Goal: Task Accomplishment & Management: Use online tool/utility

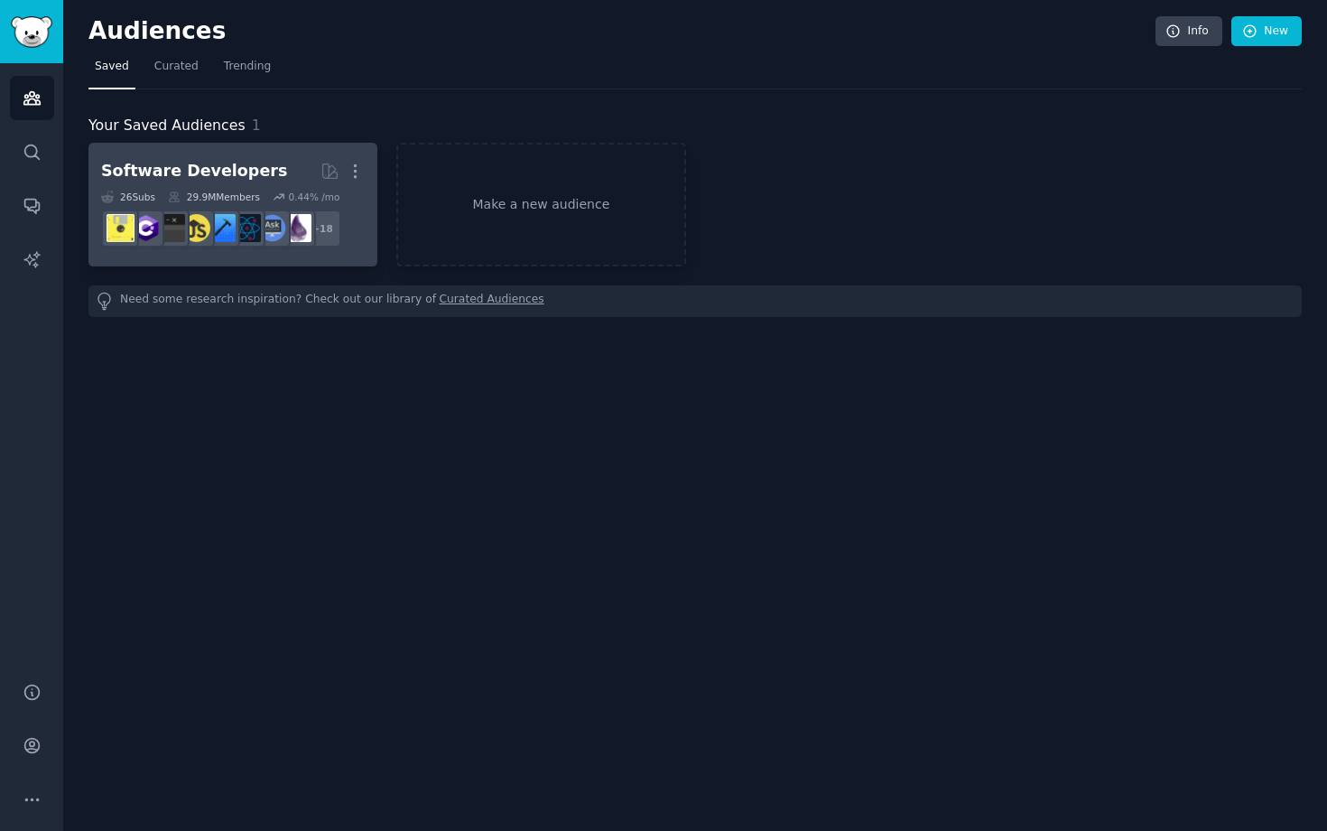
click at [243, 177] on div "Software Developers" at bounding box center [194, 171] width 186 height 23
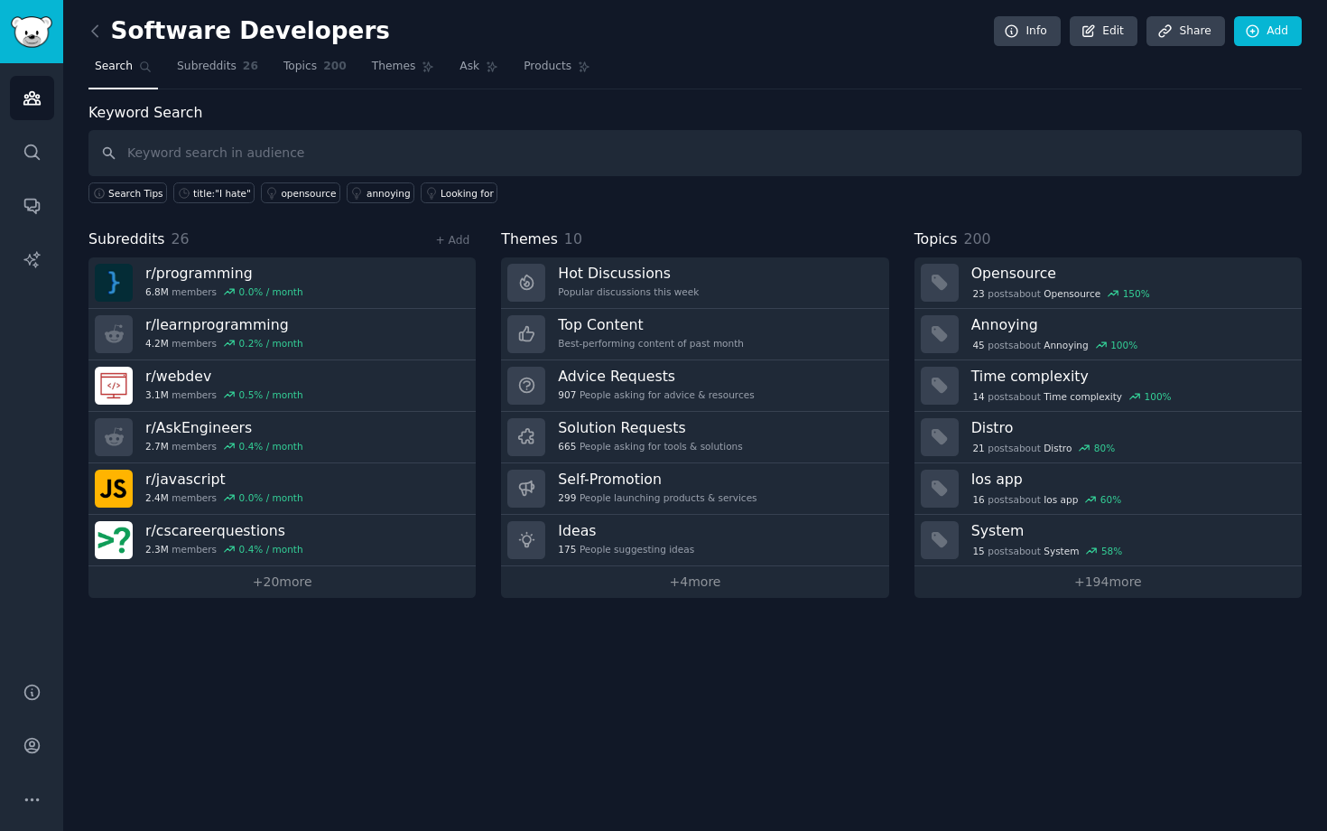
click at [230, 156] on input "text" at bounding box center [694, 153] width 1213 height 46
type input "v"
type input "i"
type input "vibecoding"
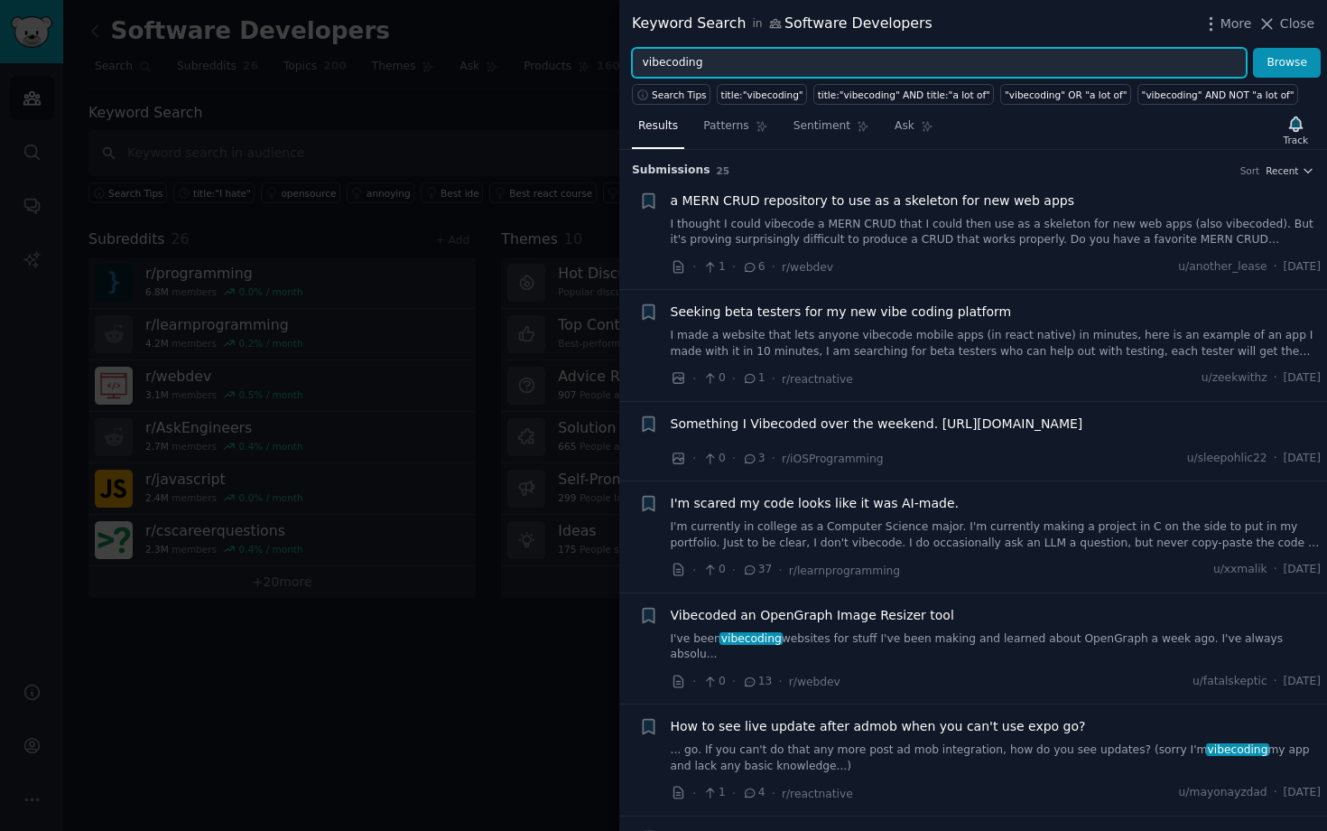
click at [766, 69] on input "vibecoding" at bounding box center [939, 63] width 615 height 31
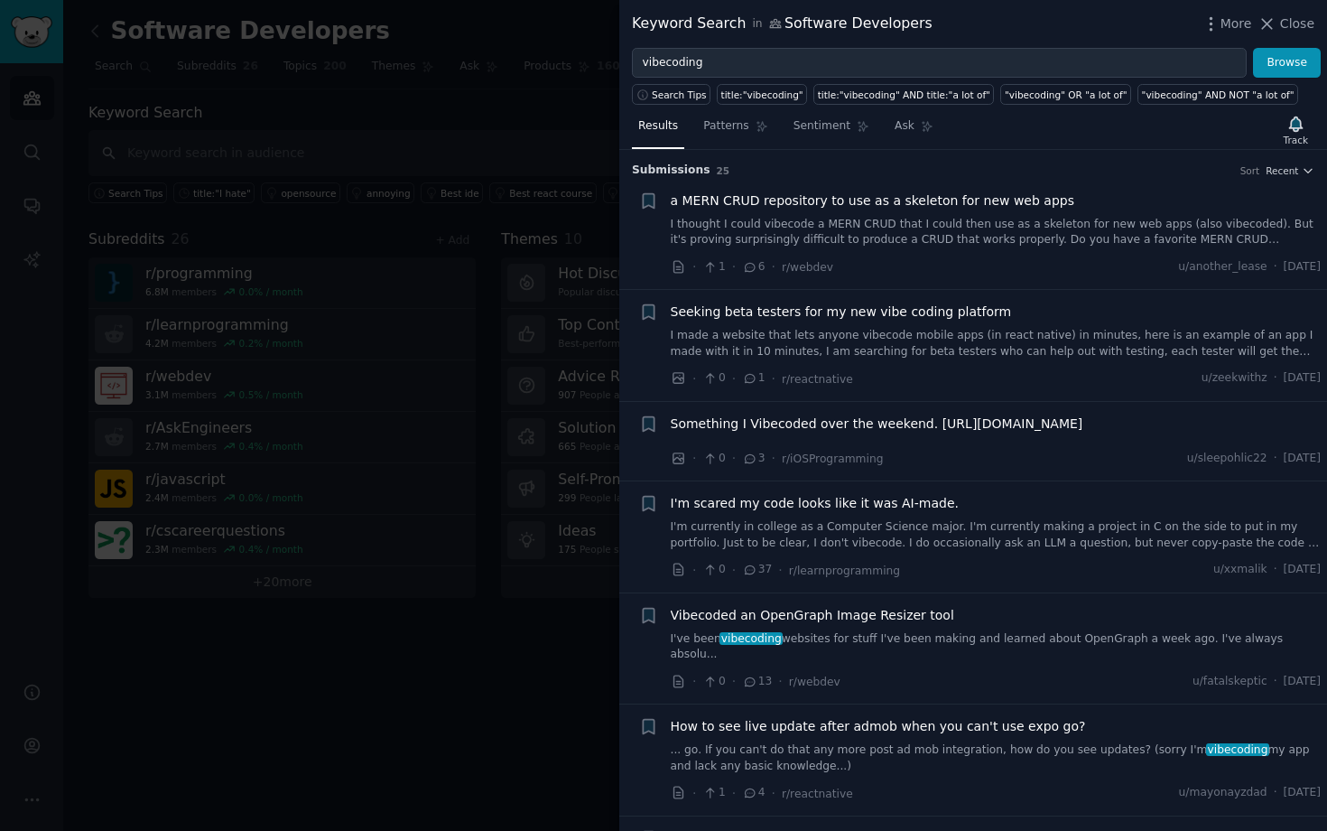
click at [979, 21] on div "Keyword Search in Software Developers More Close" at bounding box center [973, 24] width 683 height 23
click at [659, 95] on span "Search Tips" at bounding box center [679, 94] width 55 height 13
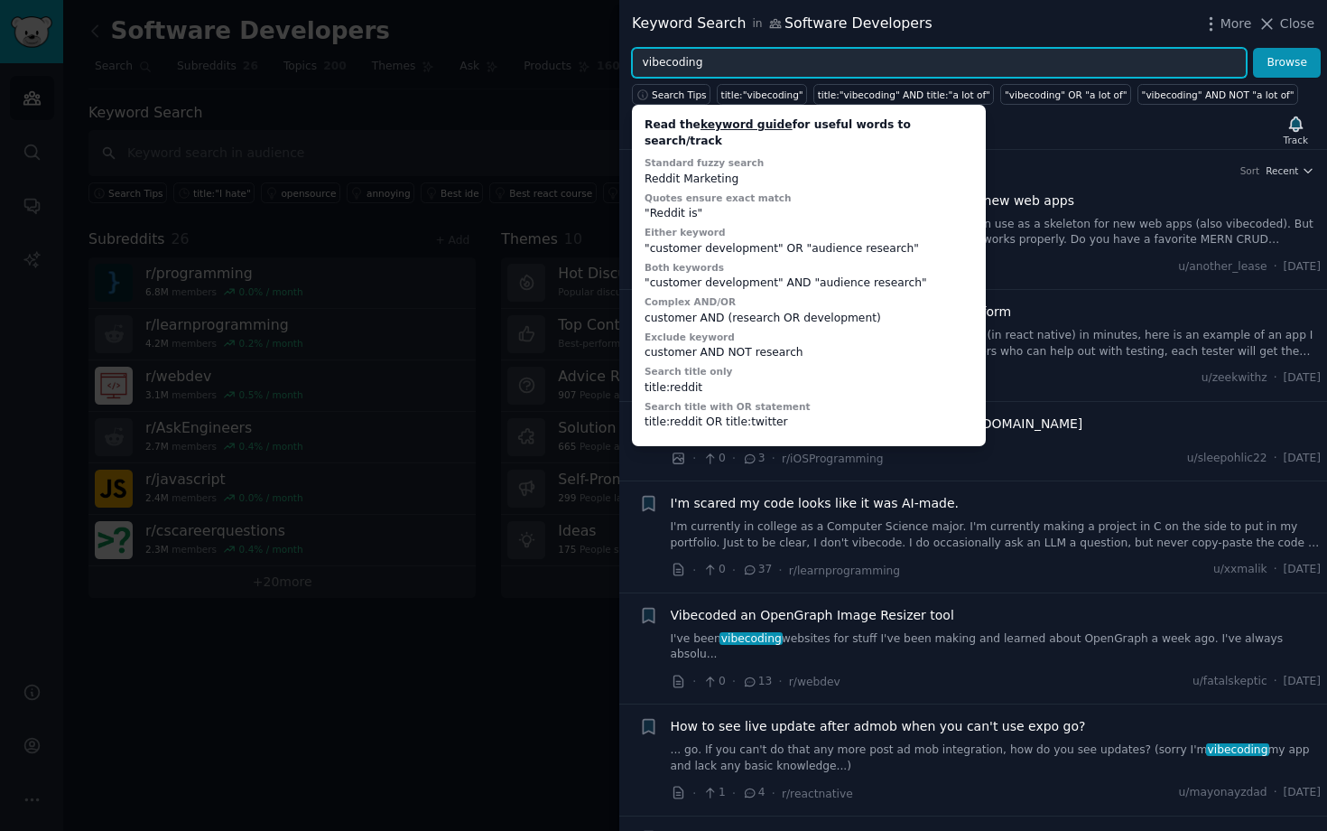
click at [777, 58] on input "vibecoding" at bounding box center [939, 63] width 615 height 31
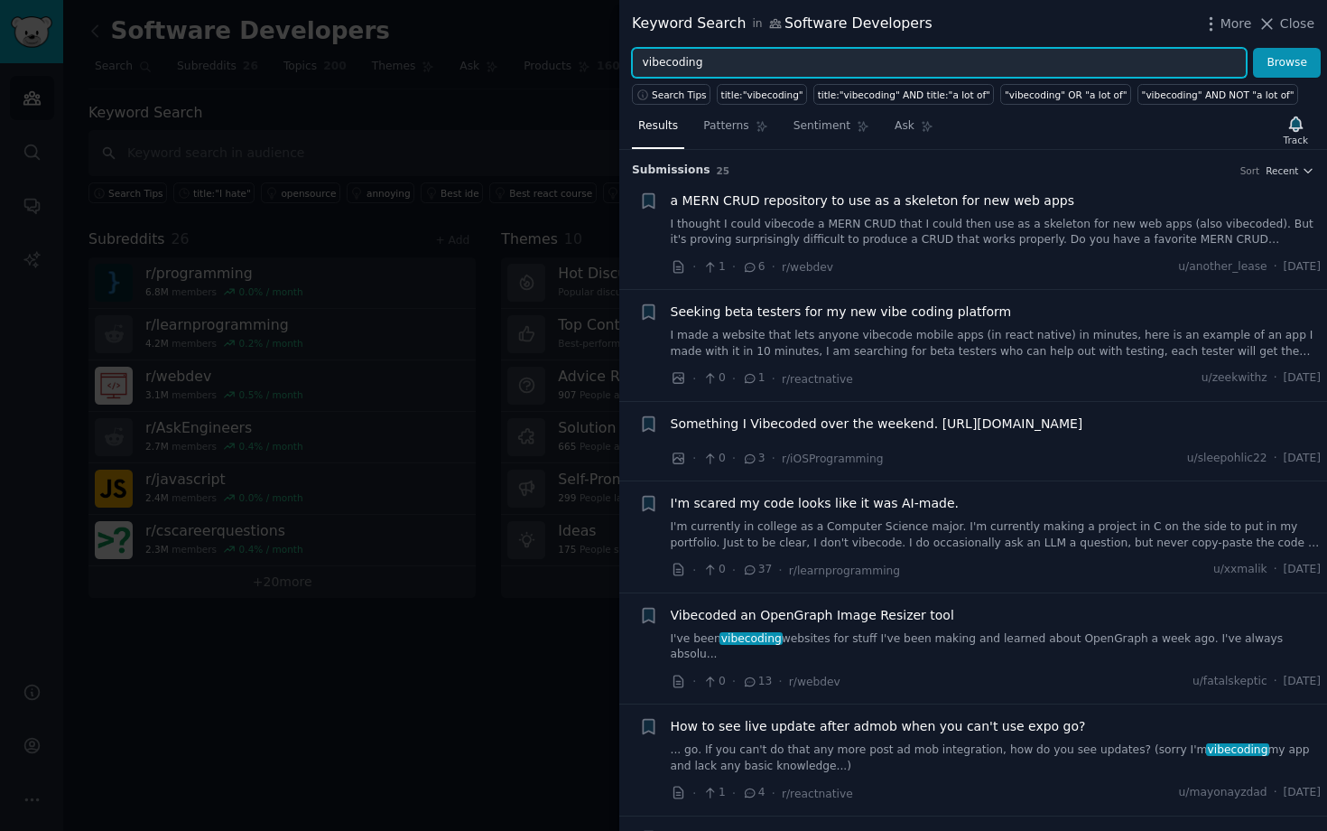
drag, startPoint x: 761, startPoint y: 60, endPoint x: 633, endPoint y: 59, distance: 128.2
click at [633, 59] on input "vibecoding" at bounding box center [939, 63] width 615 height 31
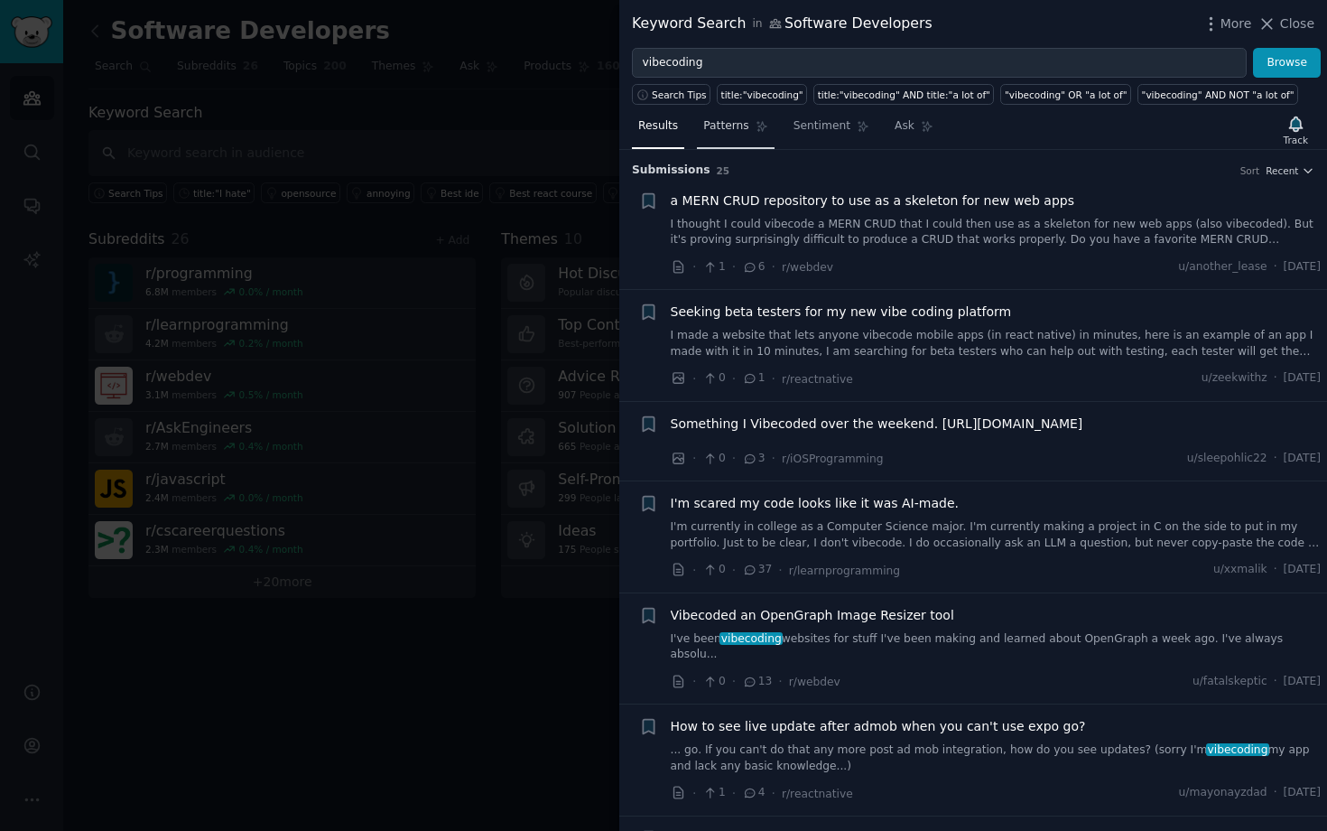
click at [737, 129] on span "Patterns" at bounding box center [725, 126] width 45 height 16
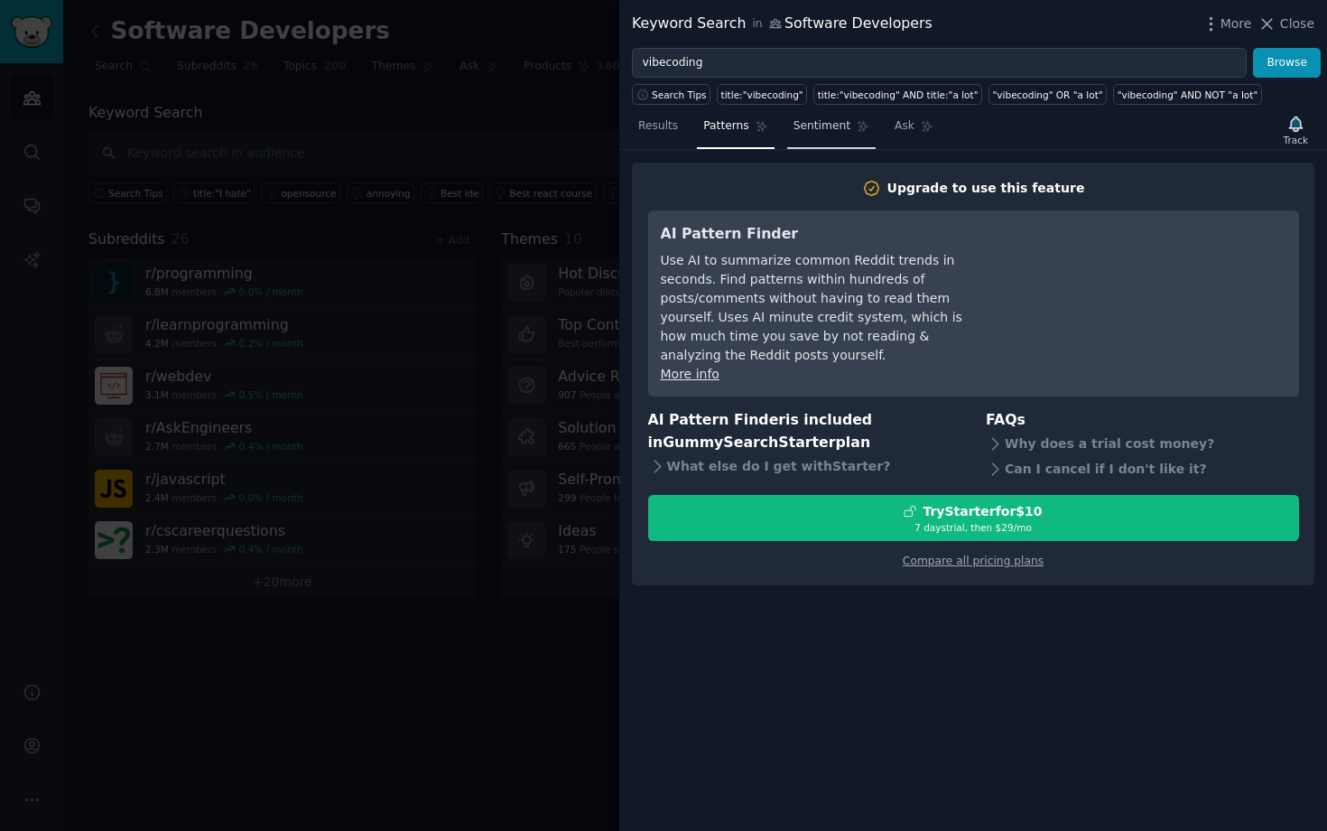
click at [815, 130] on span "Sentiment" at bounding box center [822, 126] width 57 height 16
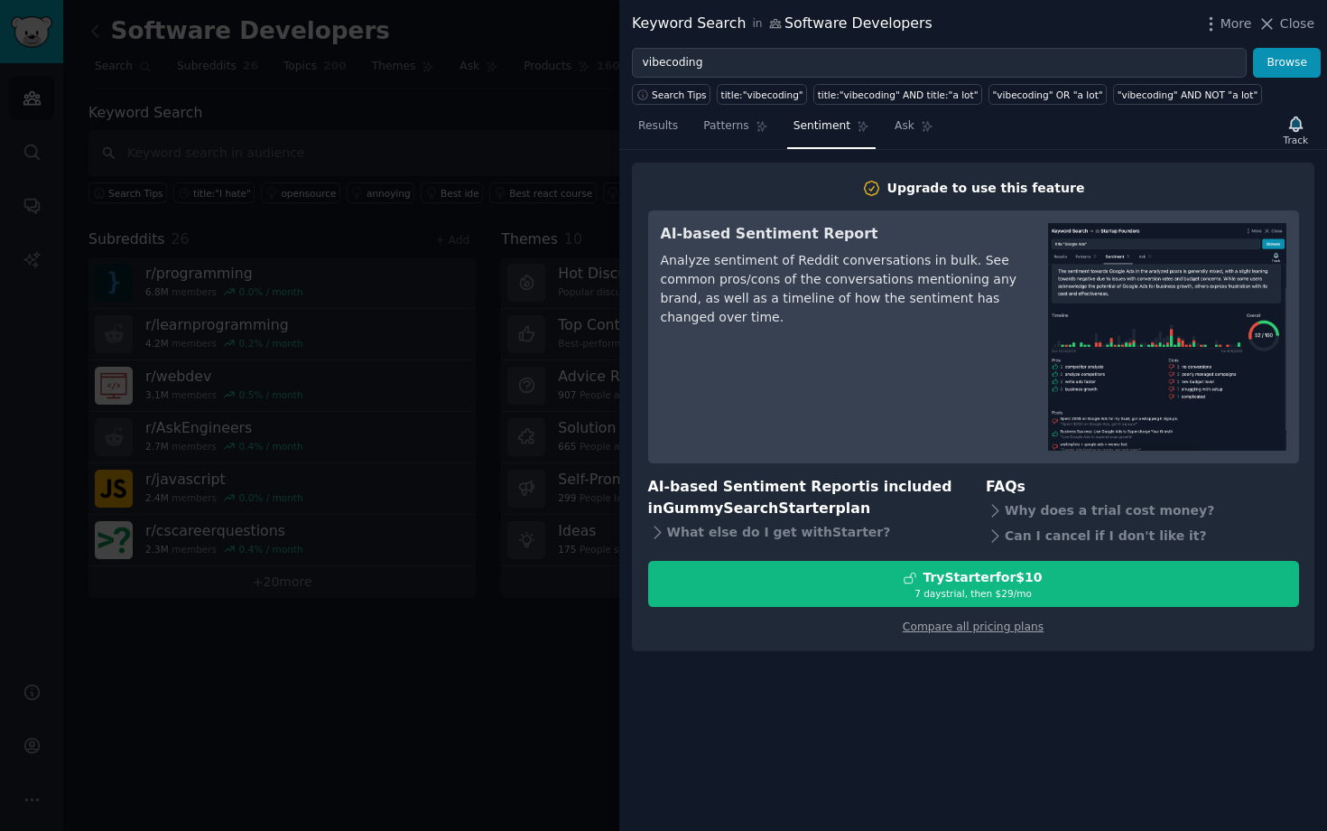
click at [756, 235] on h3 "AI-based Sentiment Report" at bounding box center [842, 234] width 362 height 23
click at [744, 243] on div at bounding box center [744, 243] width 0 height 0
click at [775, 206] on div "Upgrade to use this feature AI-based Sentiment Report Analyze sentiment of Redd…" at bounding box center [973, 407] width 651 height 457
click at [897, 120] on span "Ask" at bounding box center [905, 126] width 20 height 16
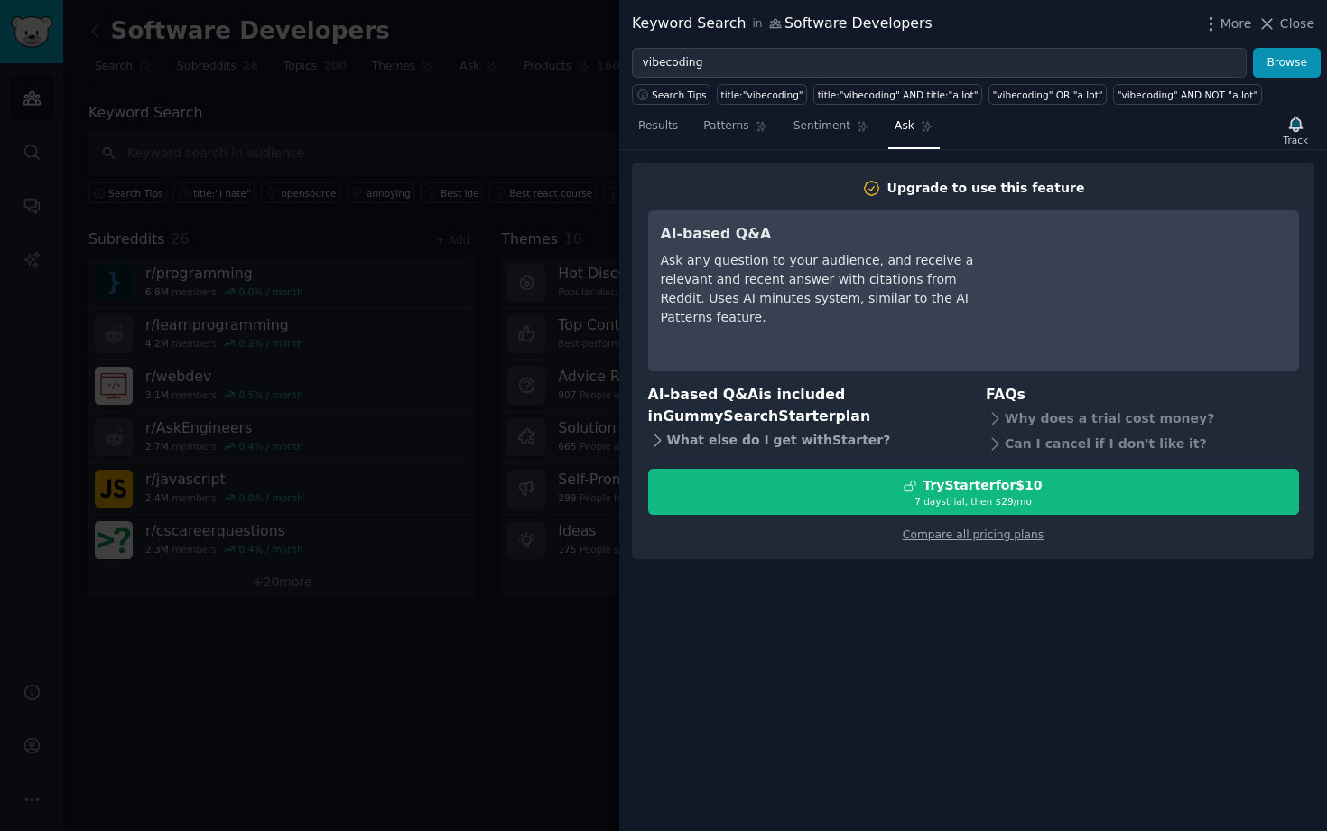
click at [654, 441] on icon at bounding box center [657, 440] width 19 height 19
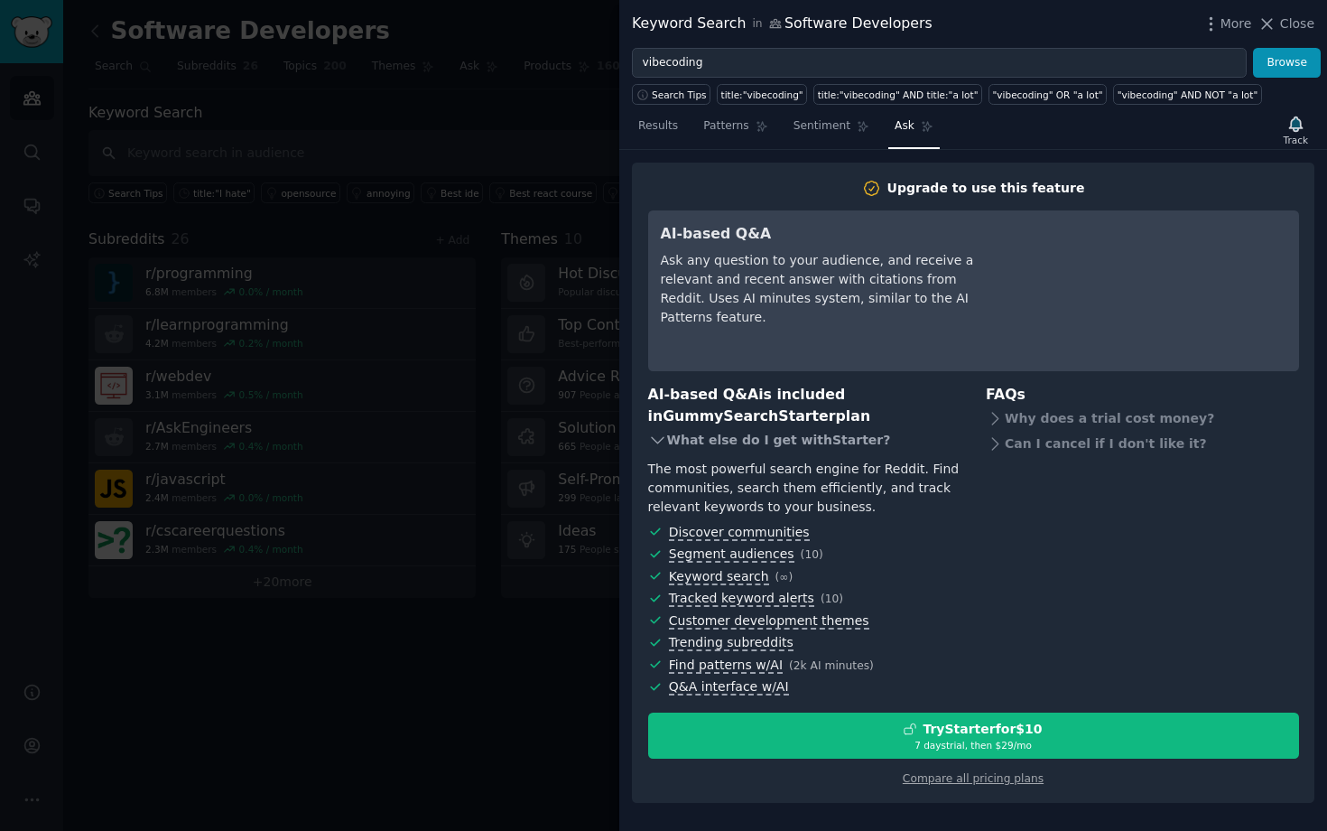
click at [654, 441] on icon at bounding box center [657, 440] width 12 height 6
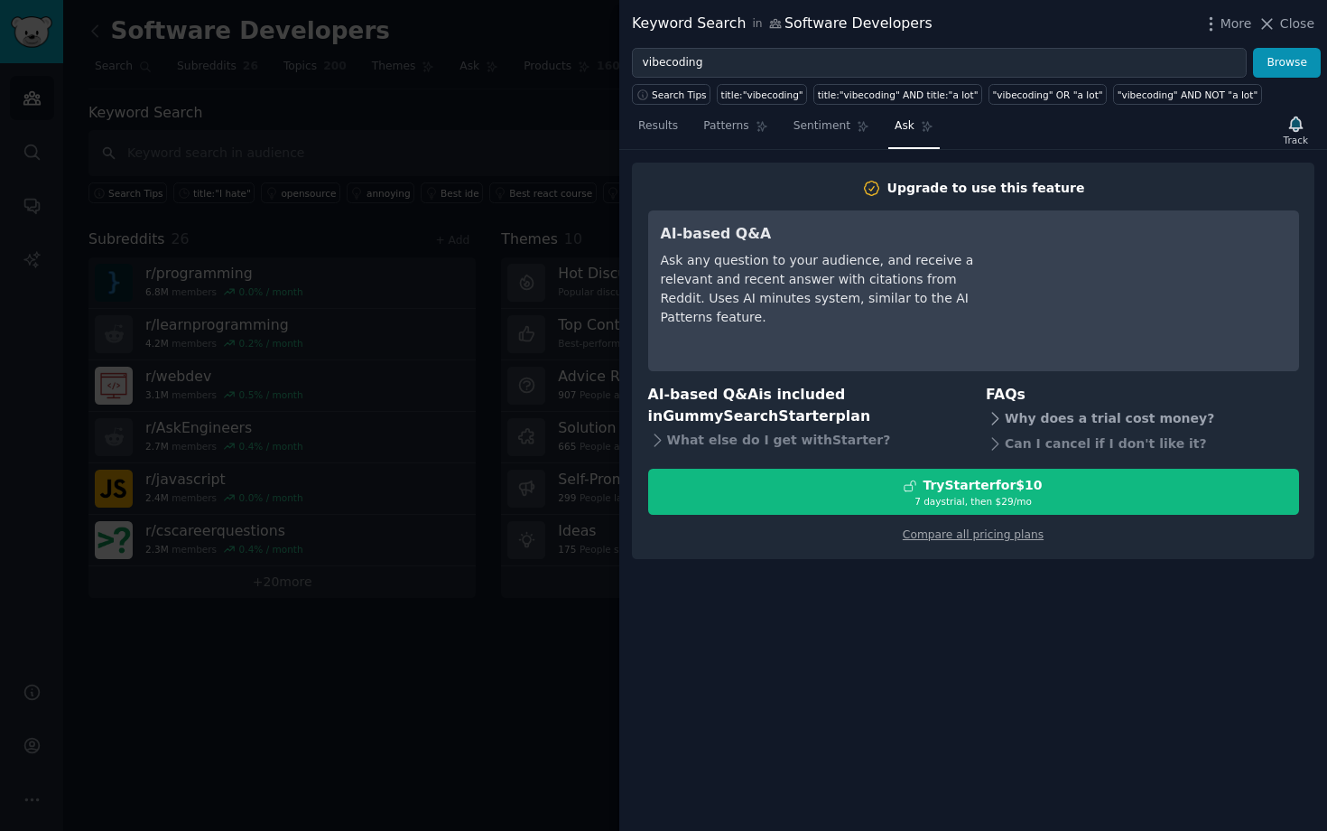
click at [998, 423] on icon at bounding box center [995, 418] width 19 height 19
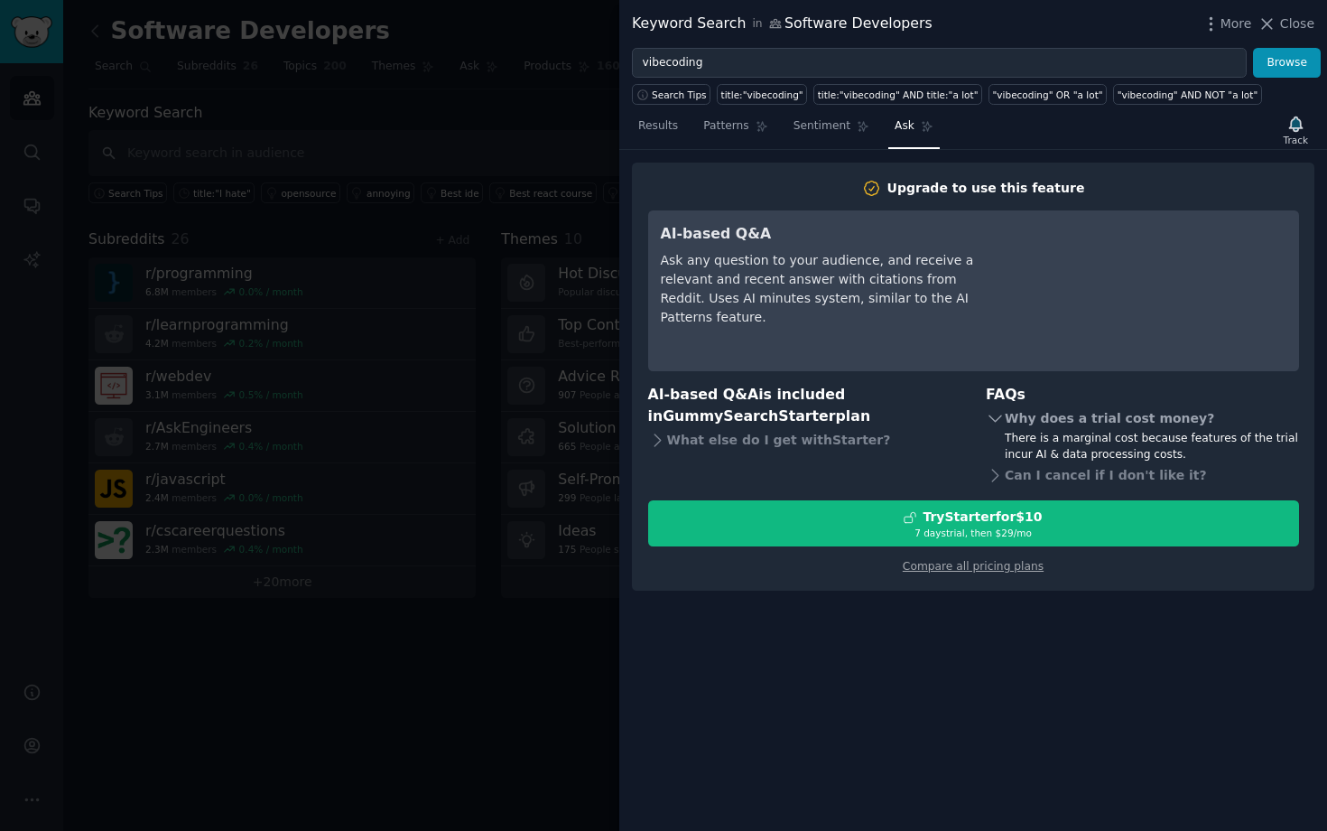
click at [998, 423] on icon at bounding box center [995, 418] width 19 height 19
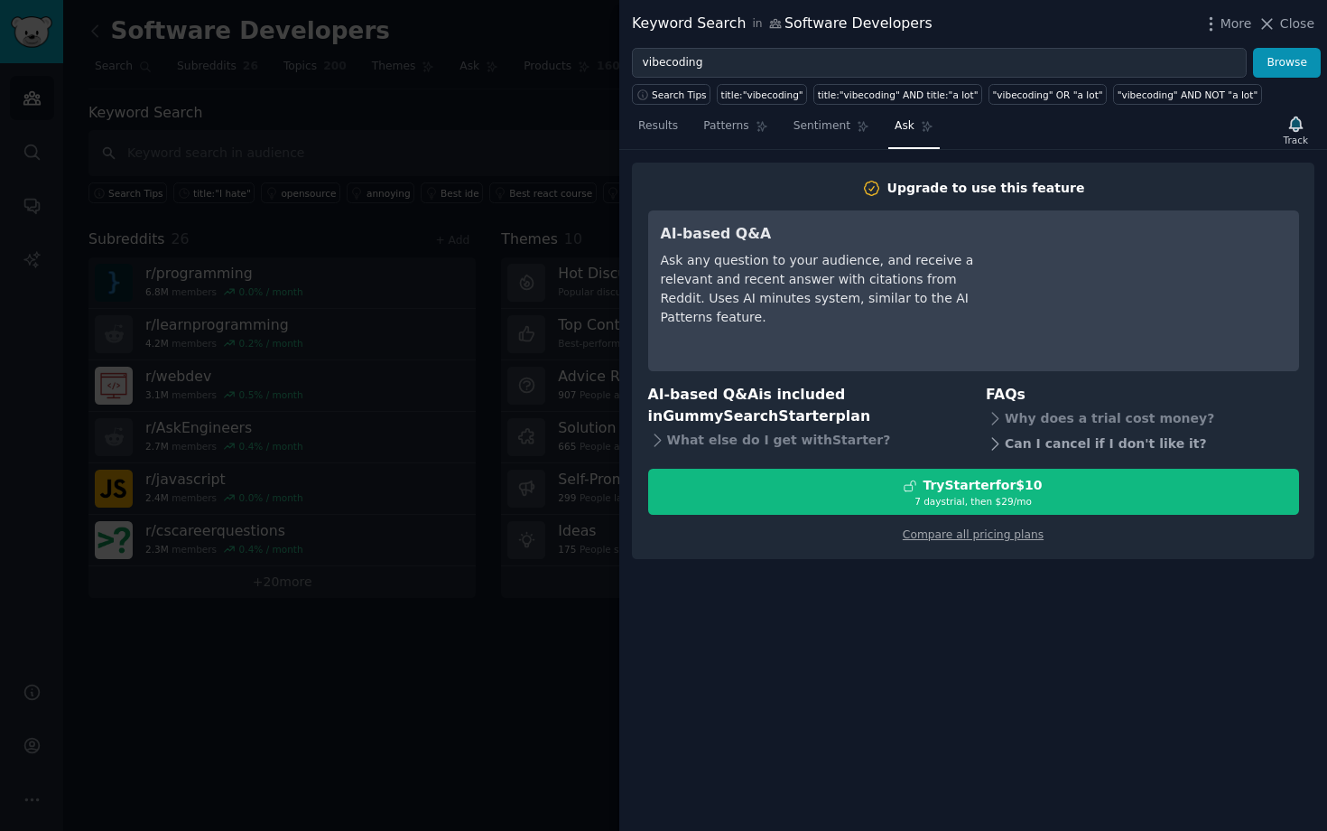
click at [997, 446] on icon at bounding box center [995, 443] width 19 height 19
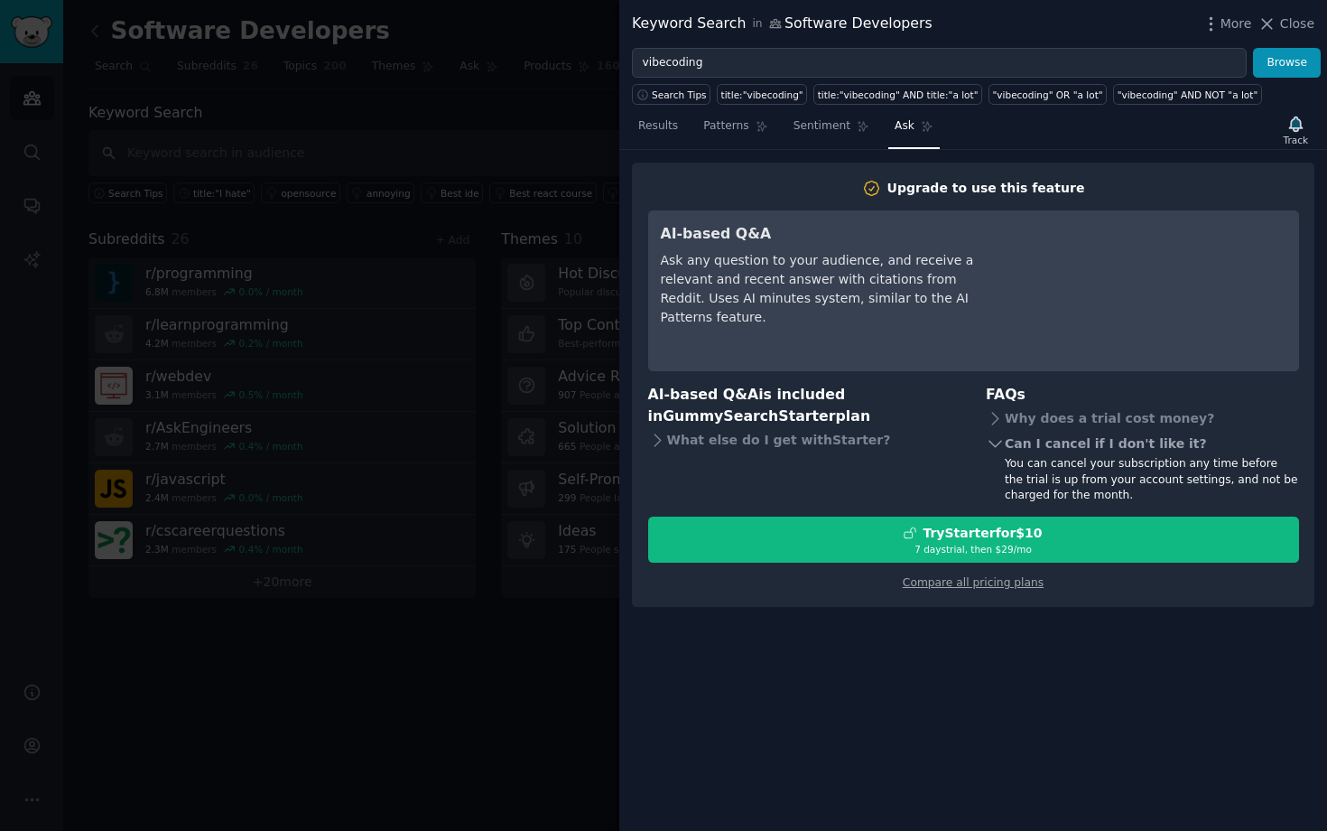
click at [997, 446] on icon at bounding box center [995, 443] width 19 height 19
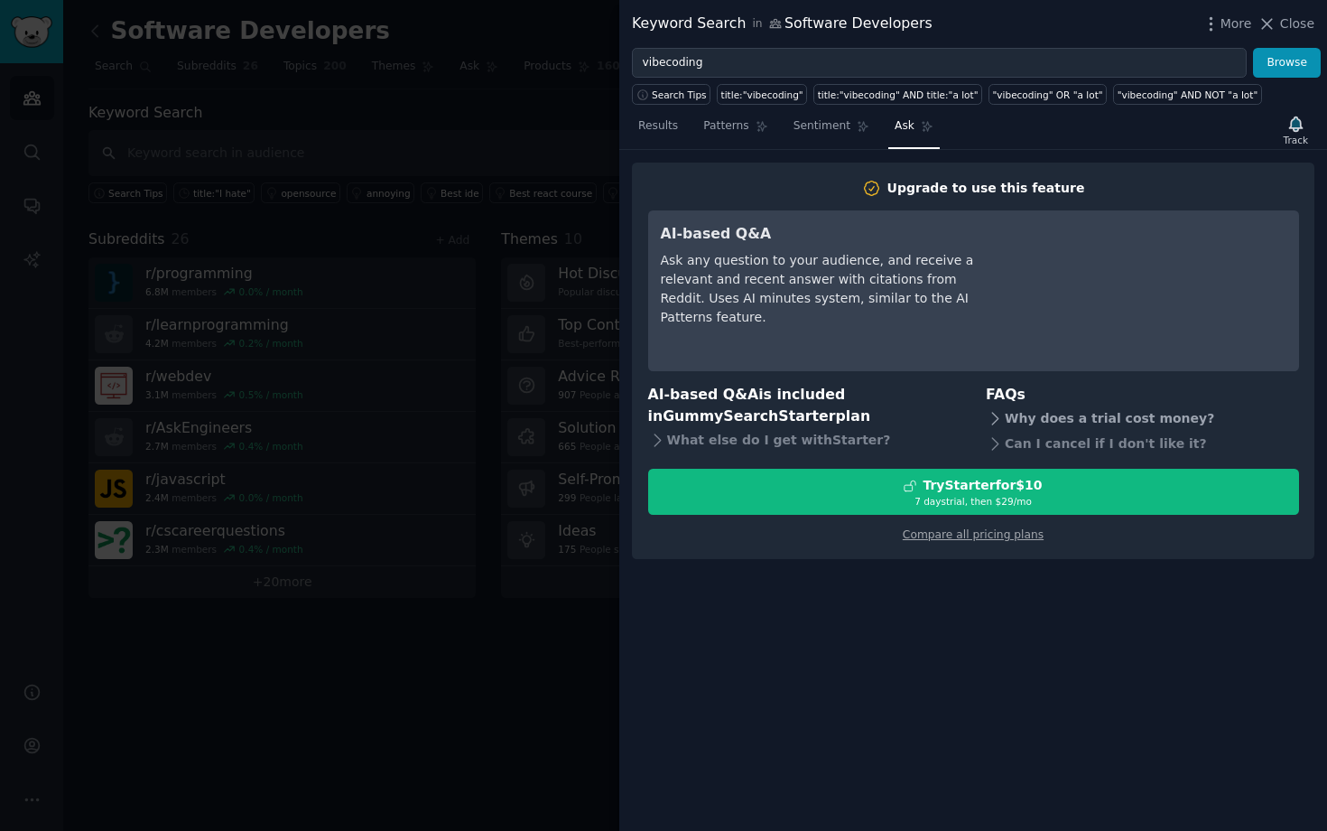
click at [994, 421] on icon at bounding box center [995, 418] width 6 height 12
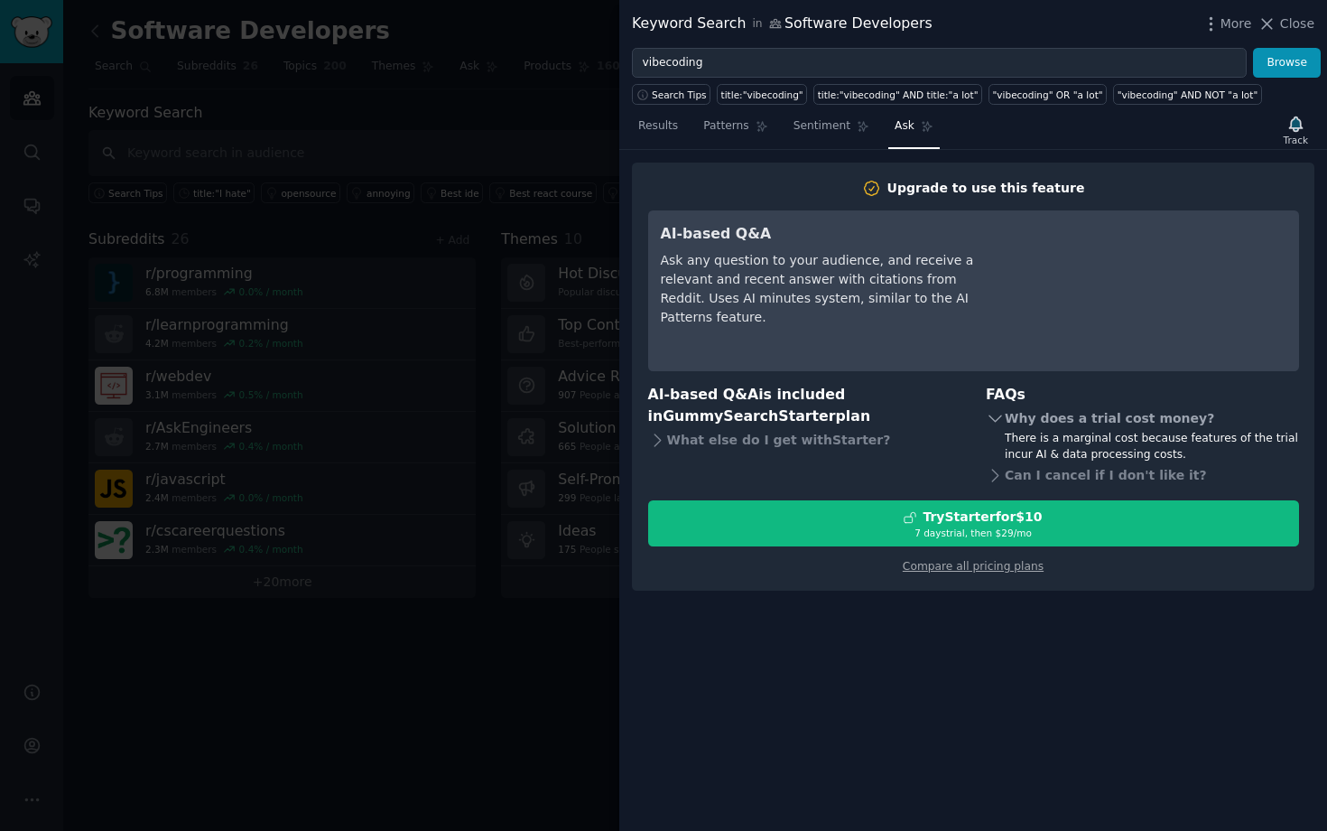
click at [994, 421] on icon at bounding box center [995, 418] width 19 height 19
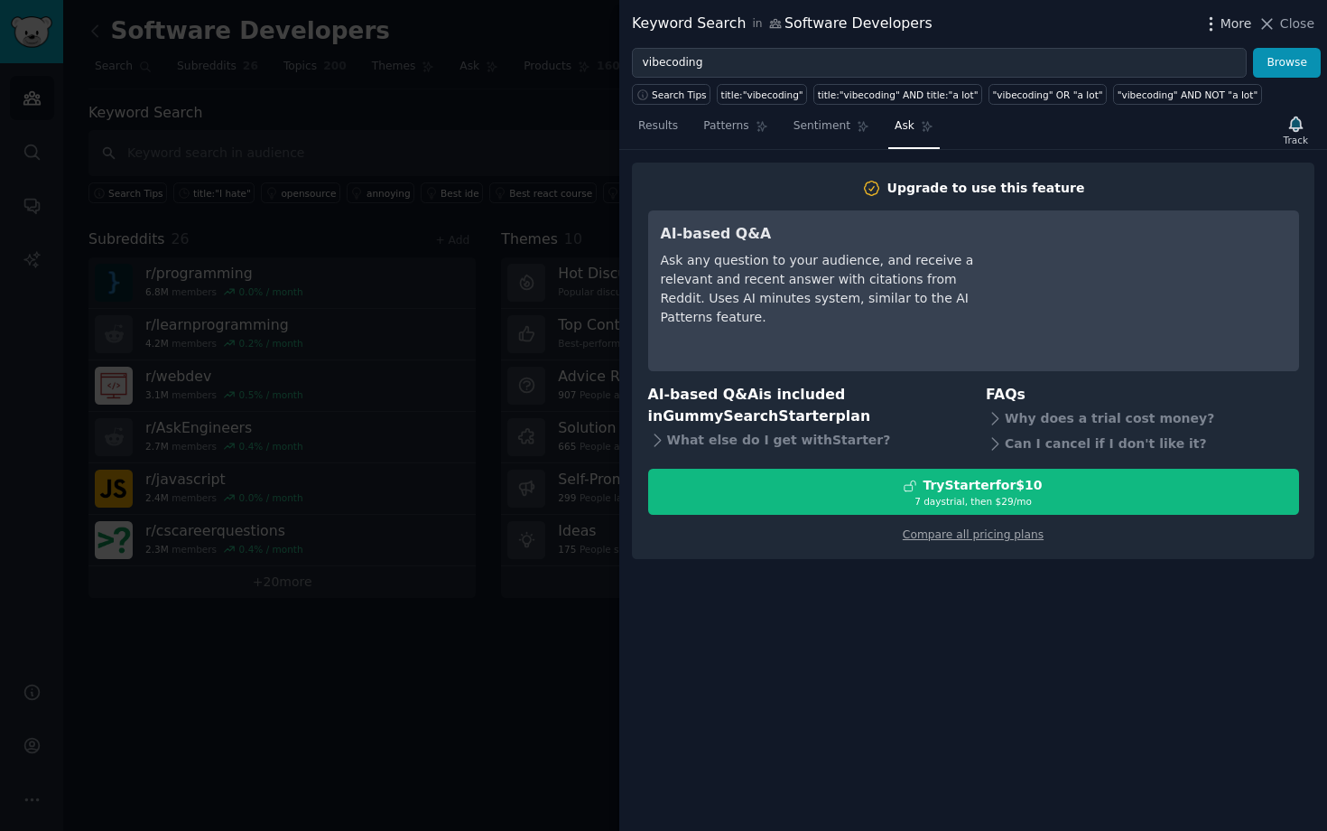
click at [1220, 20] on icon "button" at bounding box center [1211, 23] width 19 height 19
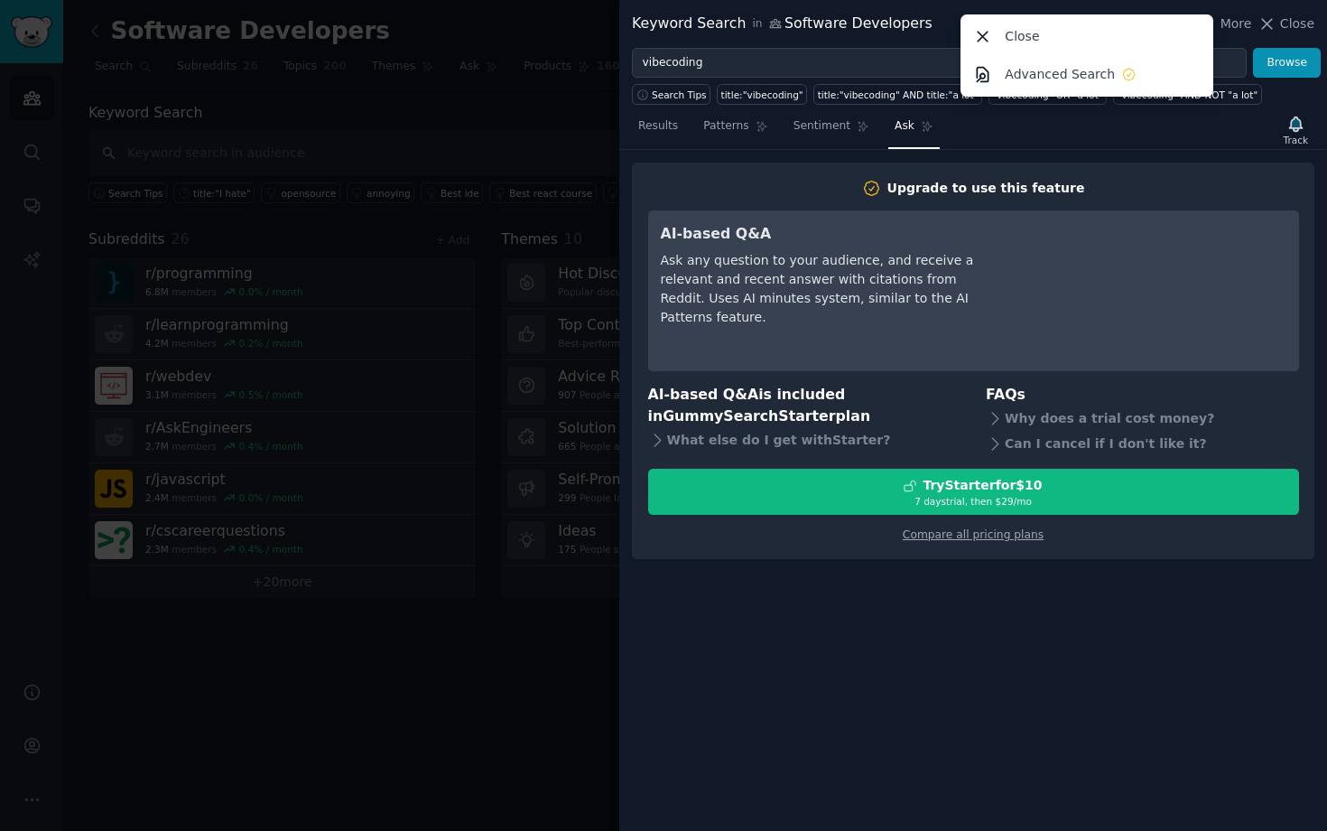
click at [918, 30] on div "Keyword Search in Software Developers More Close Advanced Search Close" at bounding box center [973, 24] width 683 height 23
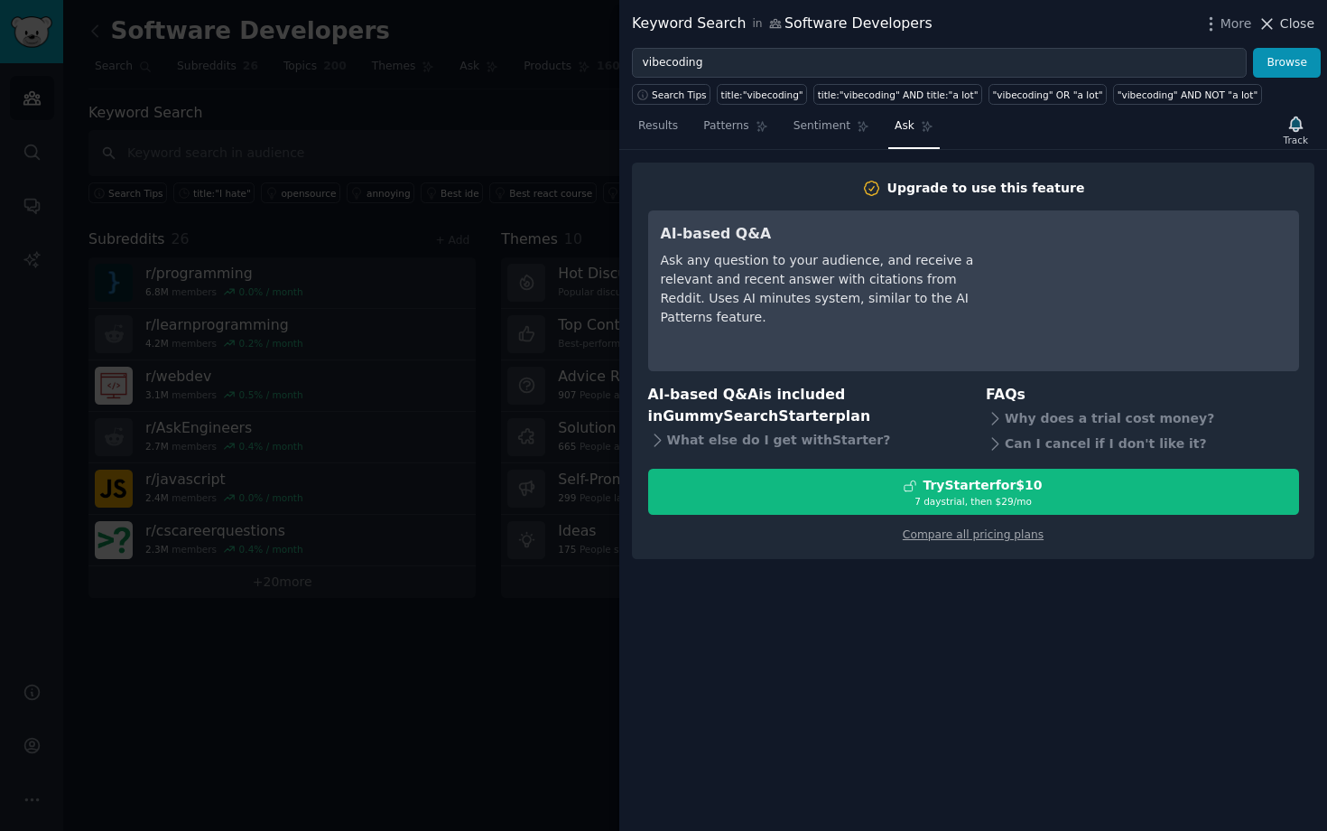
click at [1276, 21] on icon at bounding box center [1267, 23] width 19 height 19
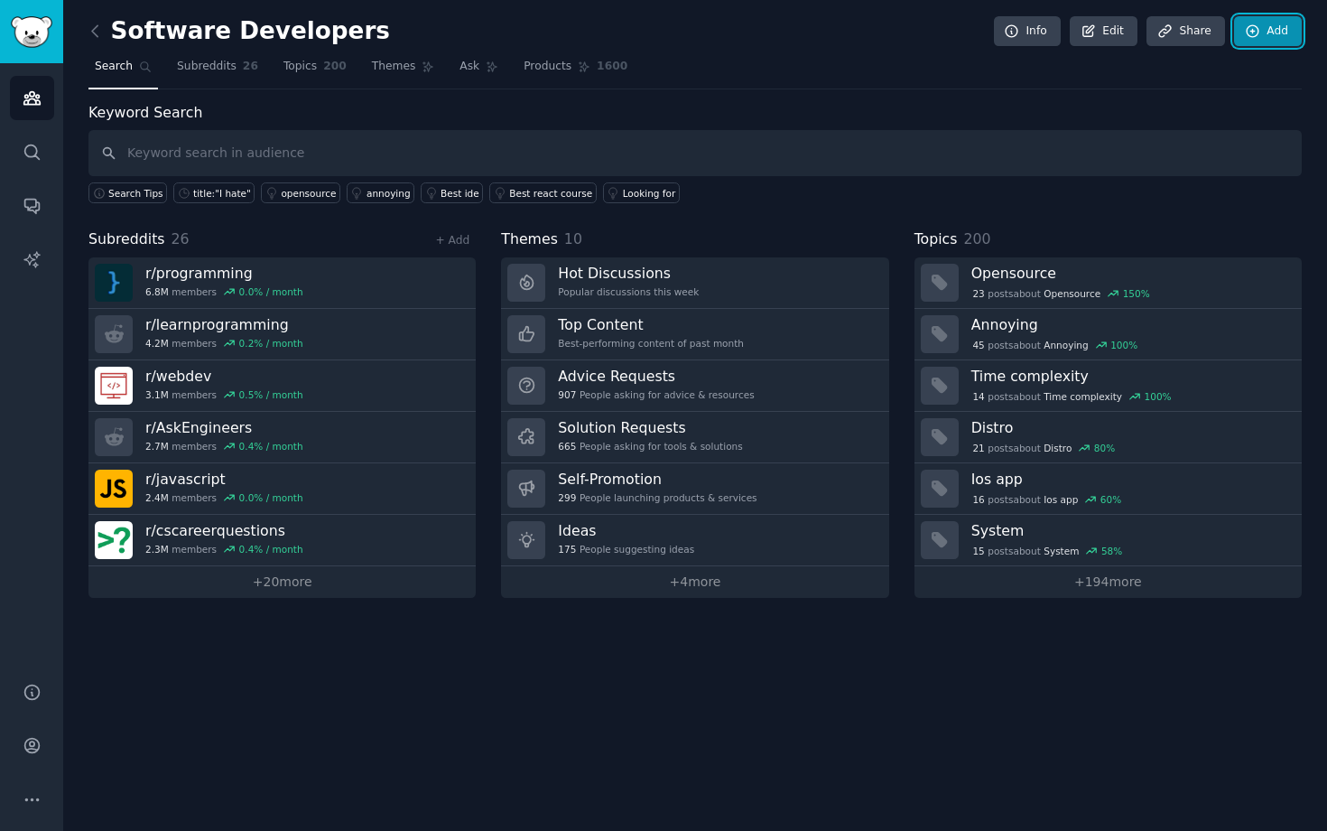
click at [1261, 39] on link "Add" at bounding box center [1268, 31] width 68 height 31
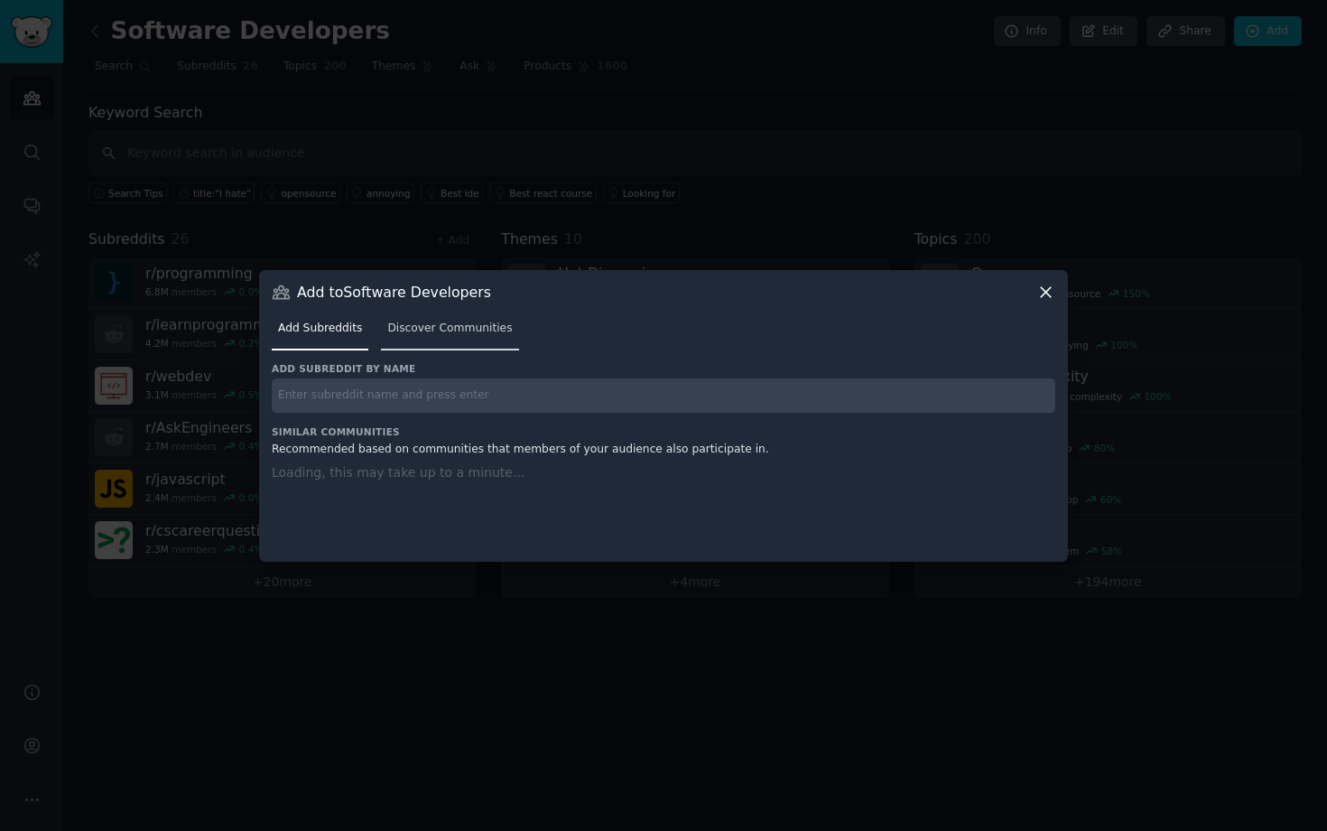
click at [441, 332] on span "Discover Communities" at bounding box center [449, 328] width 125 height 16
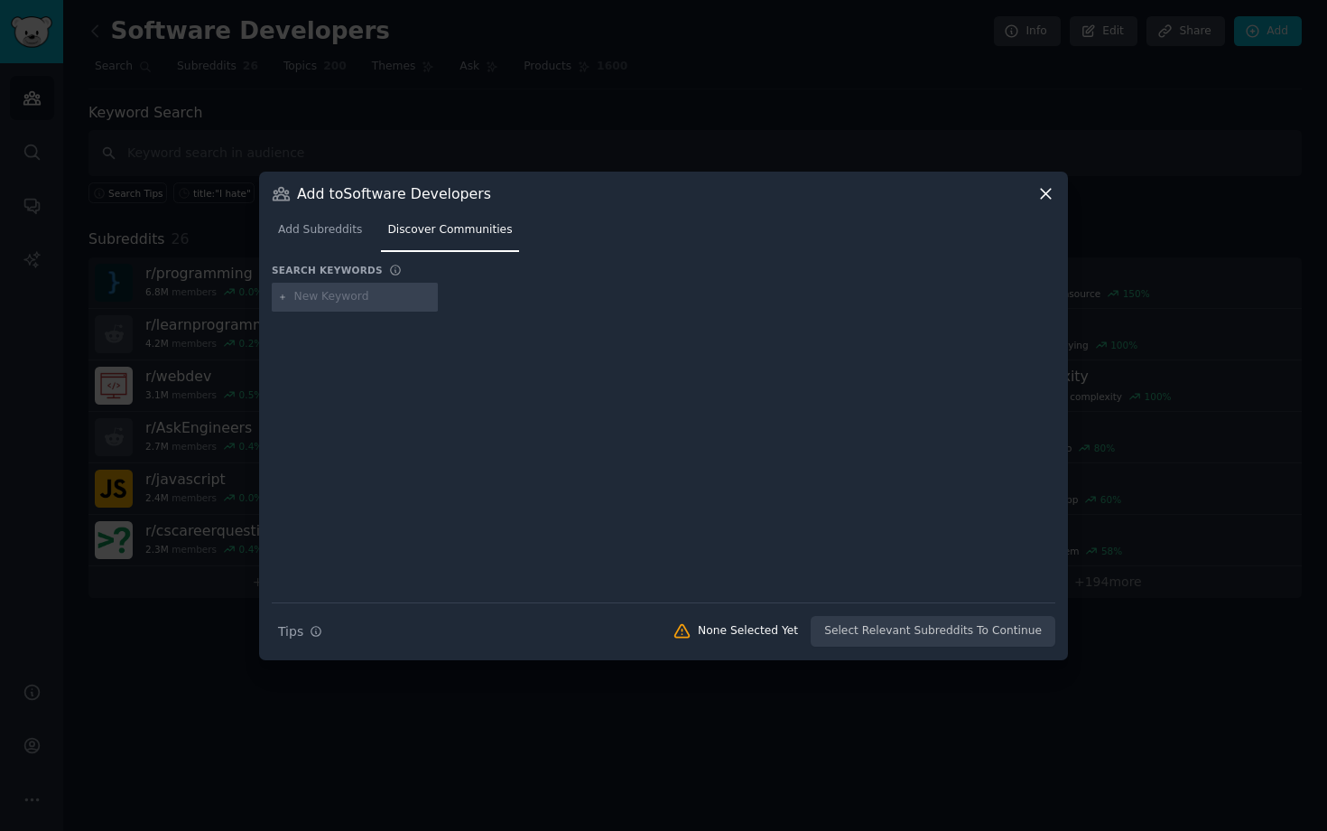
click at [347, 304] on input "text" at bounding box center [362, 297] width 137 height 16
type input "vibe"
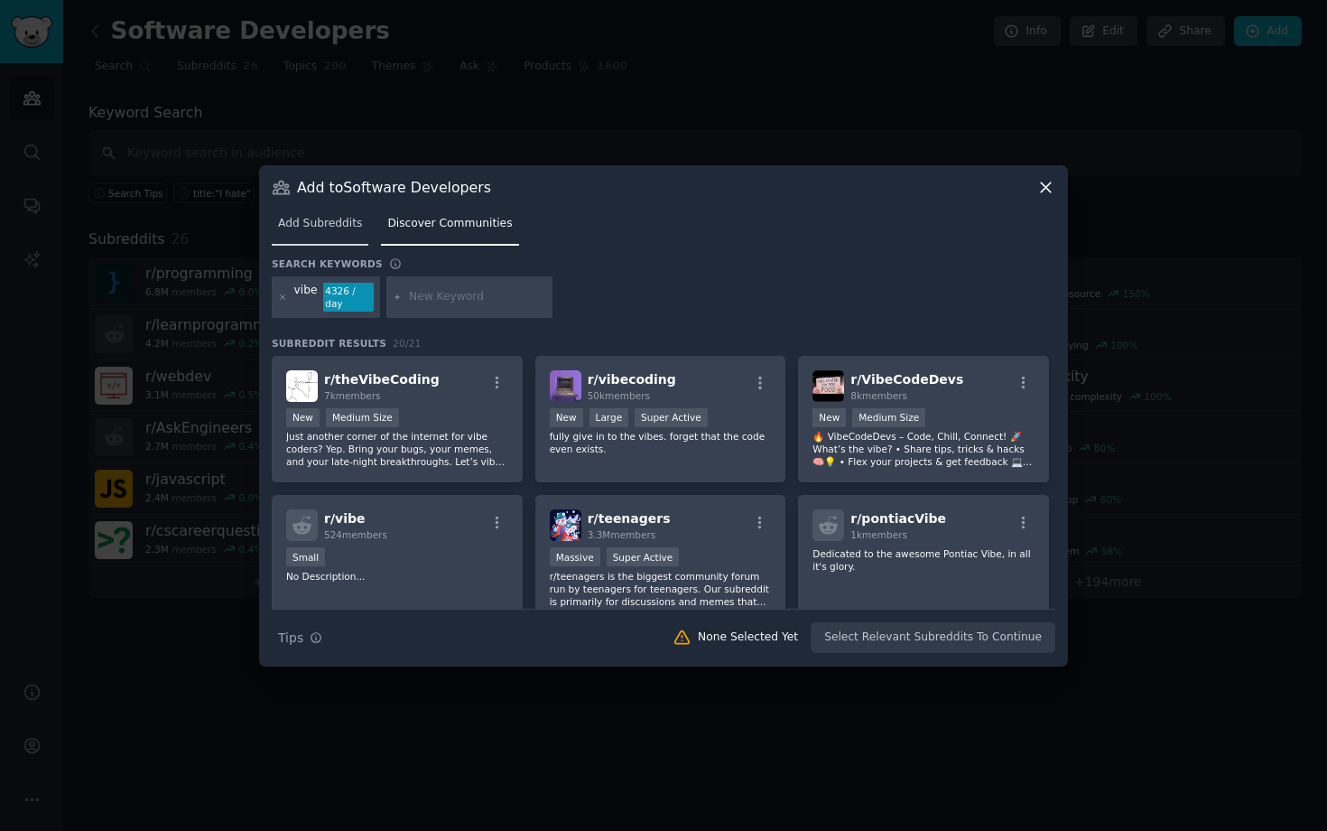
click at [331, 227] on span "Add Subreddits" at bounding box center [320, 224] width 84 height 16
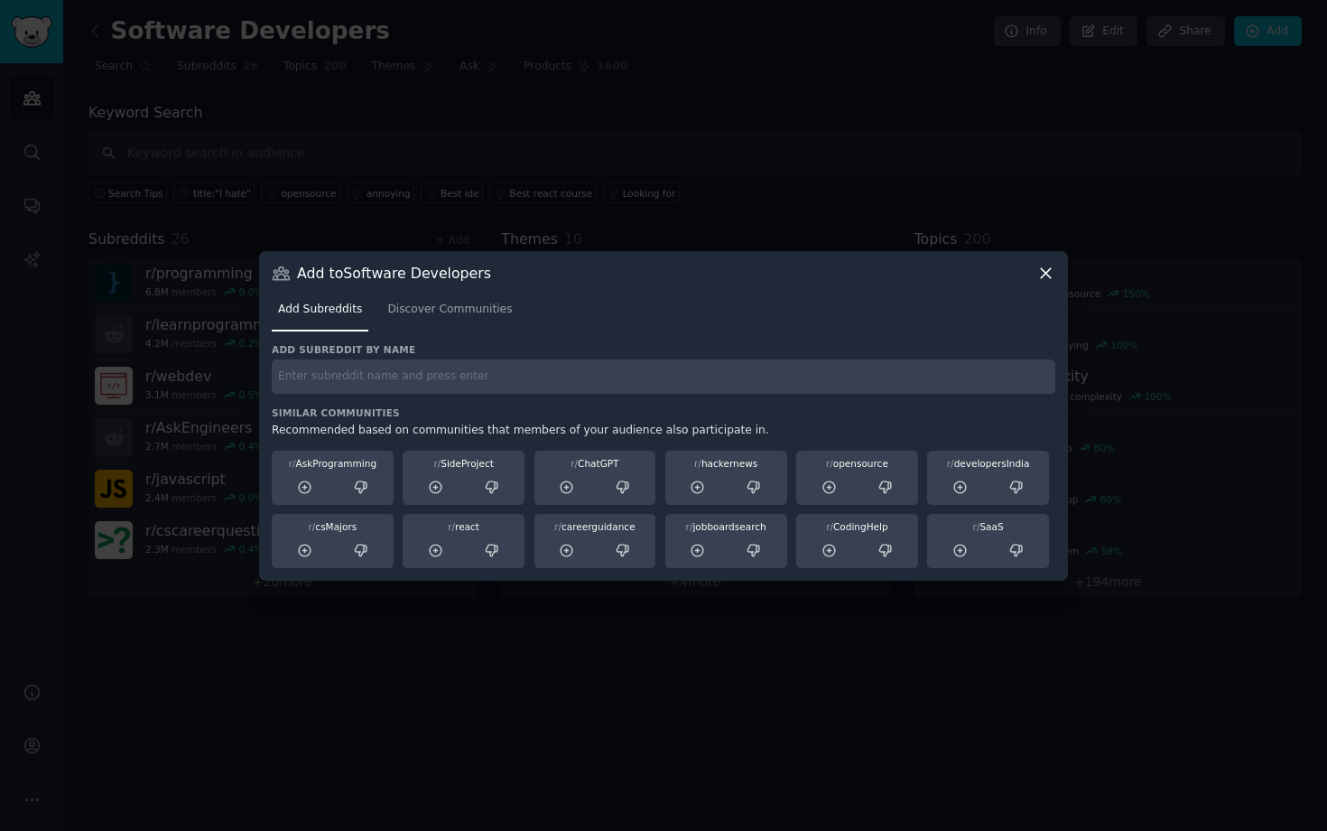
click at [1054, 268] on icon at bounding box center [1045, 273] width 19 height 19
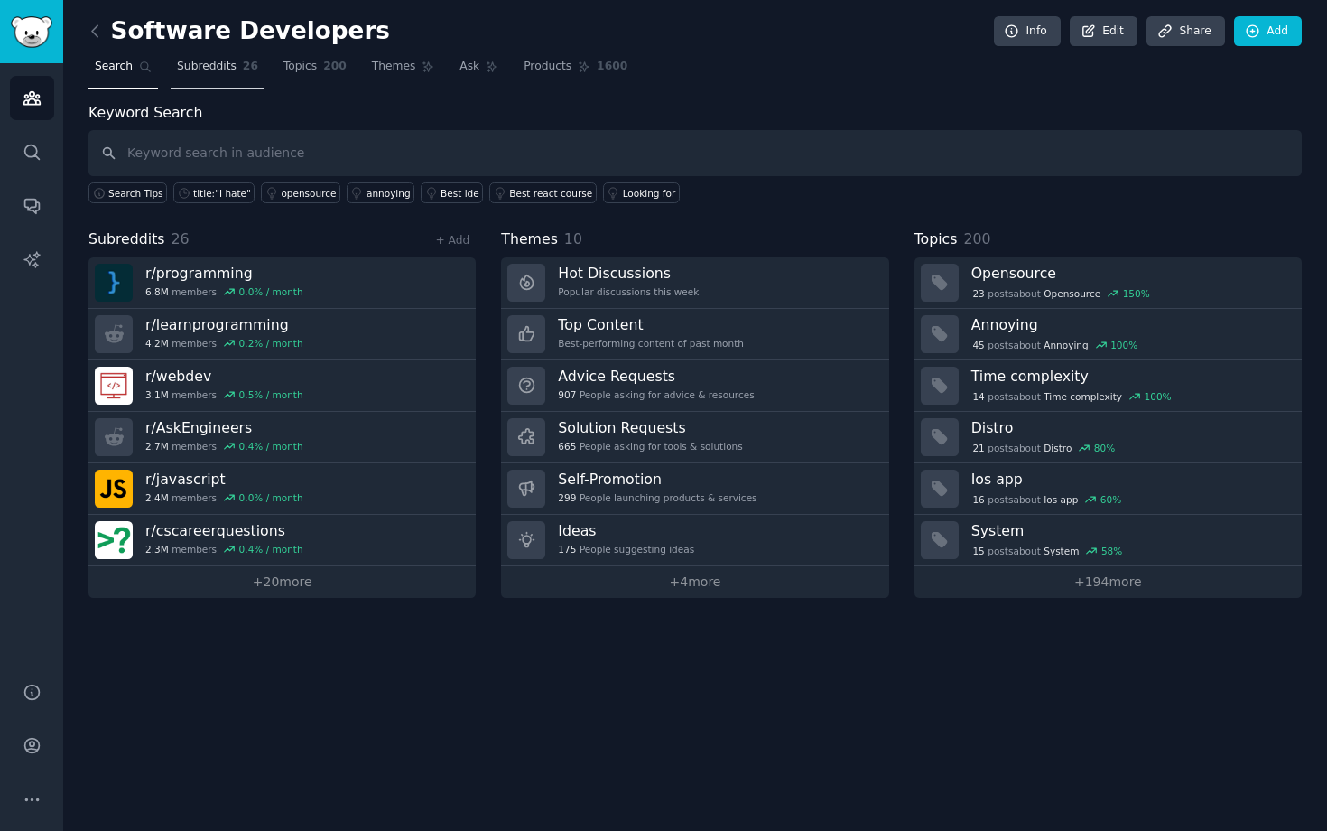
click at [218, 63] on span "Subreddits" at bounding box center [207, 67] width 60 height 16
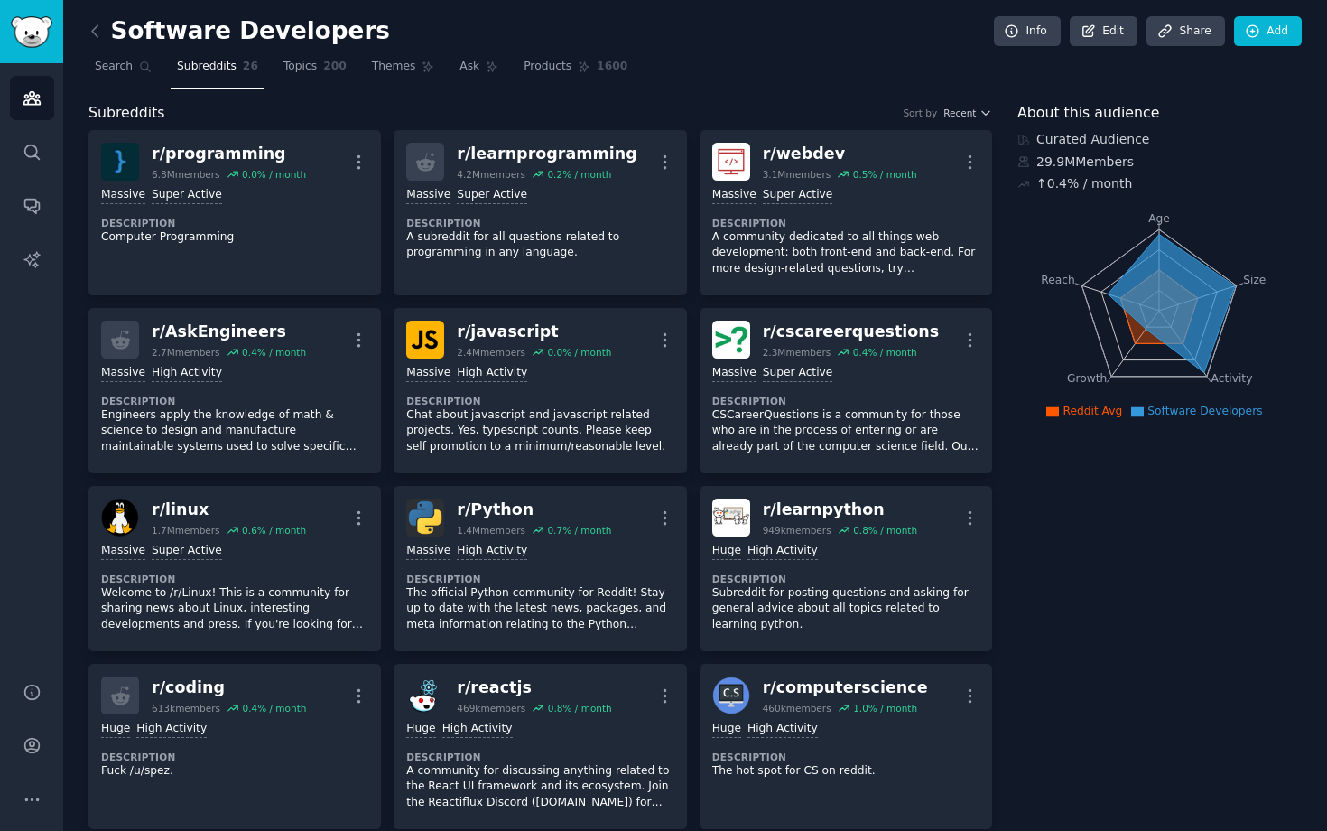
click at [1057, 139] on div "Curated Audience" at bounding box center [1159, 139] width 284 height 19
click at [1045, 107] on div at bounding box center [1045, 107] width 0 height 0
click at [1253, 120] on h2 "About this audience" at bounding box center [1159, 113] width 284 height 23
click at [316, 69] on link "Topics 200" at bounding box center [315, 70] width 76 height 37
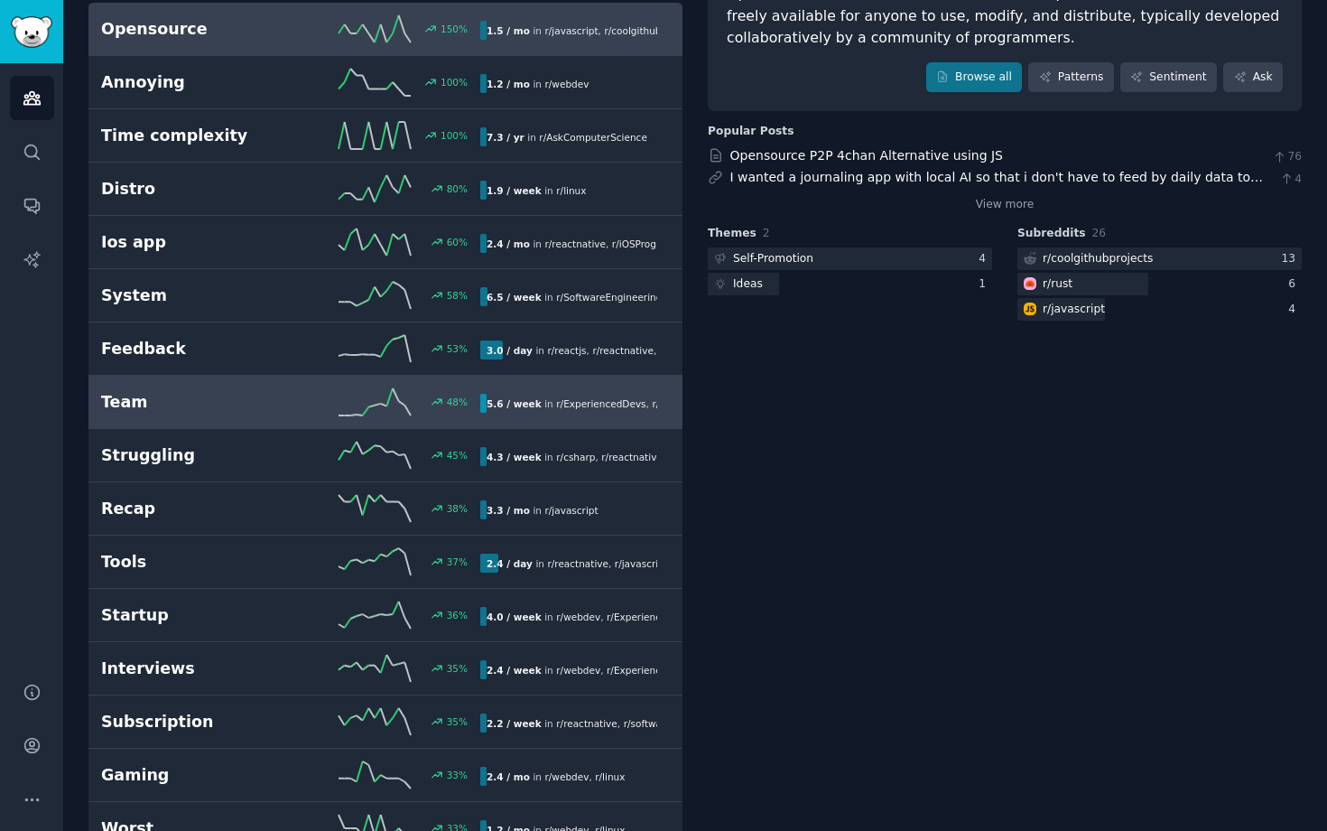
scroll to position [190, 0]
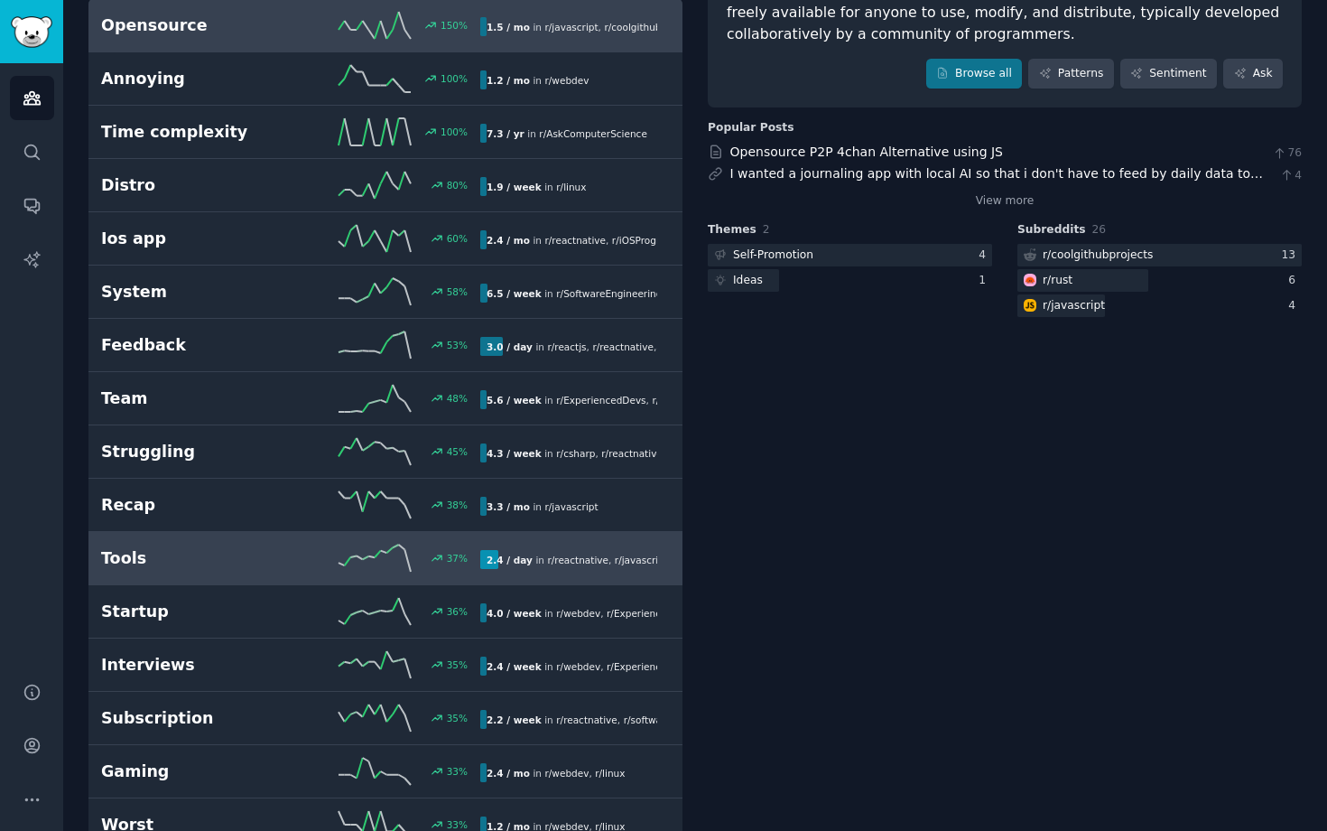
click at [235, 564] on h2 "Tools" at bounding box center [196, 558] width 190 height 23
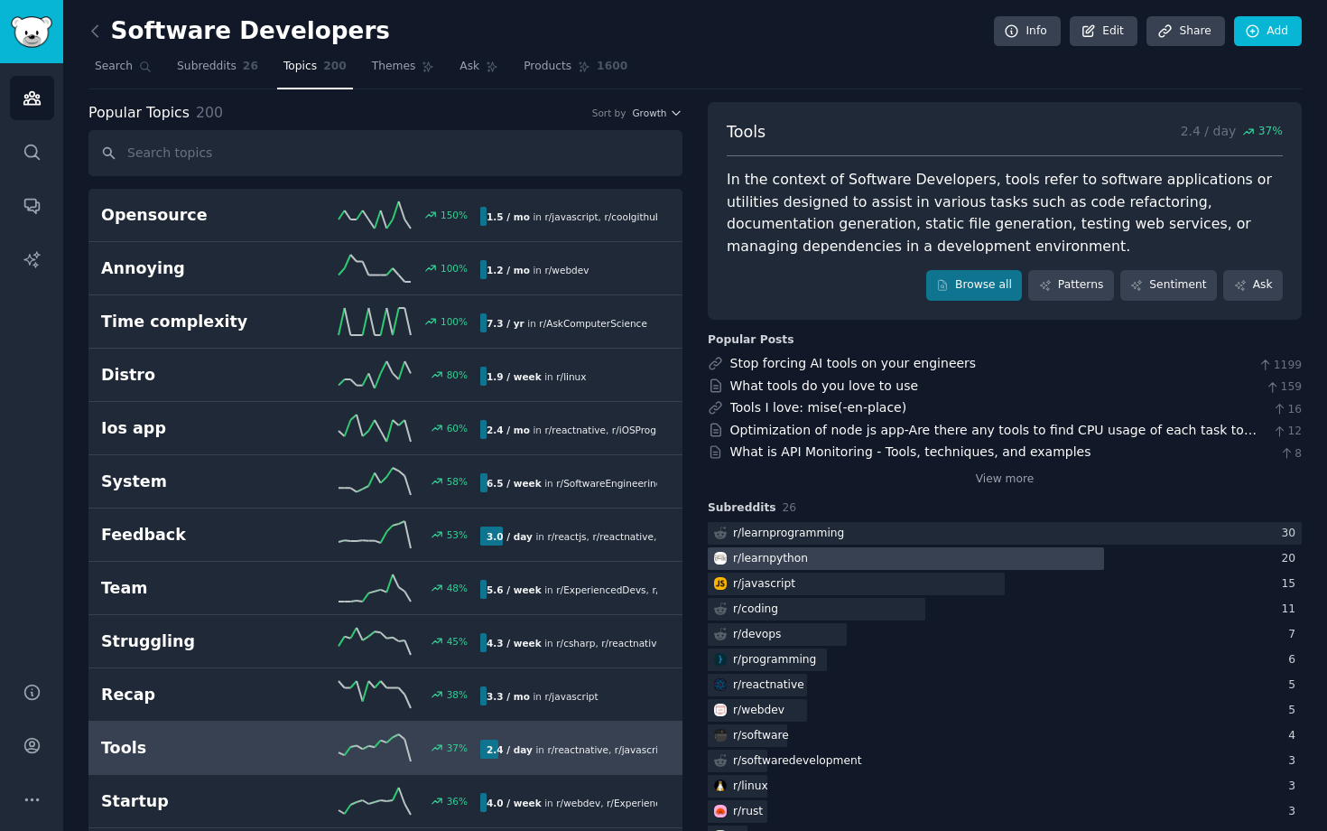
scroll to position [86, 0]
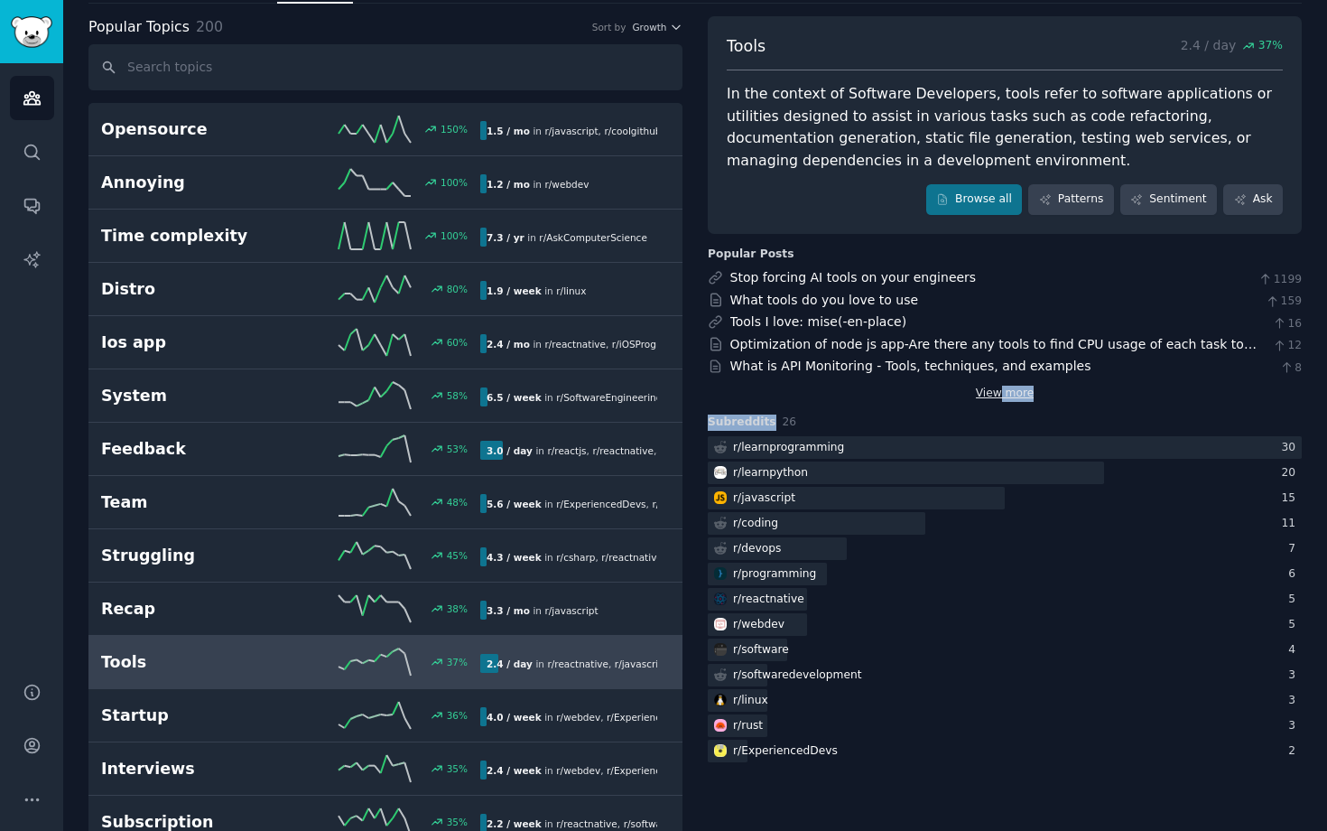
drag, startPoint x: 975, startPoint y: 407, endPoint x: 995, endPoint y: 395, distance: 23.1
click at [995, 395] on div "Tools 2.4 / day 37 % In the context of Software Developers, tools refer to soft…" at bounding box center [1005, 323] width 594 height 155
click at [954, 398] on div "View more" at bounding box center [1005, 390] width 594 height 23
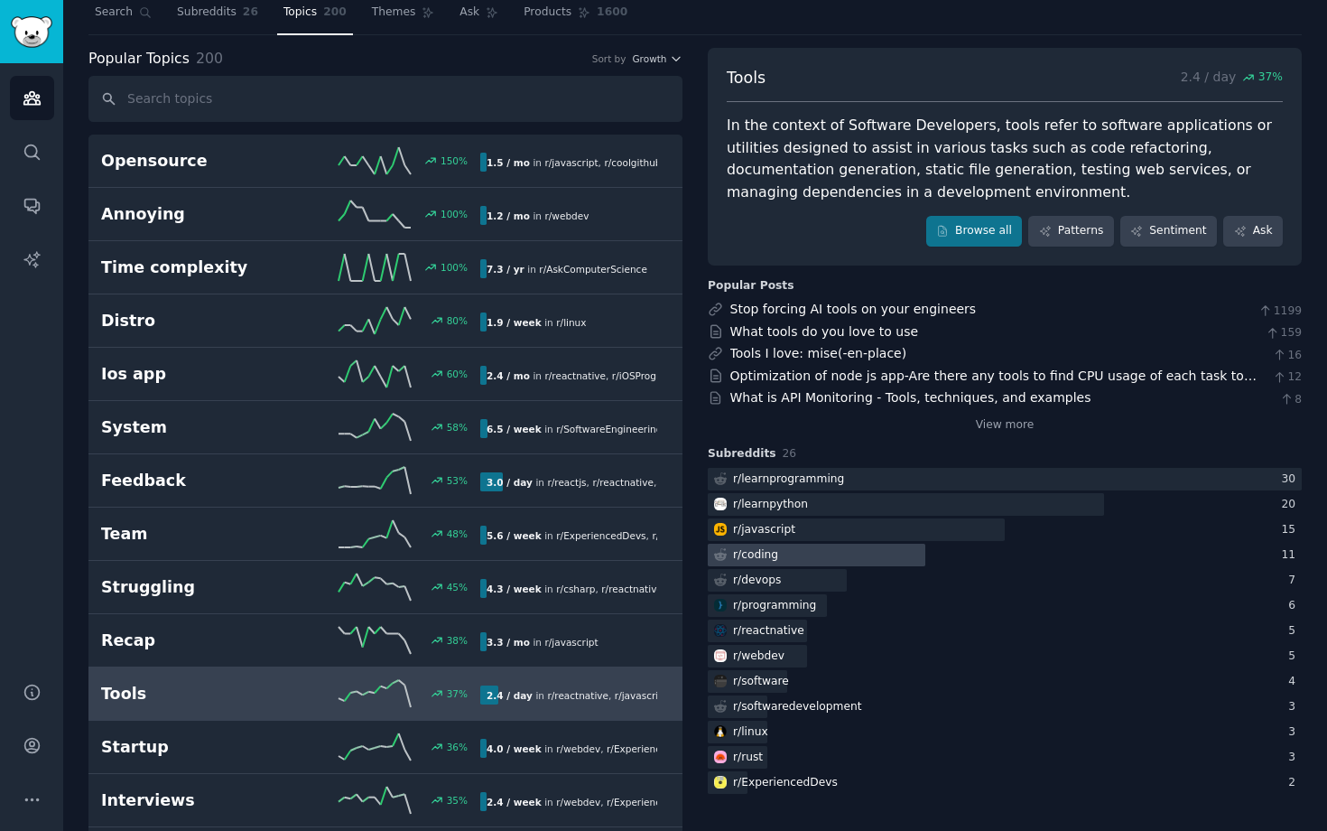
scroll to position [0, 0]
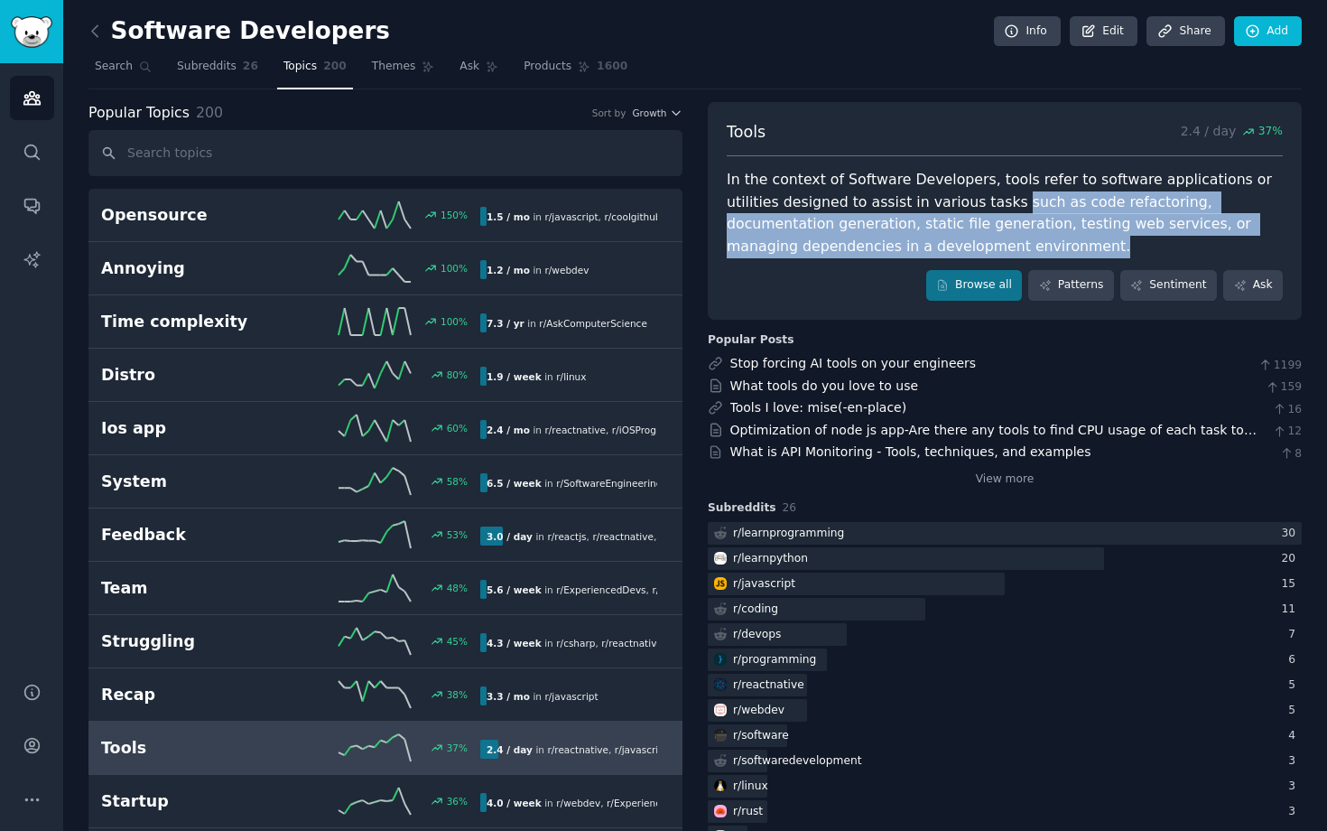
drag, startPoint x: 949, startPoint y: 195, endPoint x: 882, endPoint y: 271, distance: 101.1
click at [882, 271] on div "Tools 2.4 / day 37 % In the context of Software Developers, tools refer to soft…" at bounding box center [1005, 211] width 594 height 218
click at [859, 296] on div "Browse all Patterns Sentiment Ask" at bounding box center [1005, 285] width 556 height 31
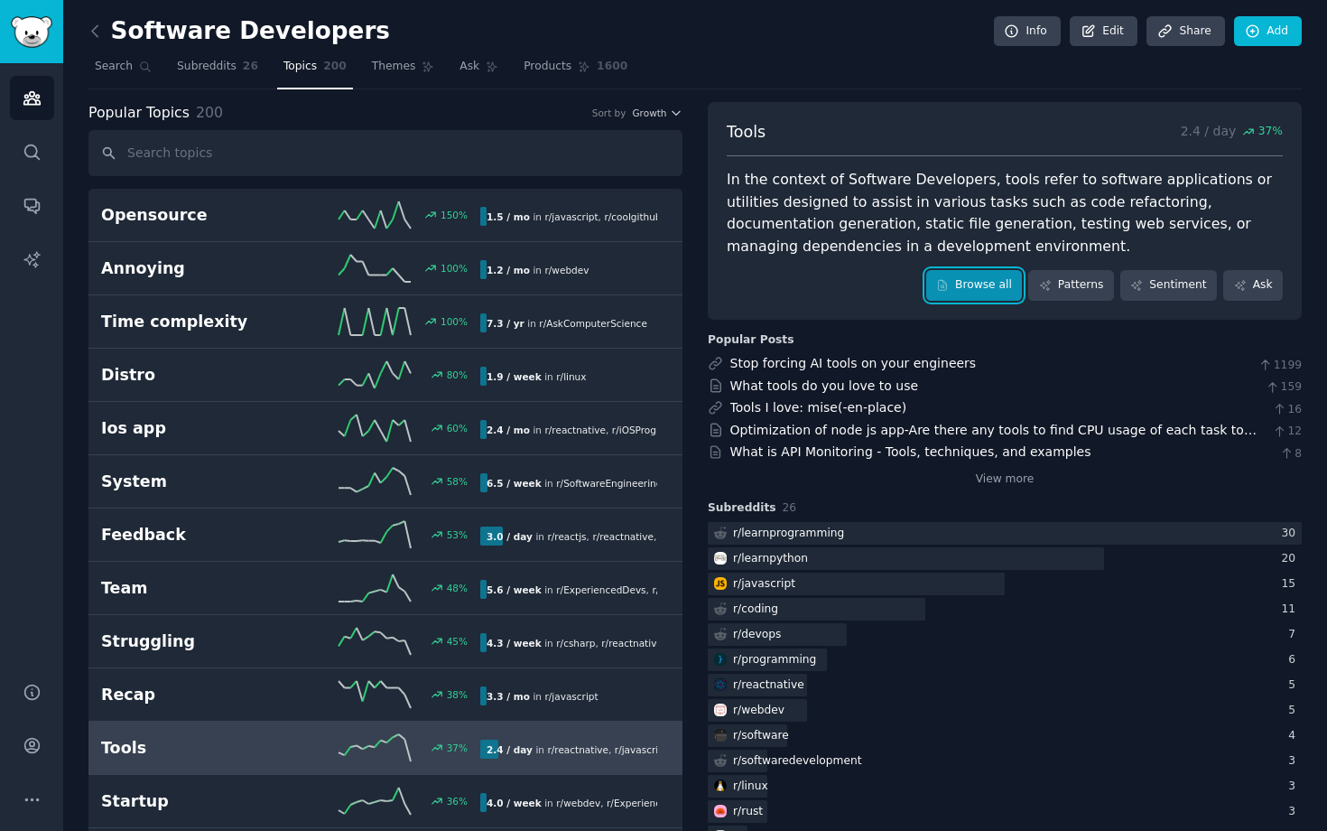
click at [955, 282] on link "Browse all" at bounding box center [974, 285] width 97 height 31
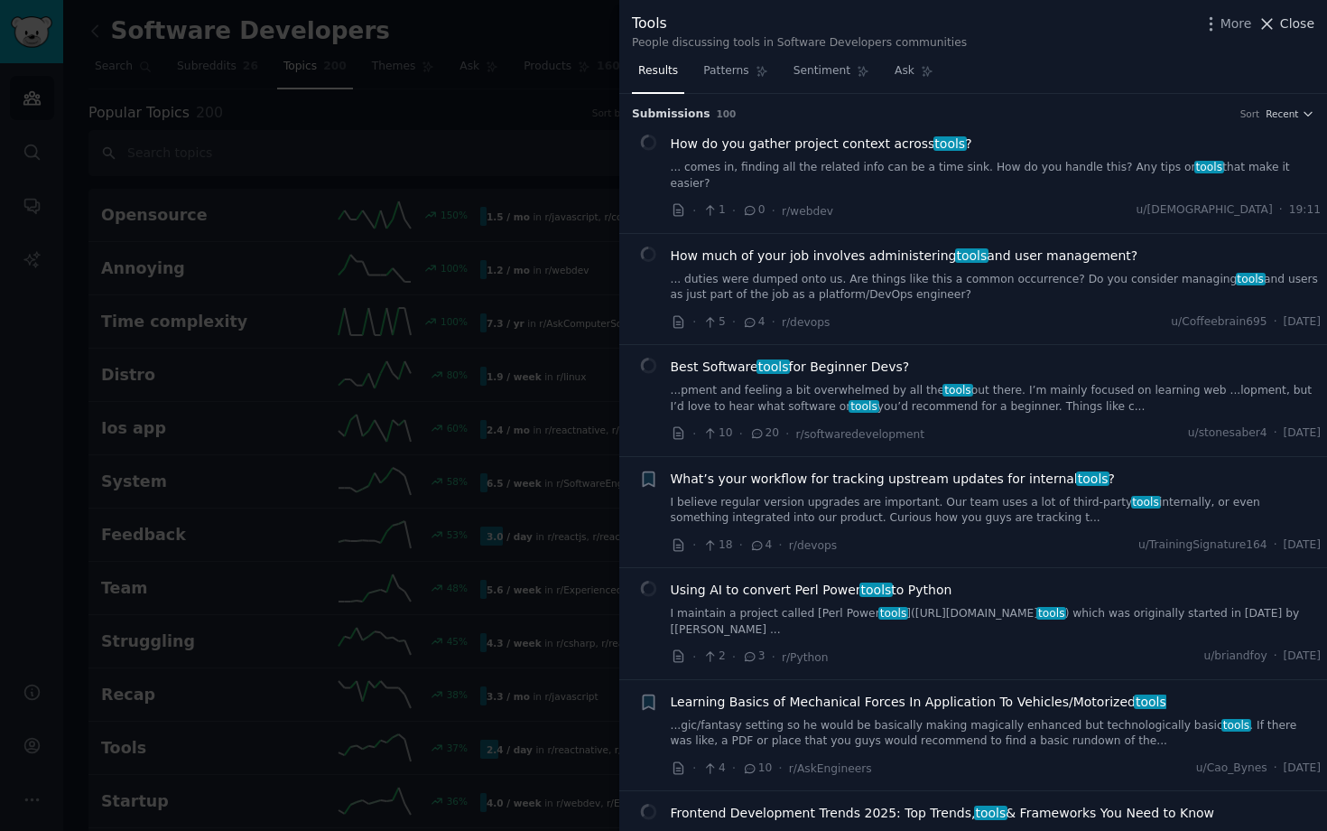
click at [1288, 25] on span "Close" at bounding box center [1297, 23] width 34 height 19
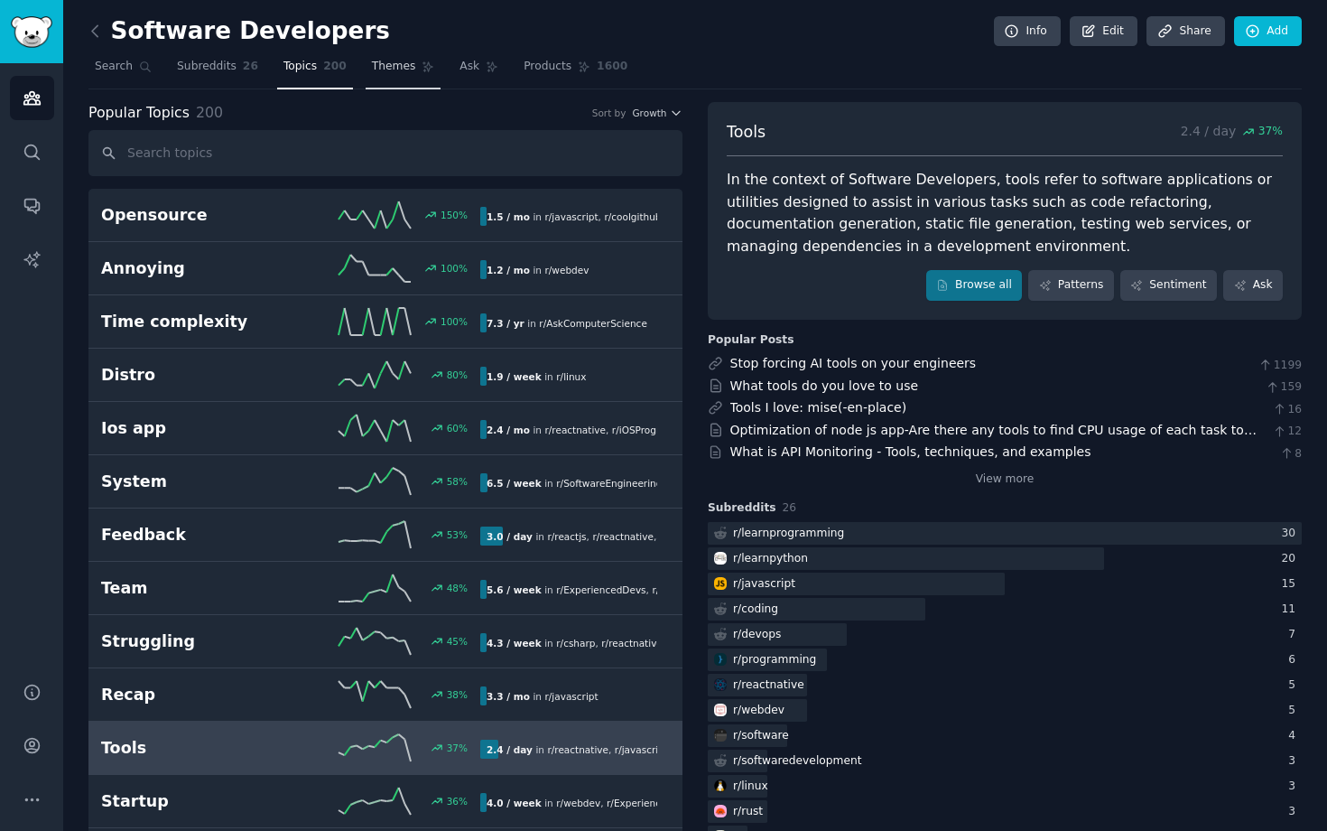
click at [401, 52] on link "Themes" at bounding box center [404, 70] width 76 height 37
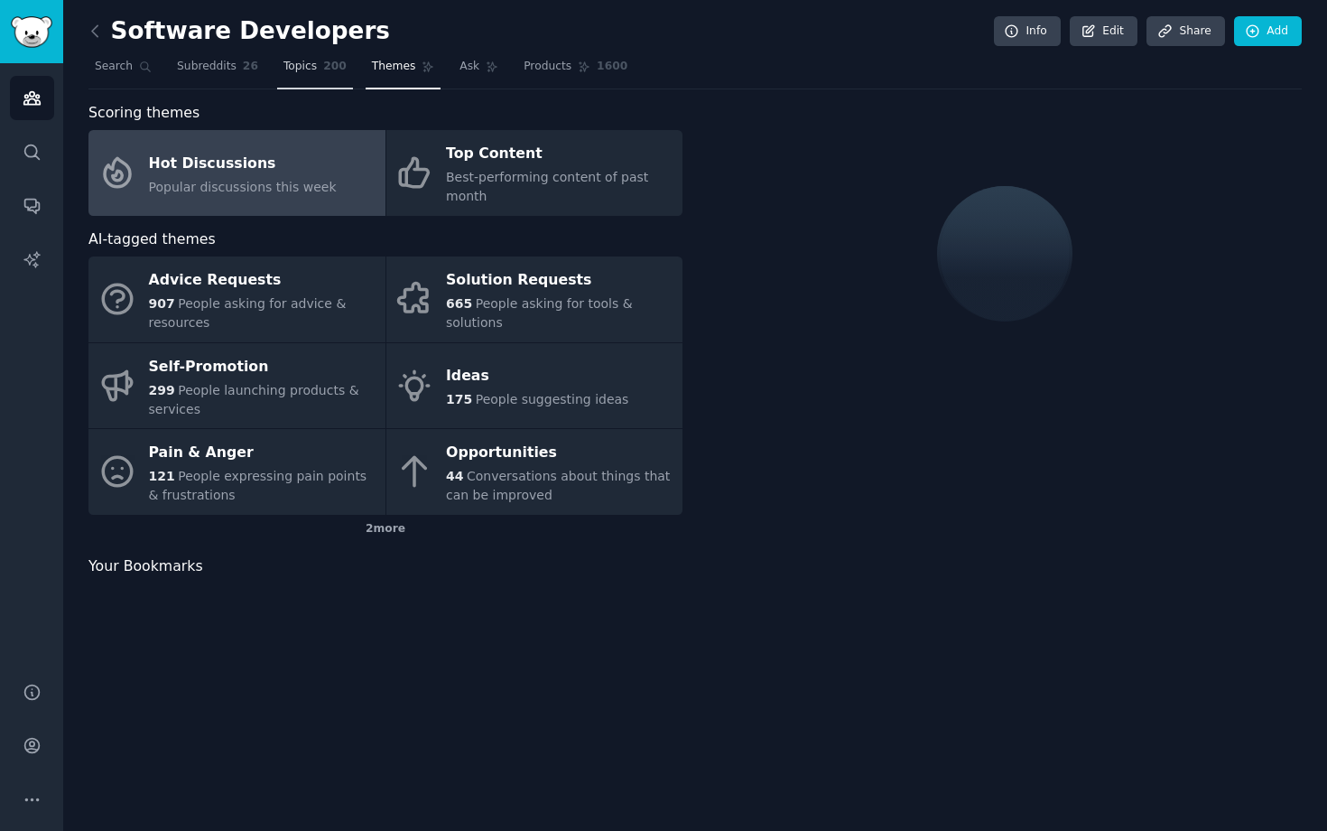
click at [306, 78] on link "Topics 200" at bounding box center [315, 70] width 76 height 37
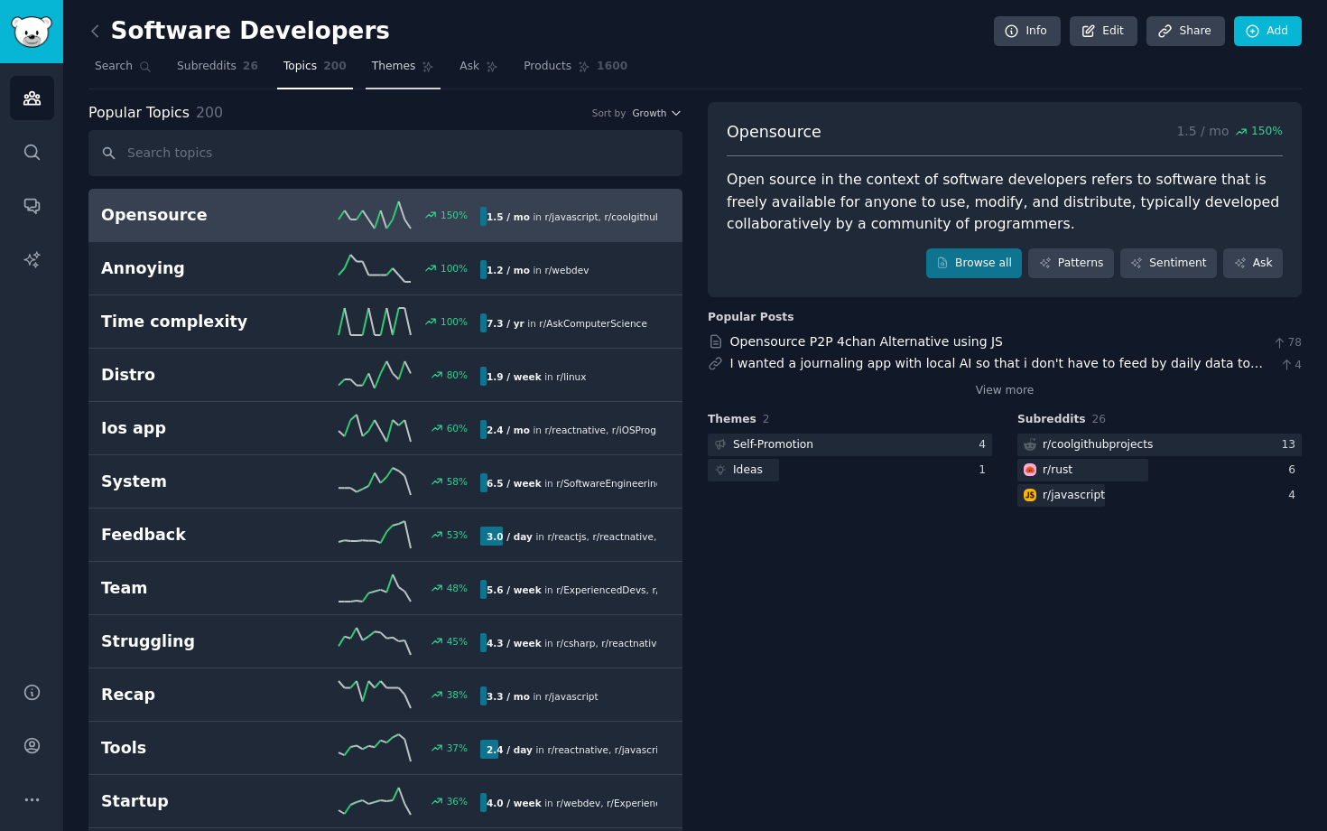
click at [408, 69] on span "Themes" at bounding box center [394, 67] width 44 height 16
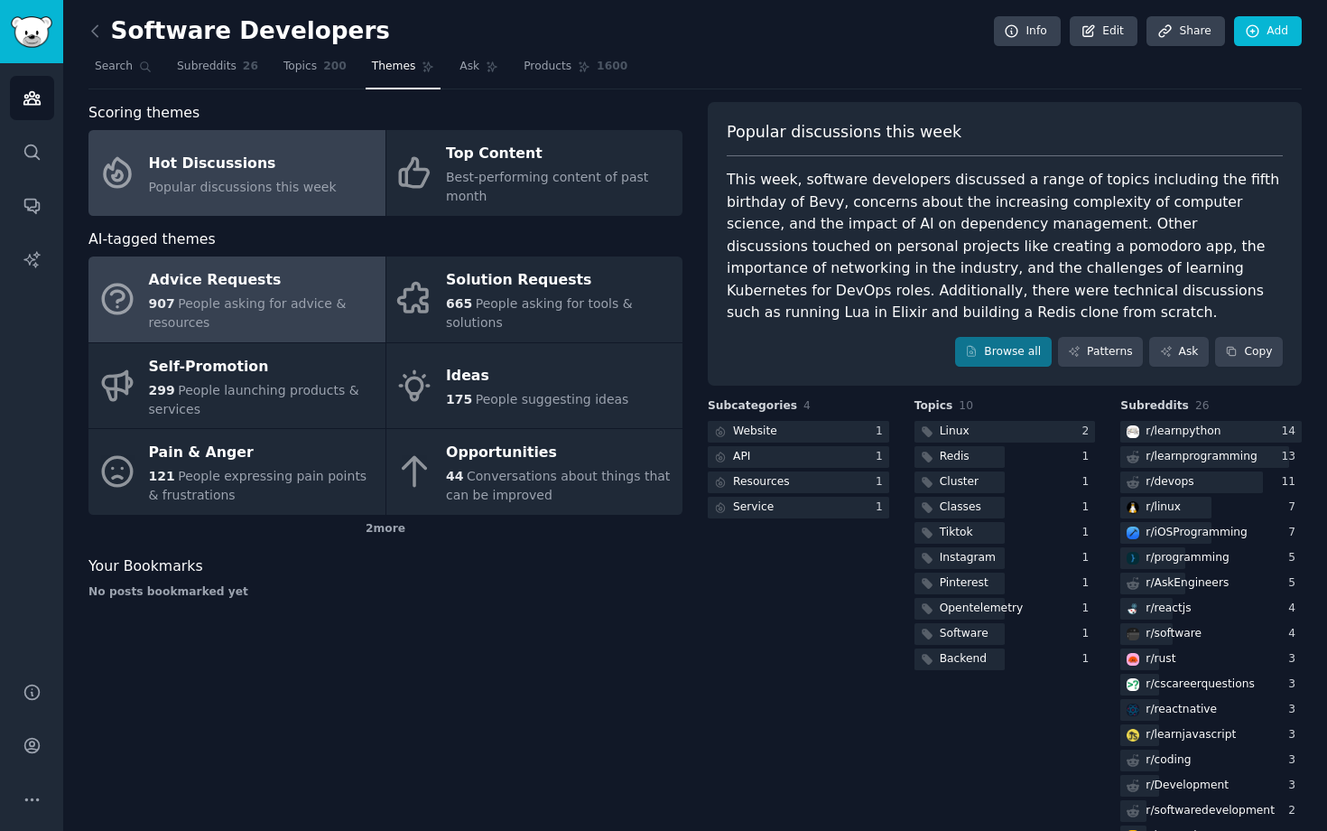
click at [284, 305] on span "People asking for advice & resources" at bounding box center [248, 312] width 198 height 33
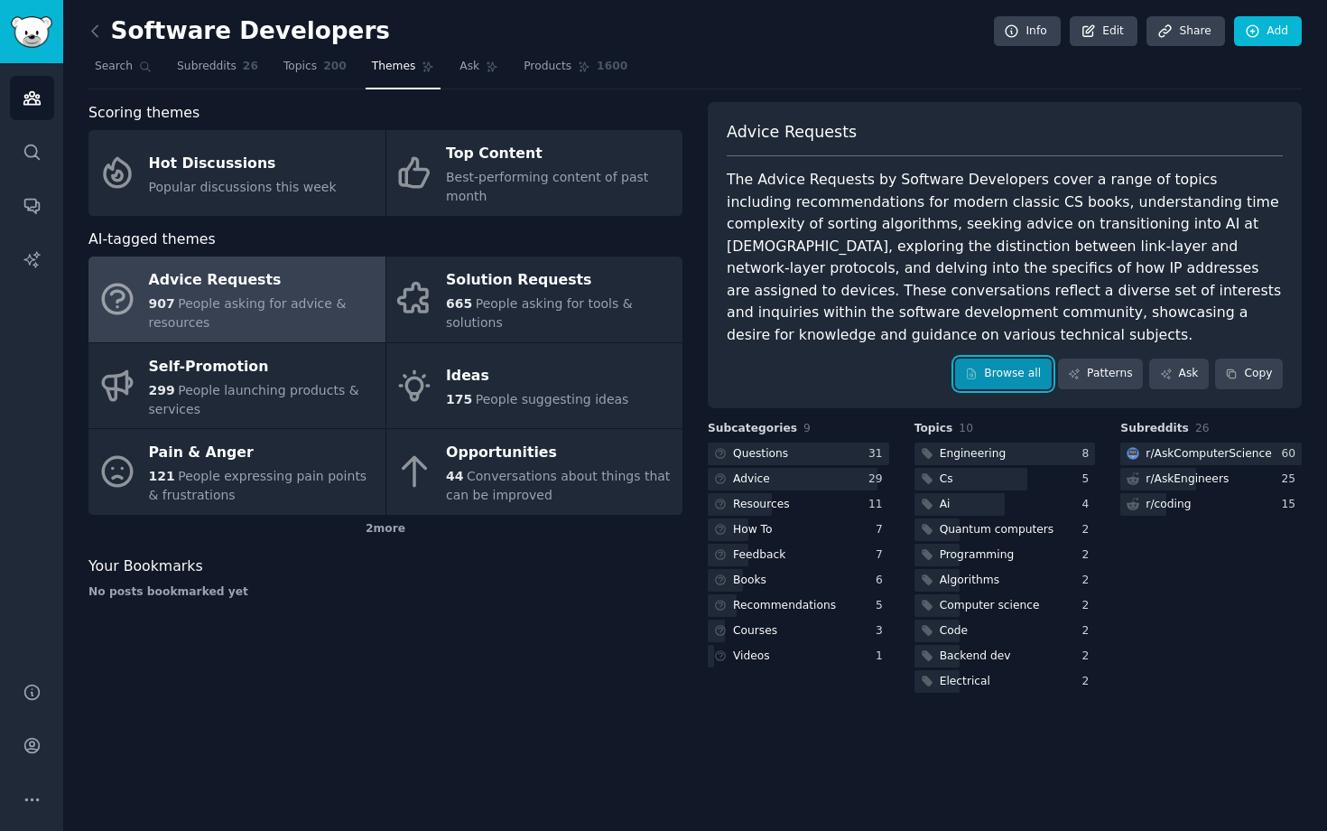
click at [991, 358] on link "Browse all" at bounding box center [1003, 373] width 97 height 31
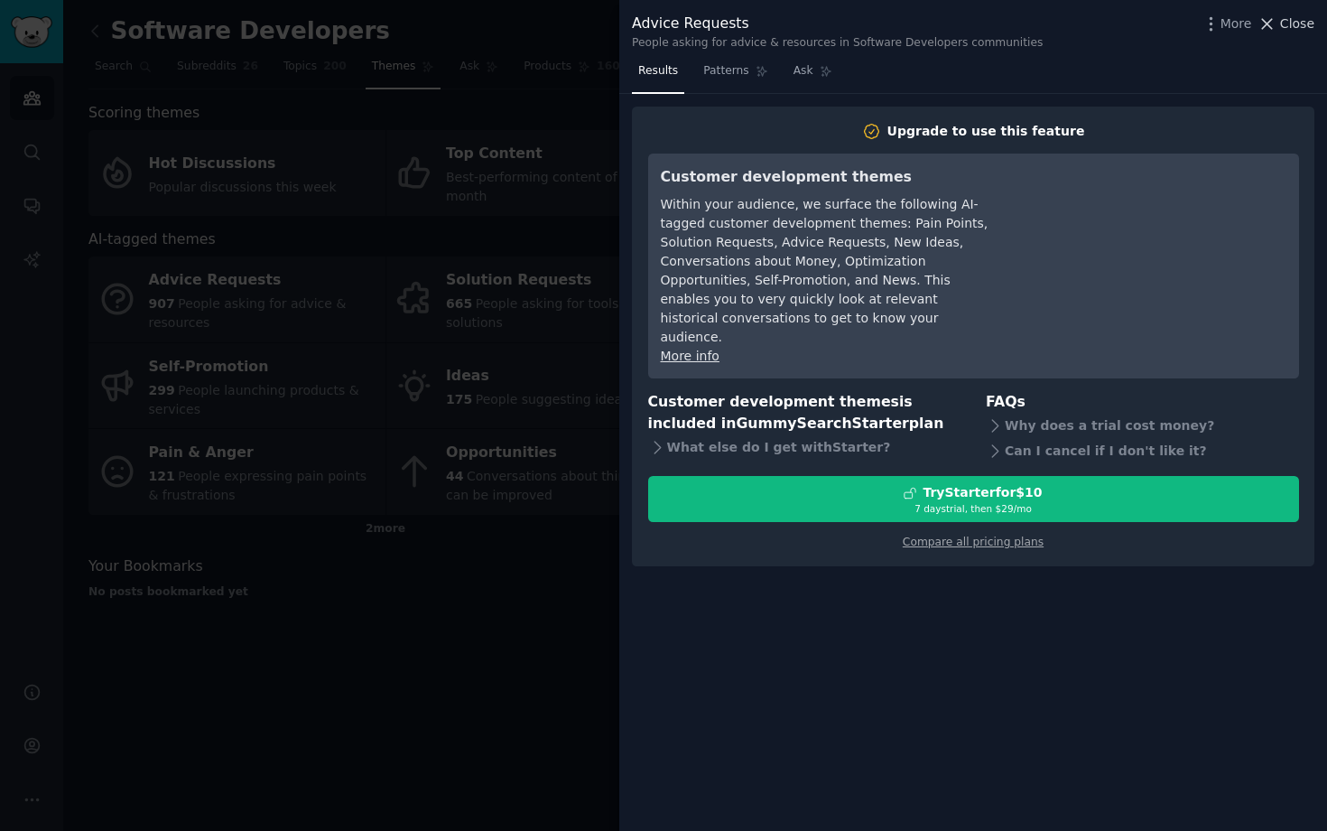
click at [1273, 24] on icon at bounding box center [1267, 23] width 19 height 19
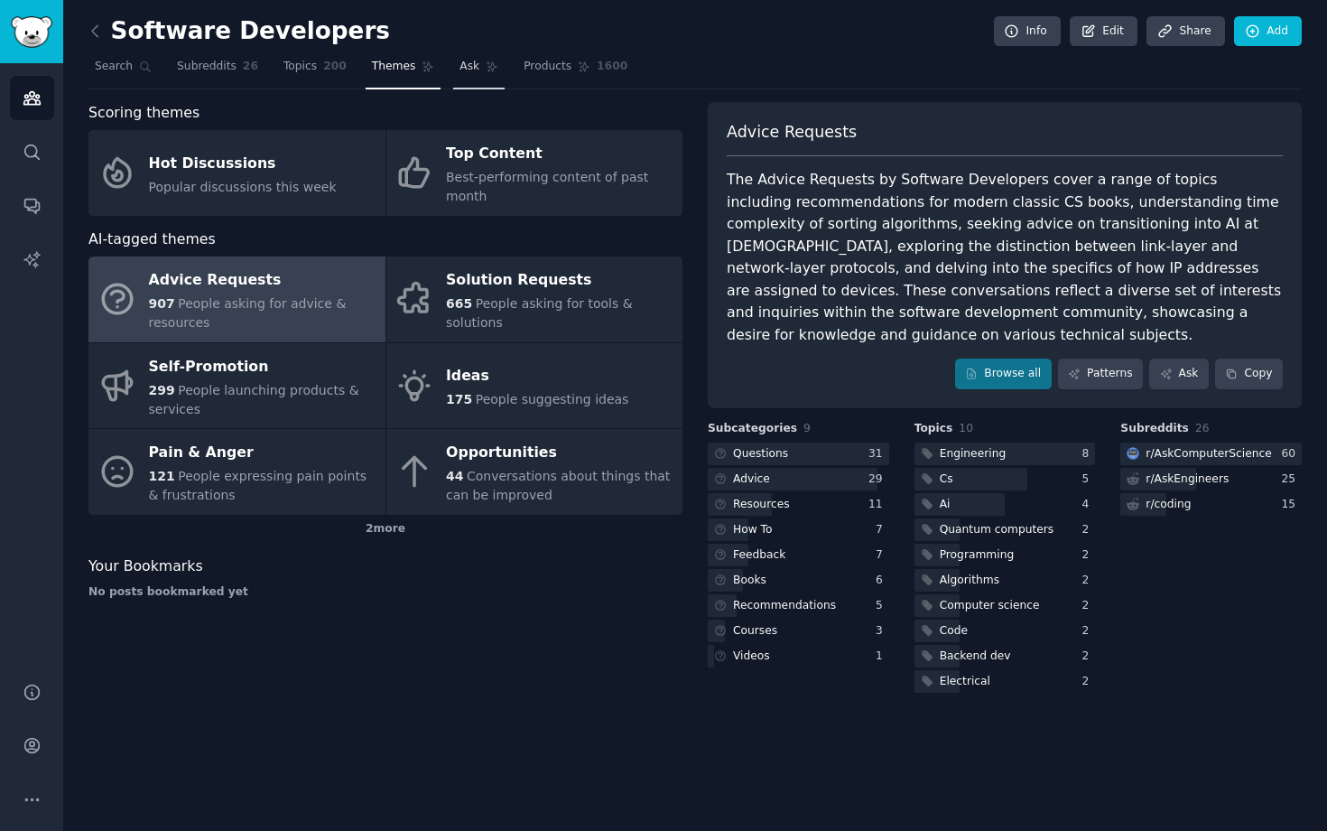
click at [473, 67] on span "Ask" at bounding box center [470, 67] width 20 height 16
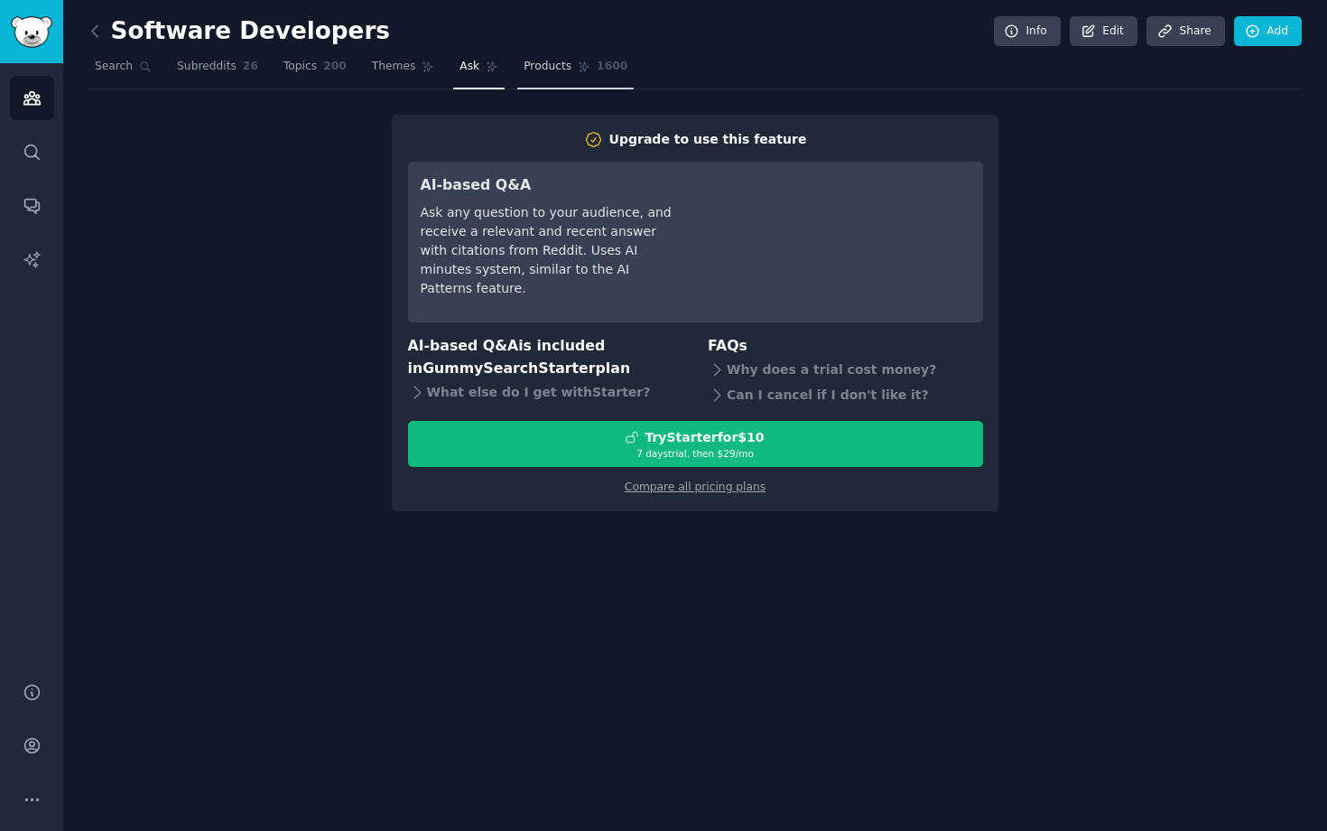
click at [527, 71] on span "Products" at bounding box center [548, 67] width 48 height 16
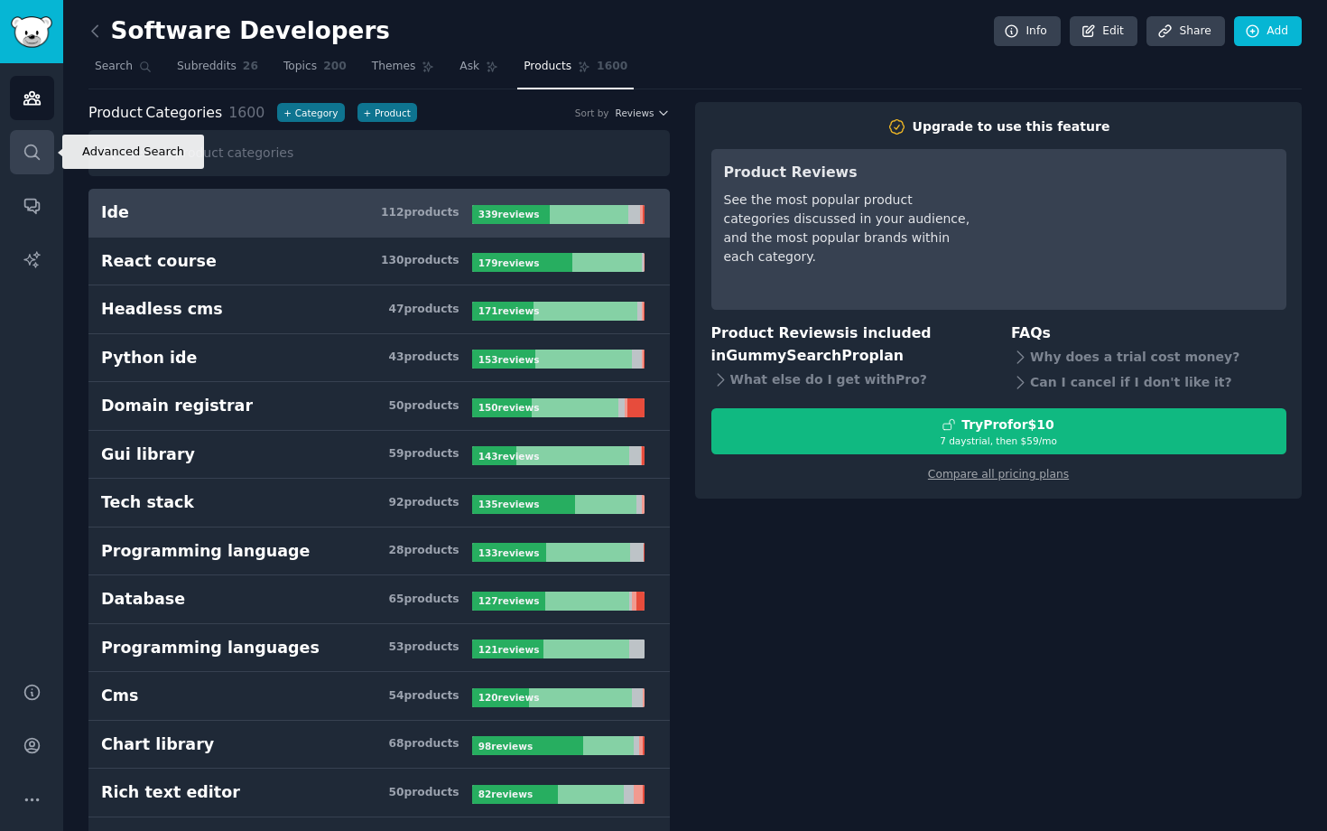
click at [31, 146] on icon "Sidebar" at bounding box center [32, 152] width 19 height 19
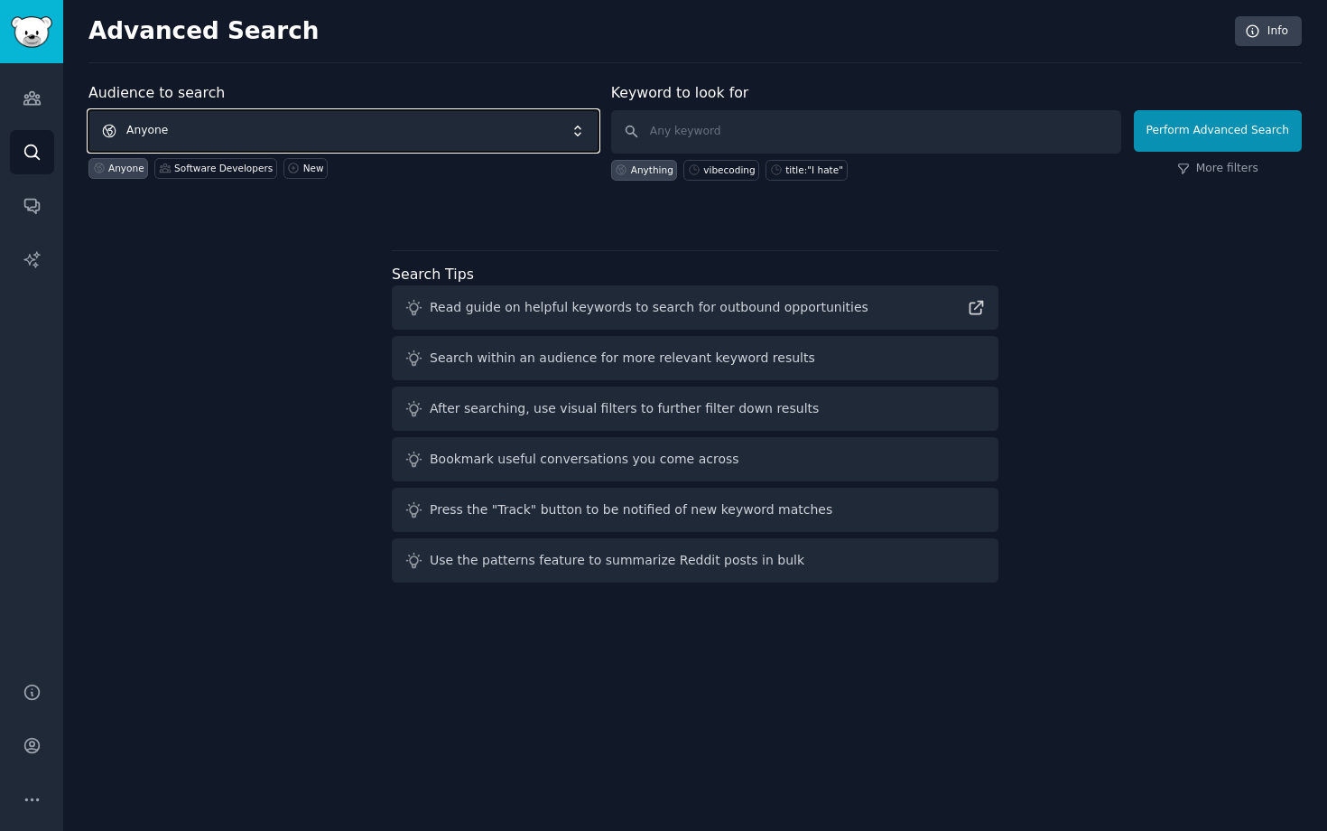
click at [222, 125] on span "Anyone" at bounding box center [343, 131] width 510 height 42
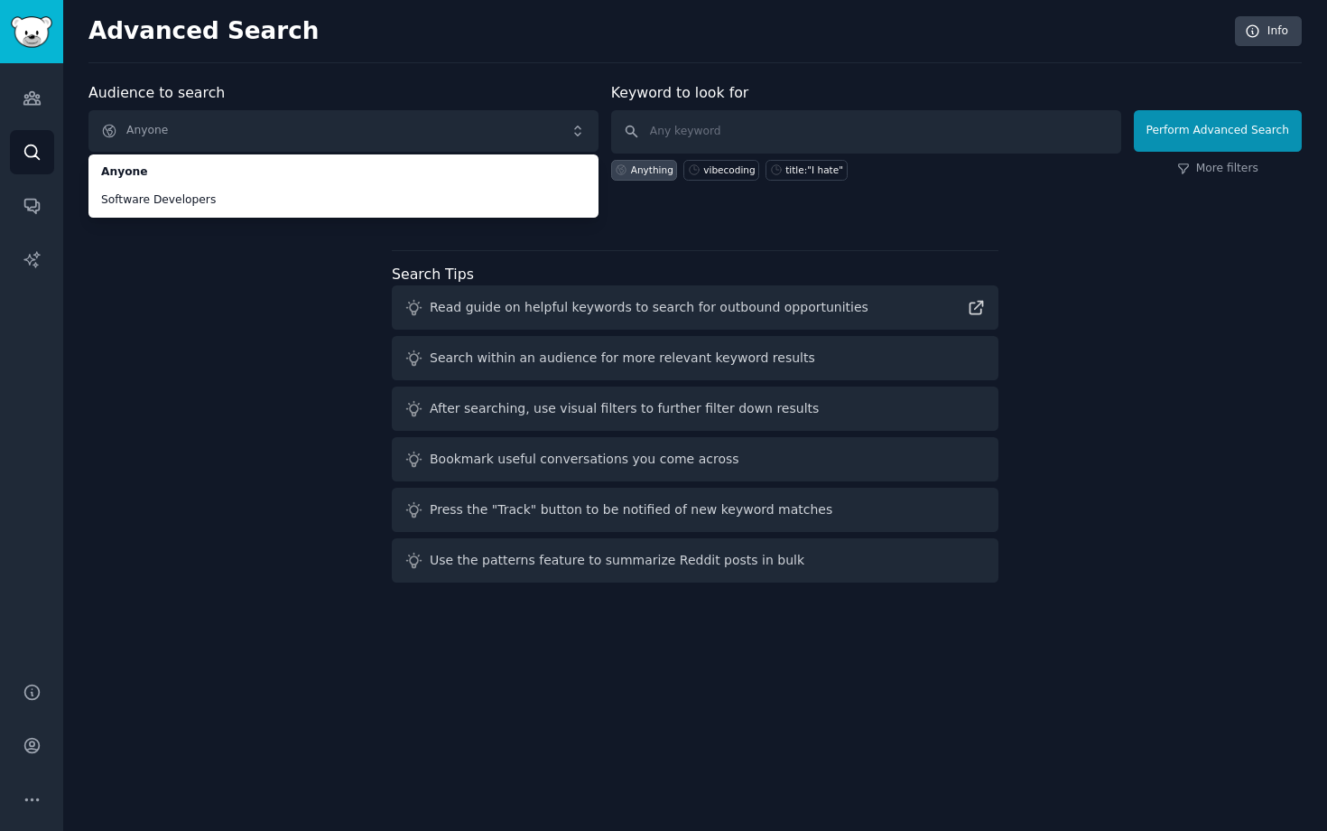
click at [214, 294] on div "Audience to search Anyone Anyone Software Developers Anyone Software Developers…" at bounding box center [694, 335] width 1213 height 507
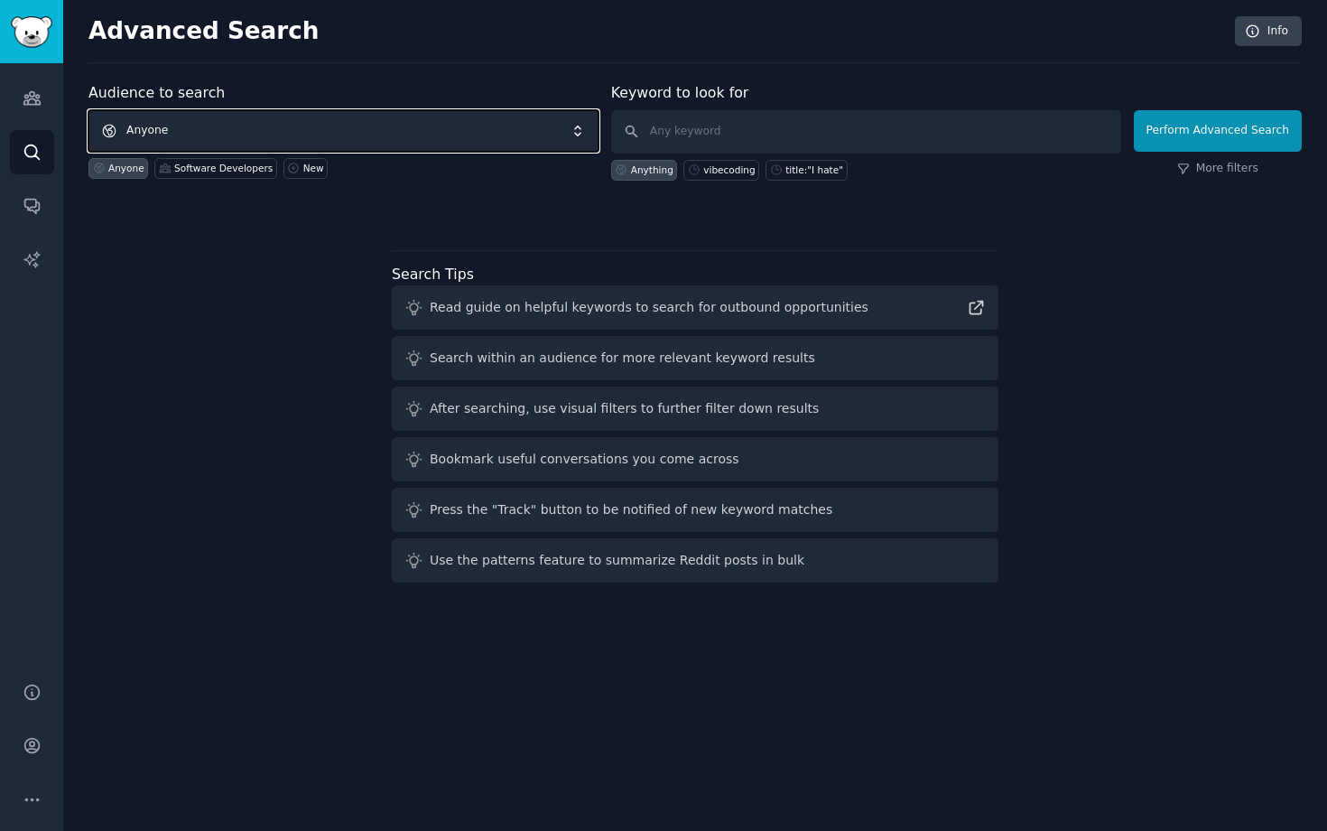
click at [302, 134] on span "Anyone" at bounding box center [343, 131] width 510 height 42
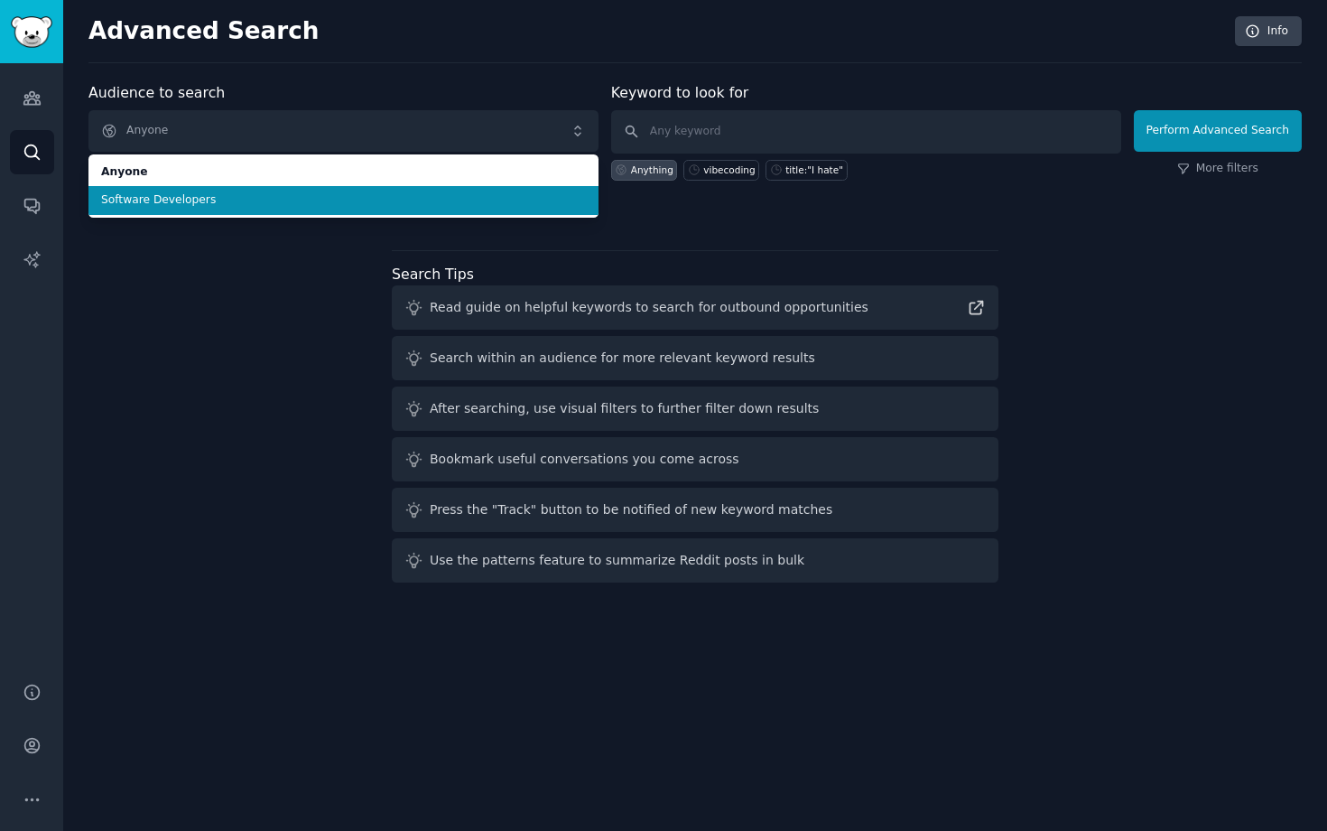
click at [238, 208] on li "Software Developers" at bounding box center [343, 200] width 510 height 29
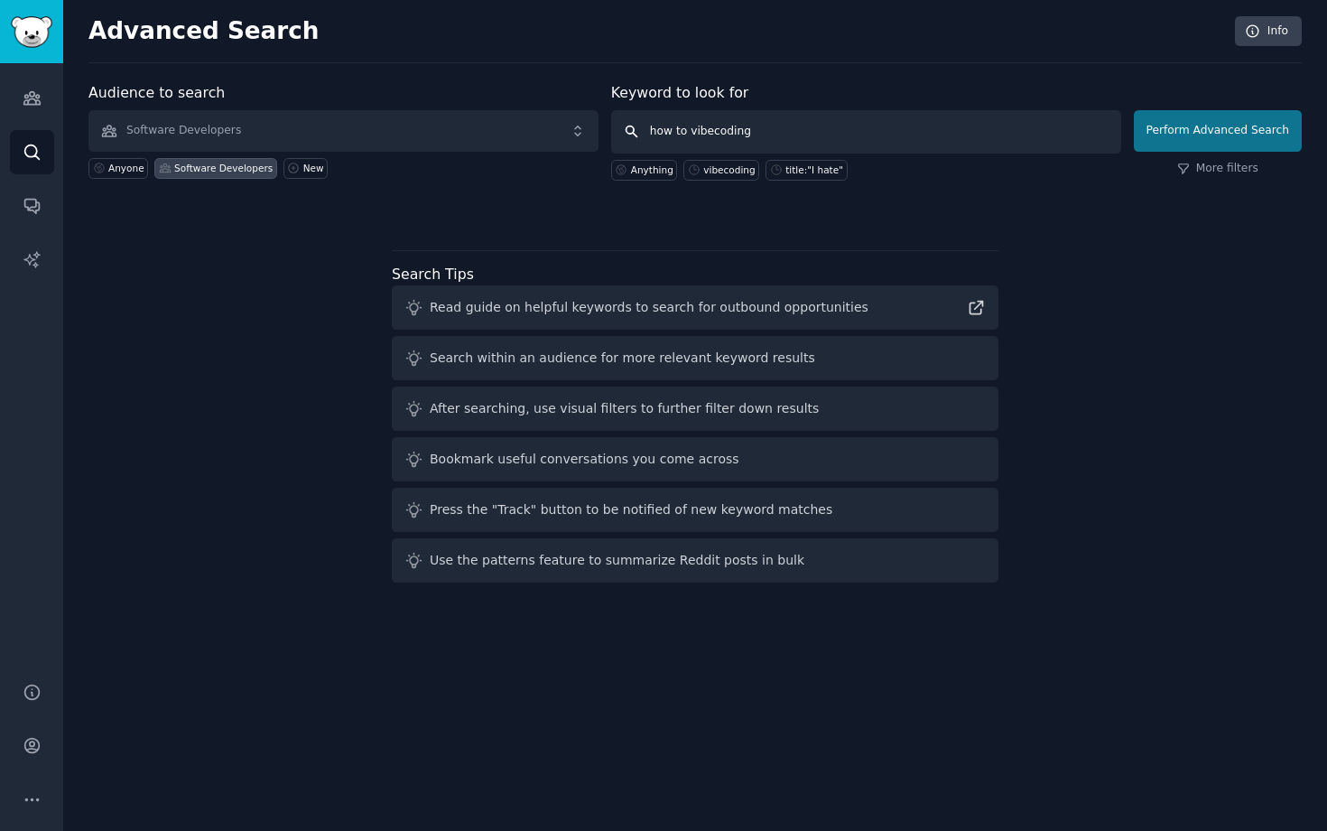
type input "how to vibecoding"
click at [1190, 120] on button "Perform Advanced Search" at bounding box center [1218, 131] width 168 height 42
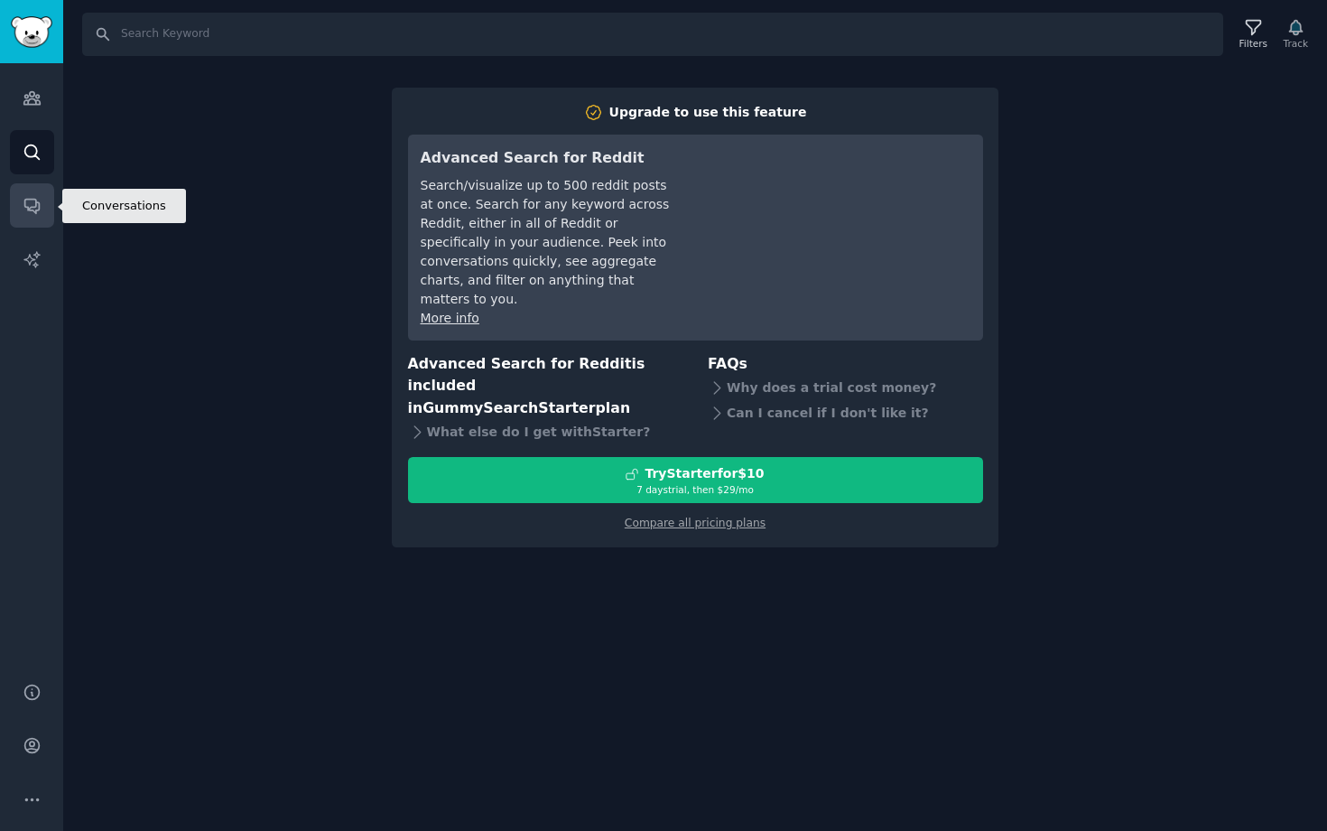
click at [23, 204] on icon "Sidebar" at bounding box center [32, 205] width 19 height 19
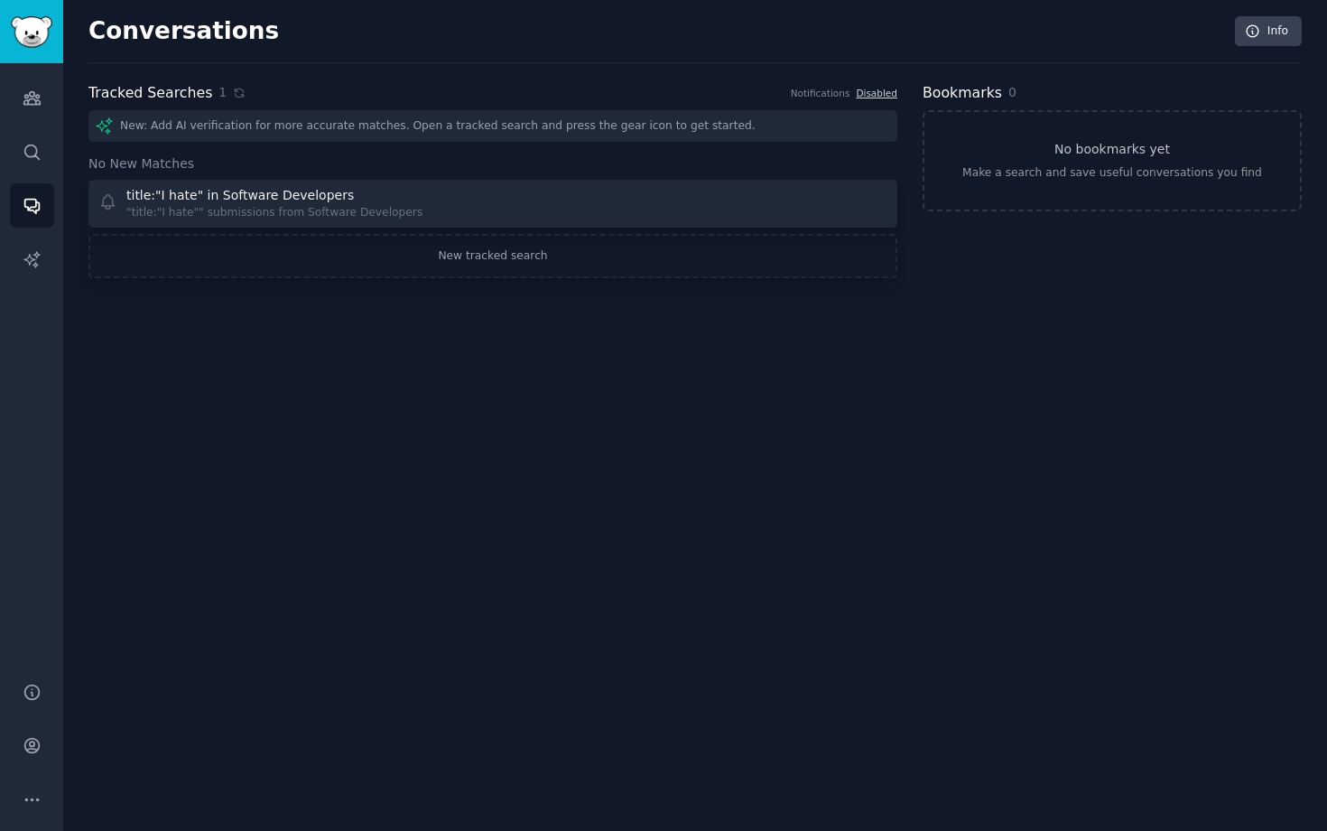
click at [248, 148] on div "New: Add AI verification for more accurate matches. Open a tracked search and p…" at bounding box center [492, 194] width 809 height 168
click at [262, 129] on div "New: Add AI verification for more accurate matches. Open a tracked search and p…" at bounding box center [492, 126] width 809 height 32
click at [33, 269] on link "AI Reports" at bounding box center [32, 259] width 44 height 44
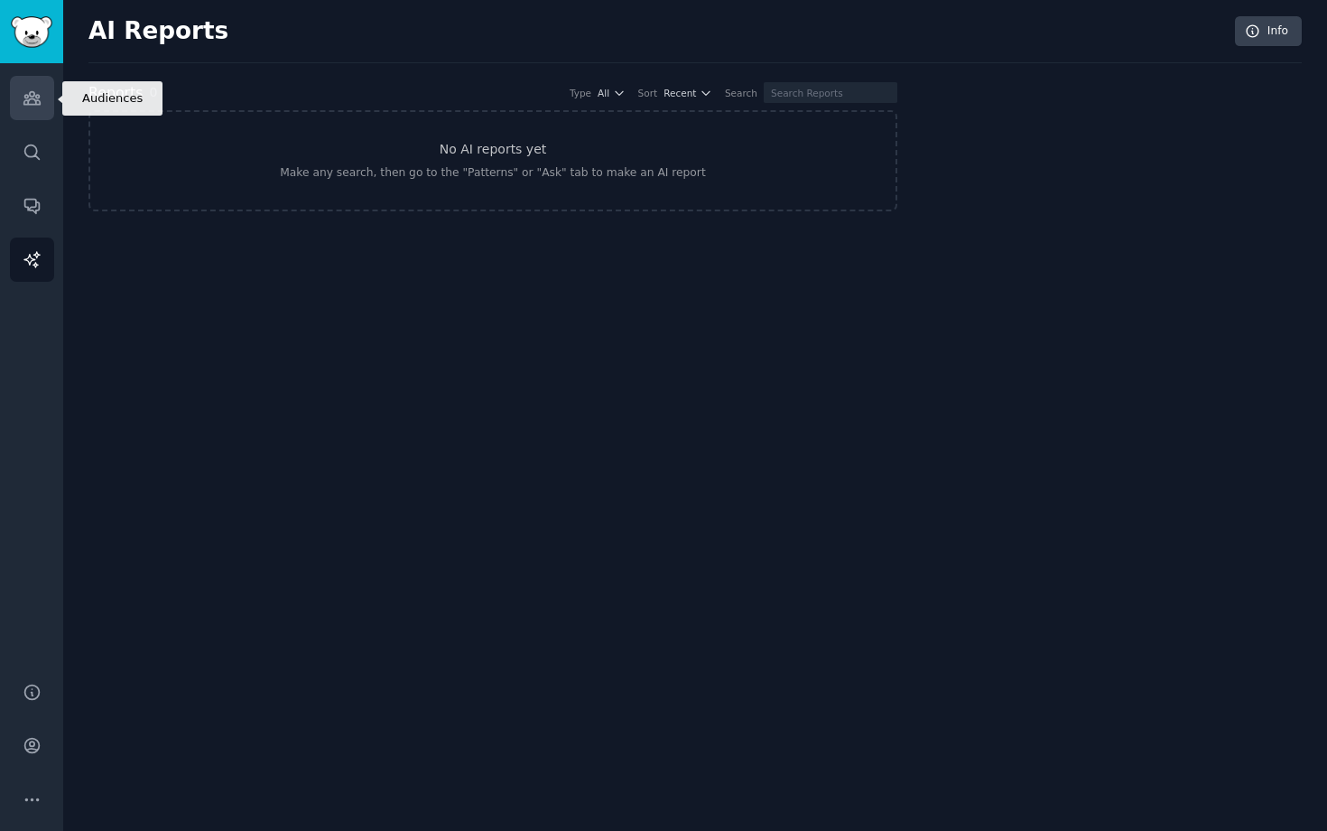
click at [27, 92] on icon "Sidebar" at bounding box center [32, 97] width 19 height 19
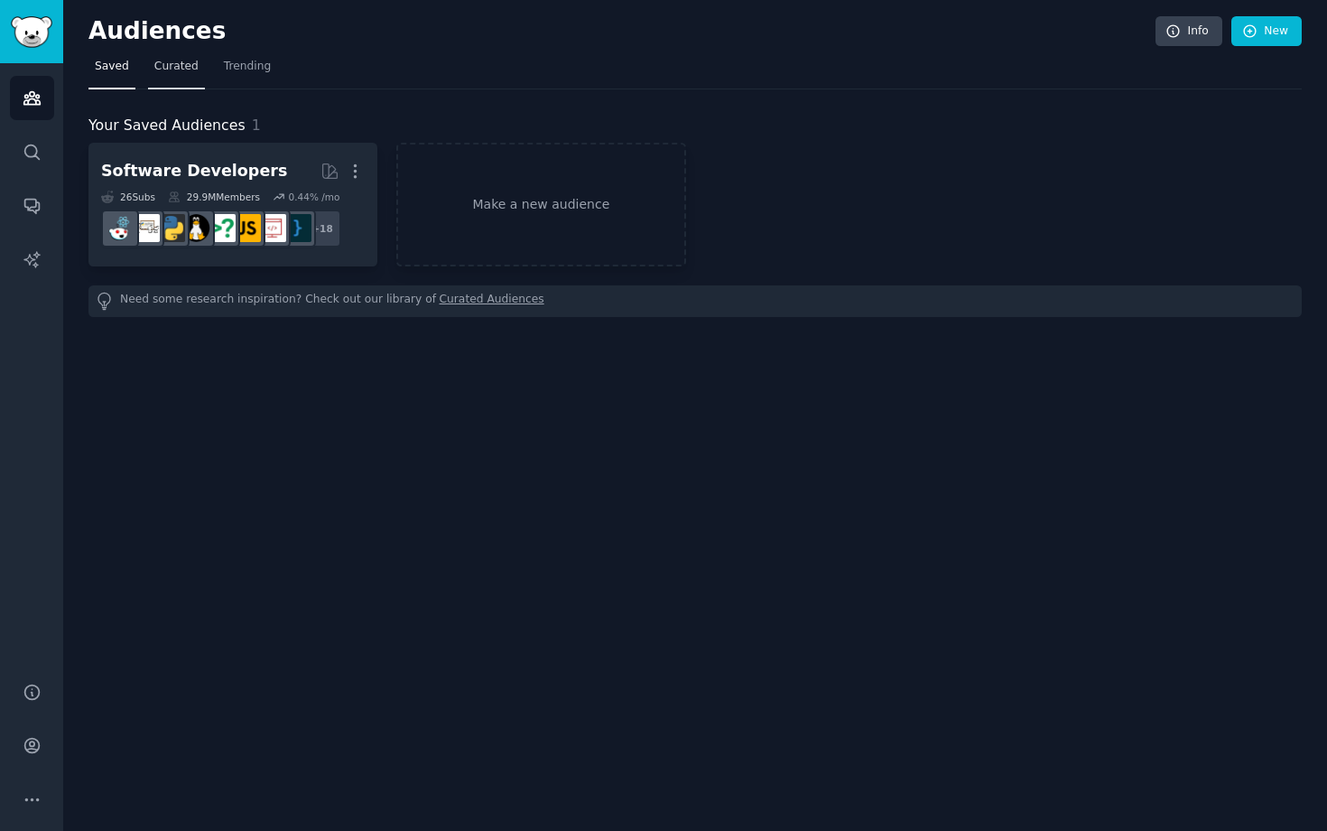
click at [179, 64] on span "Curated" at bounding box center [176, 67] width 44 height 16
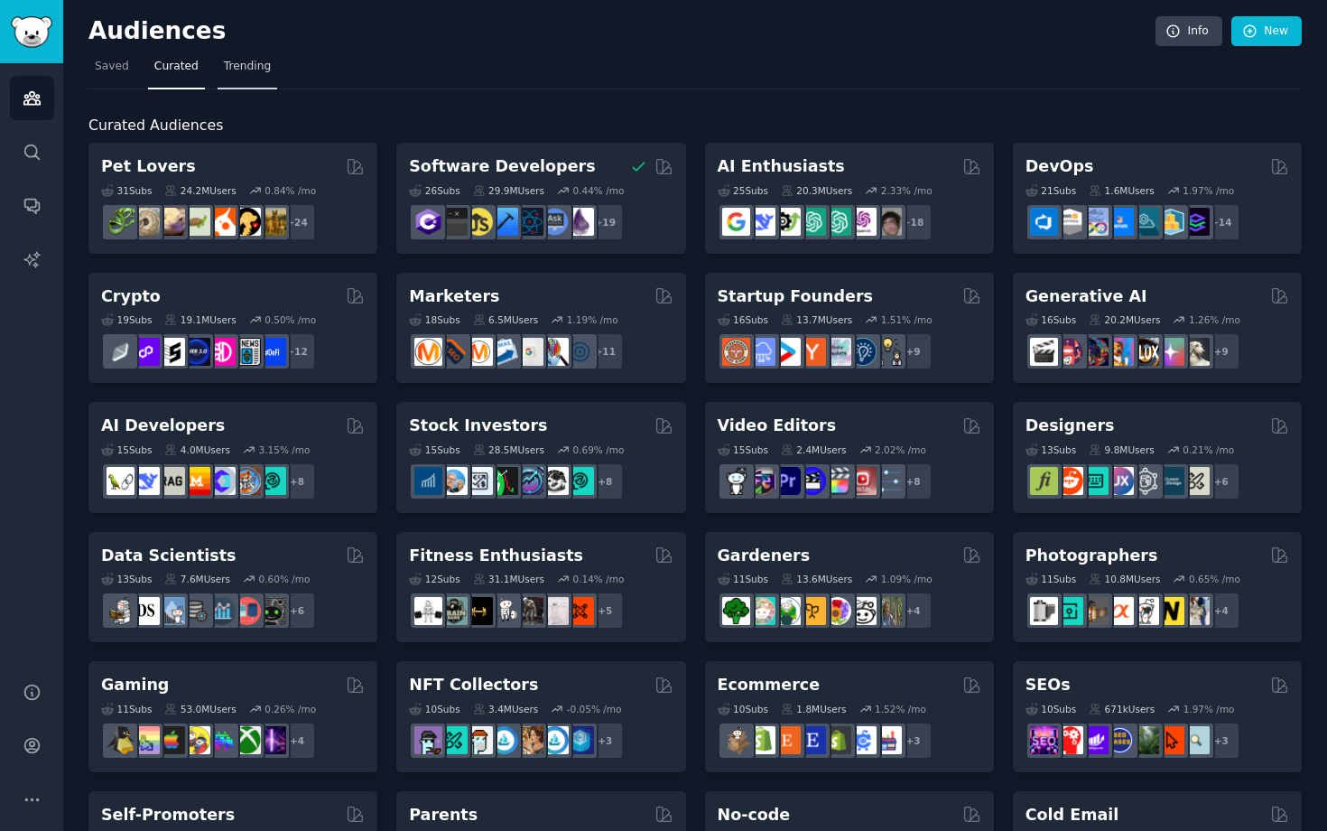
click at [244, 56] on link "Trending" at bounding box center [248, 70] width 60 height 37
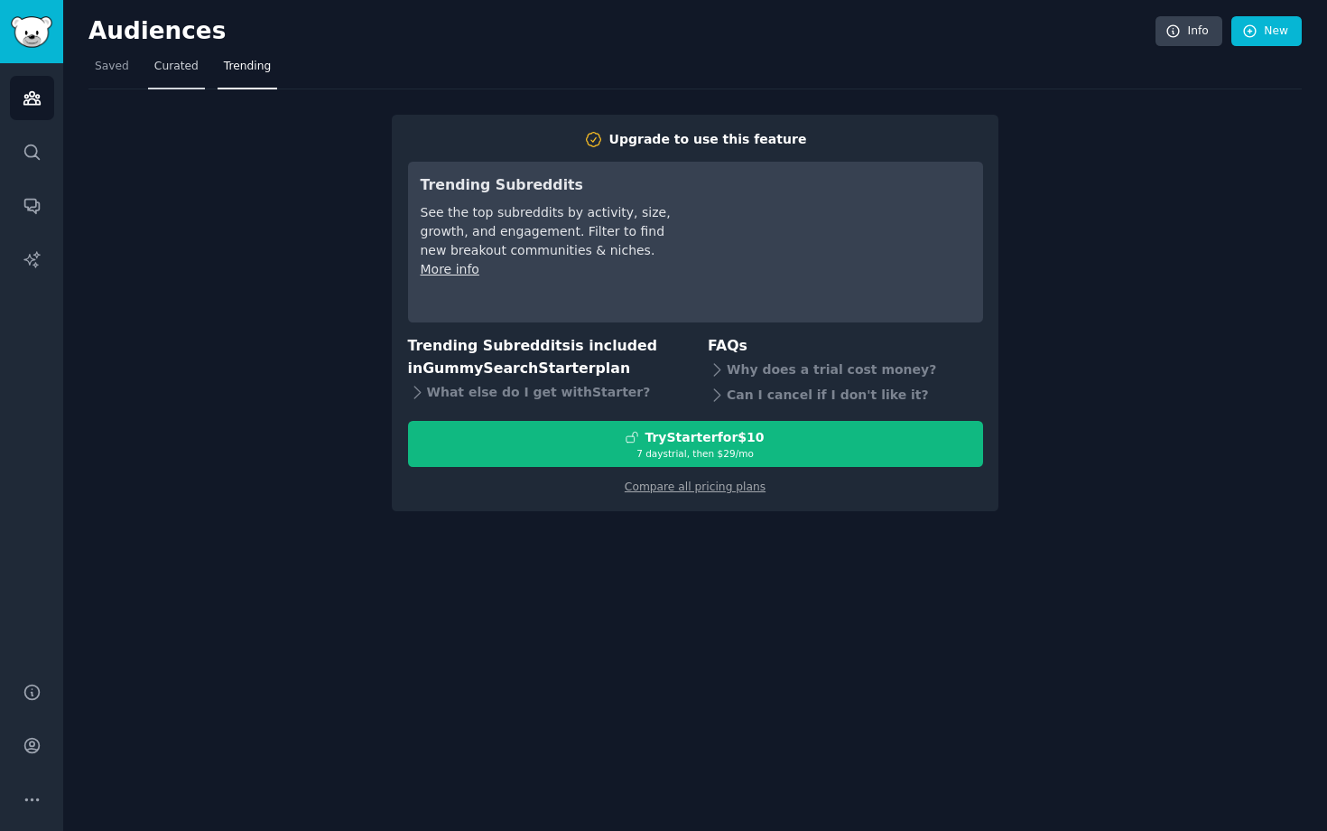
click at [180, 70] on span "Curated" at bounding box center [176, 67] width 44 height 16
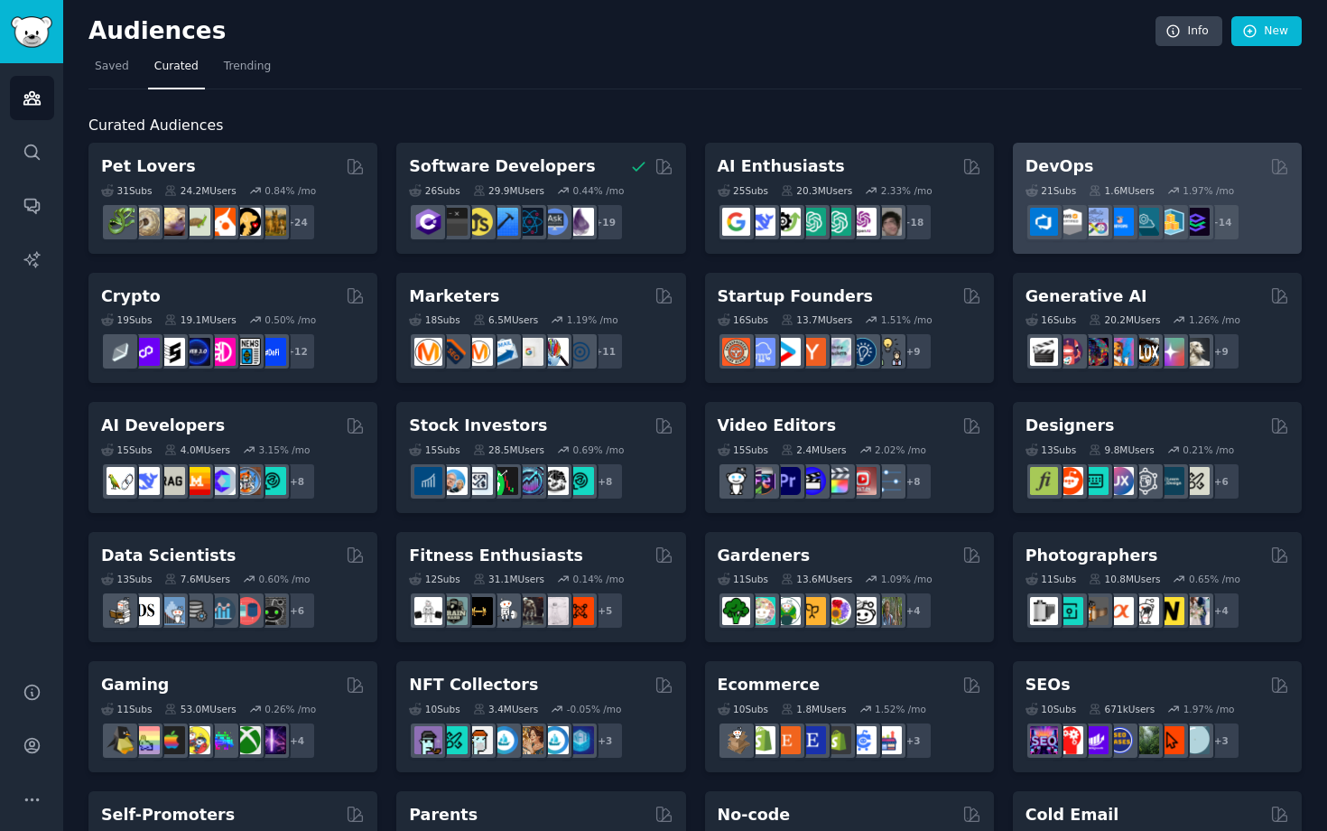
click at [1103, 162] on div "DevOps" at bounding box center [1158, 166] width 264 height 23
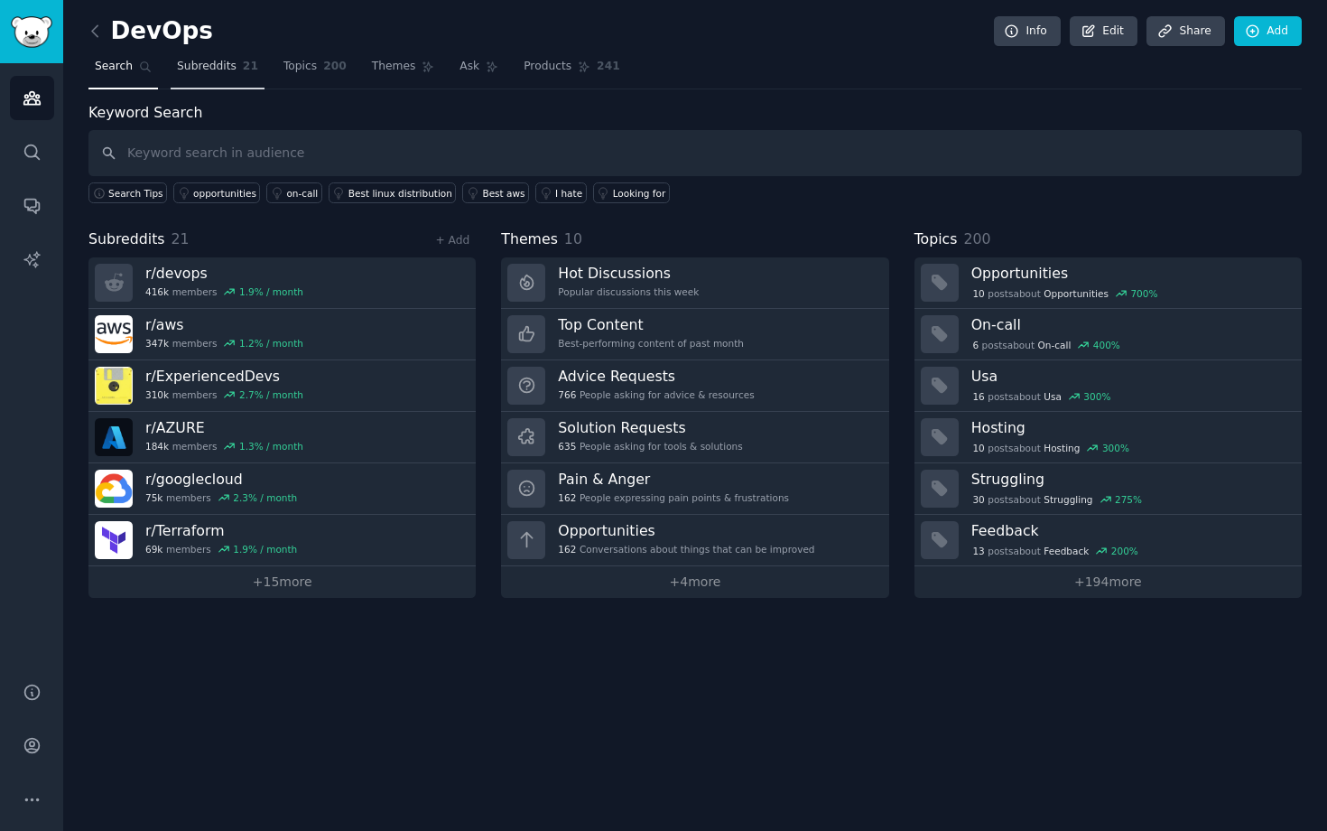
click at [243, 71] on span "21" at bounding box center [250, 67] width 15 height 16
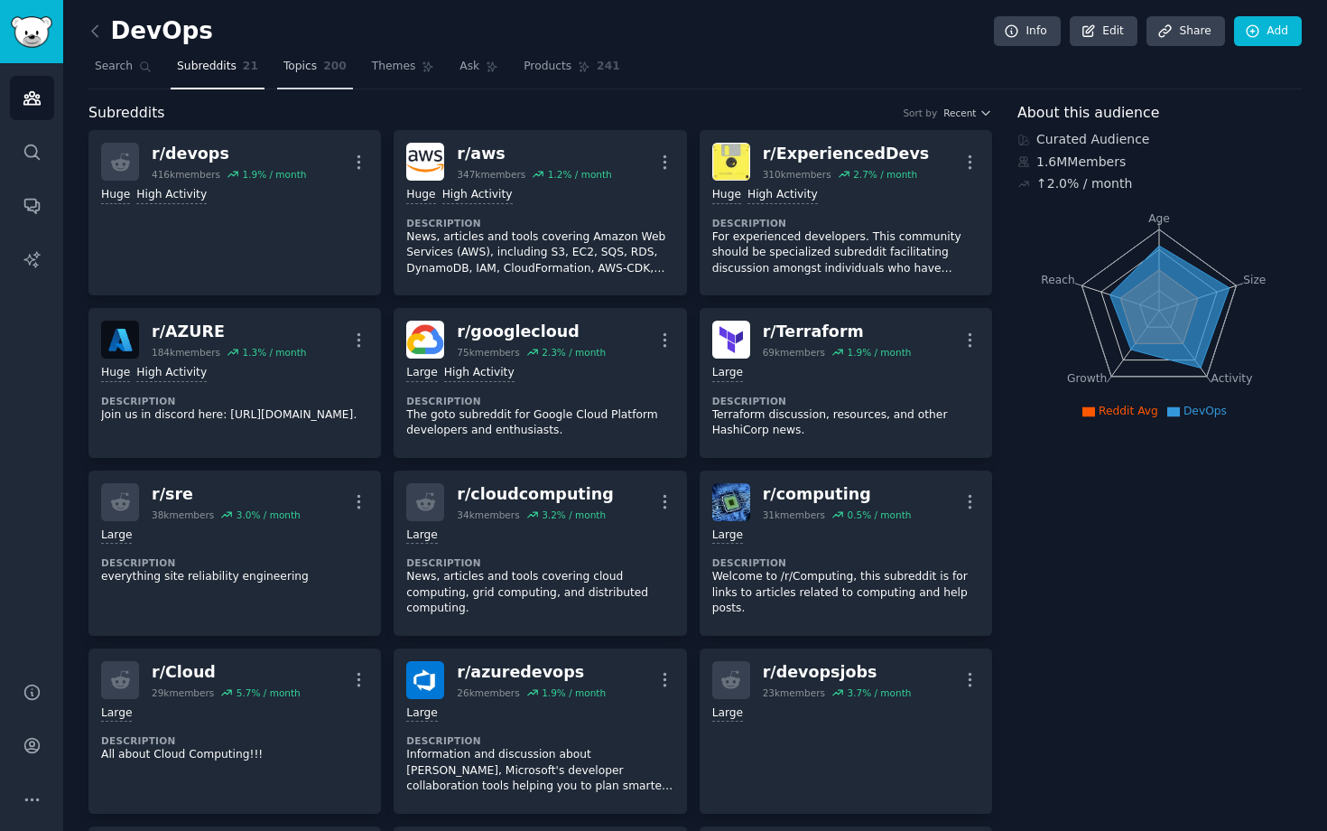
click at [304, 66] on span "Topics" at bounding box center [299, 67] width 33 height 16
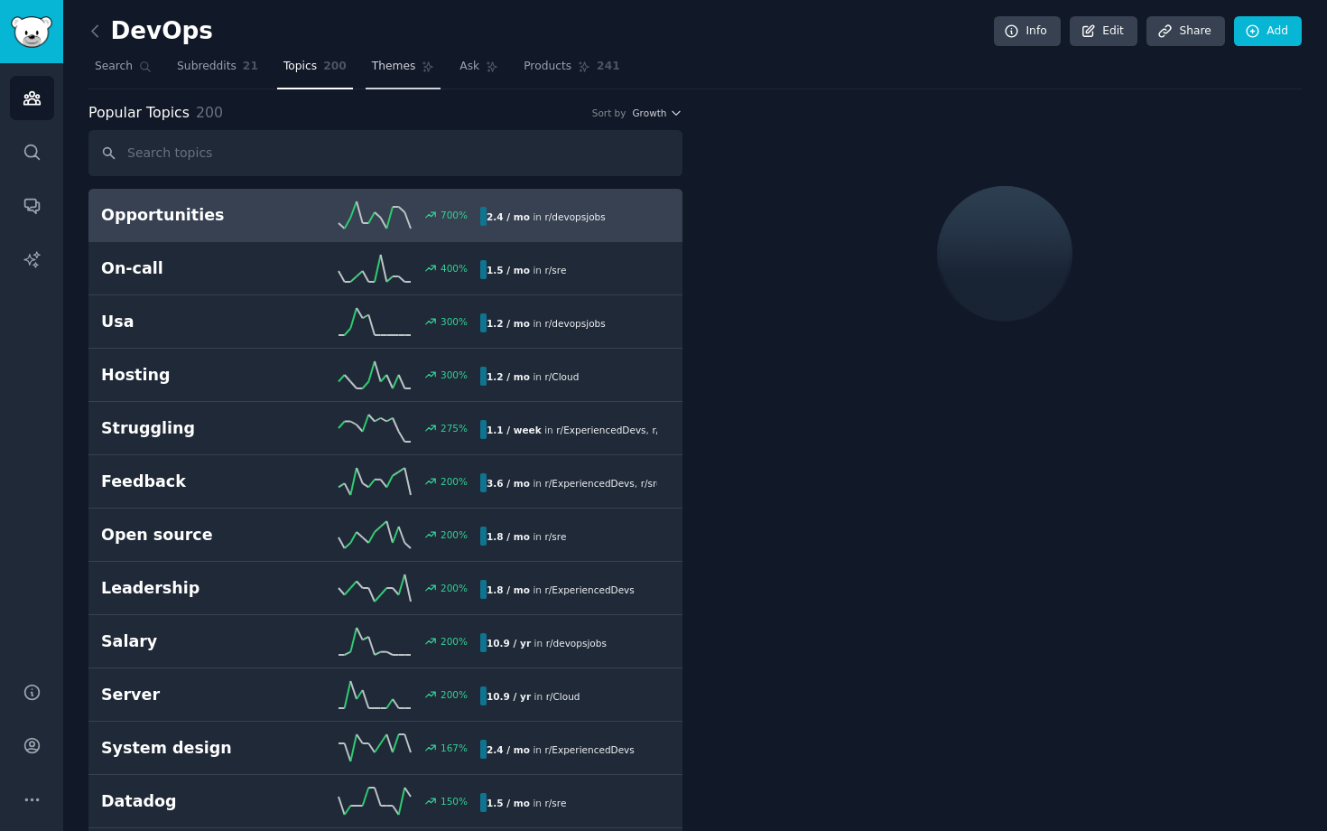
click at [395, 64] on span "Themes" at bounding box center [394, 67] width 44 height 16
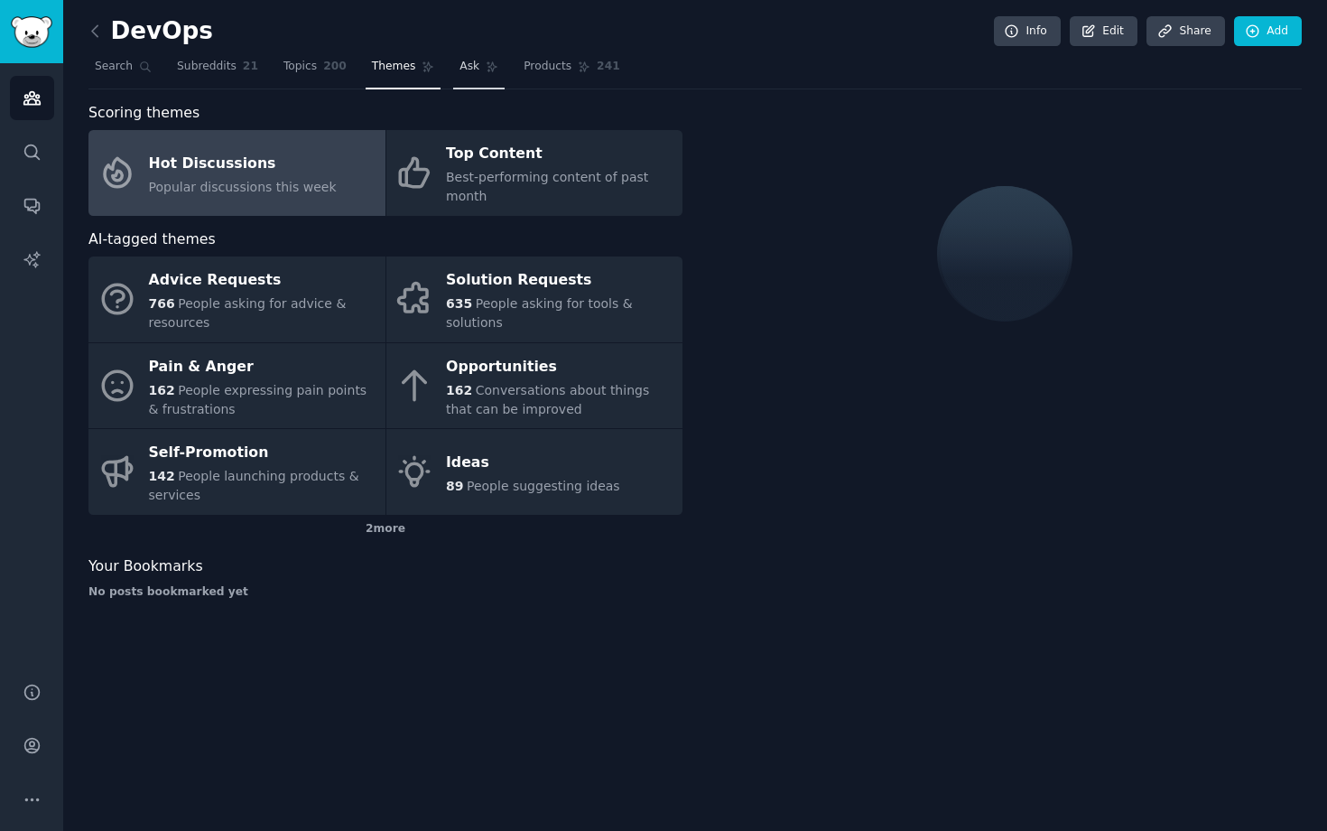
click at [460, 57] on link "Ask" at bounding box center [478, 70] width 51 height 37
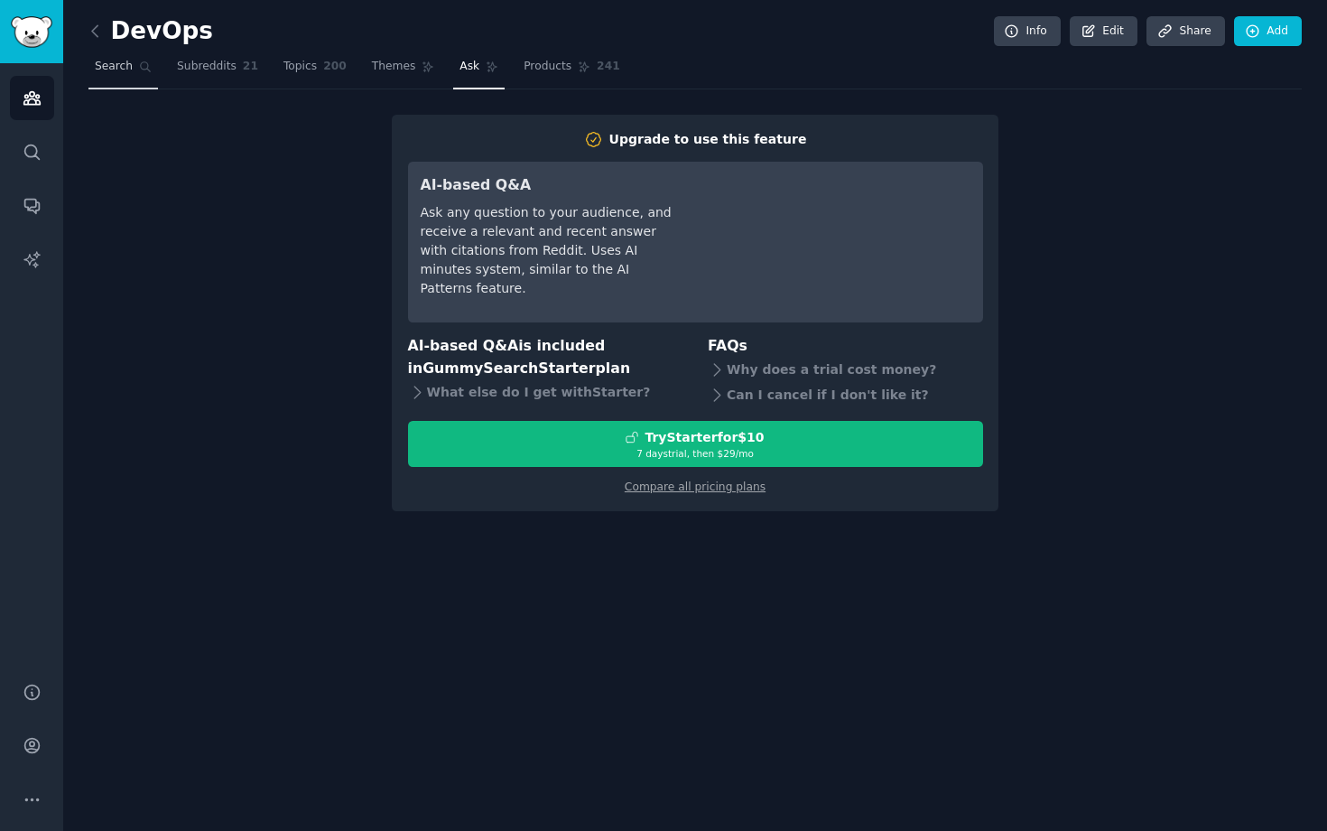
click at [114, 54] on link "Search" at bounding box center [123, 70] width 70 height 37
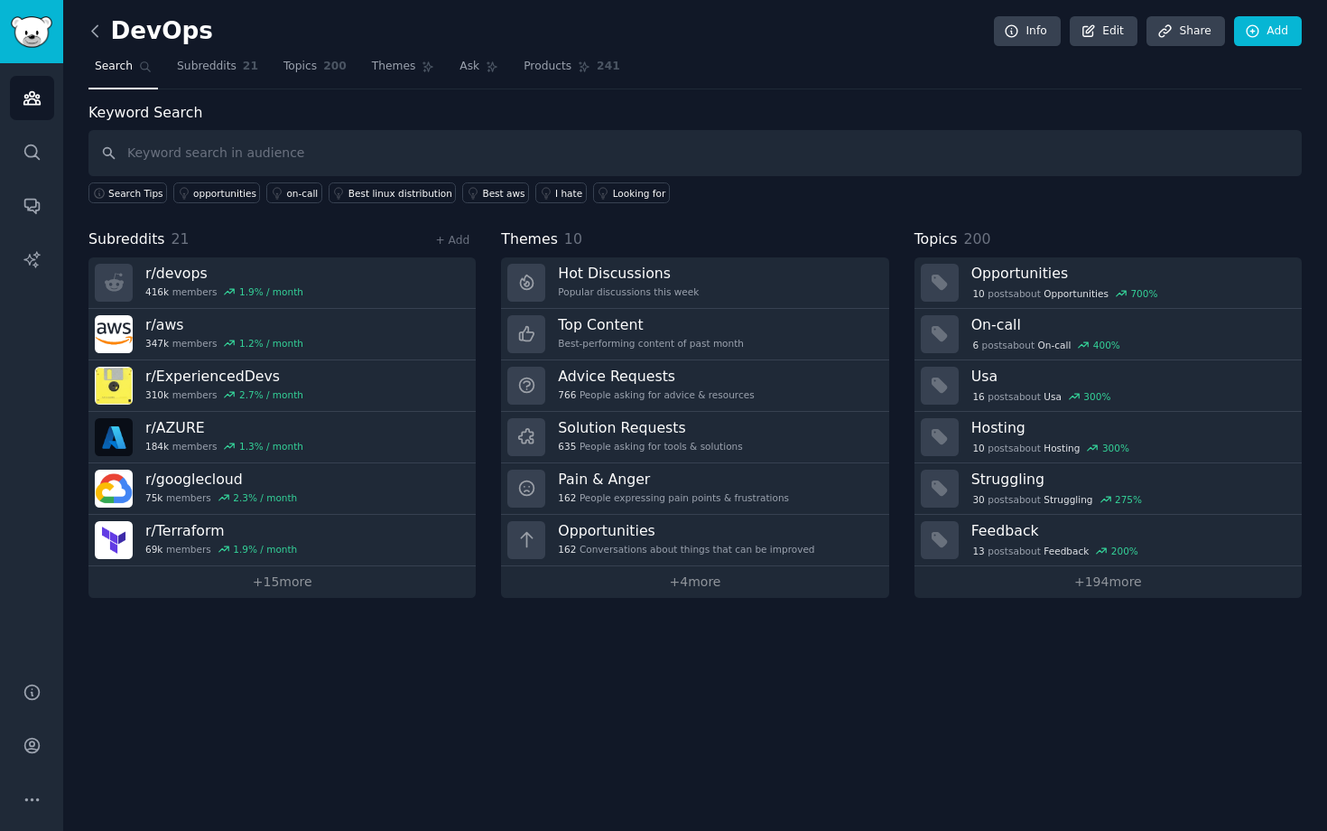
click at [101, 33] on icon at bounding box center [95, 31] width 19 height 19
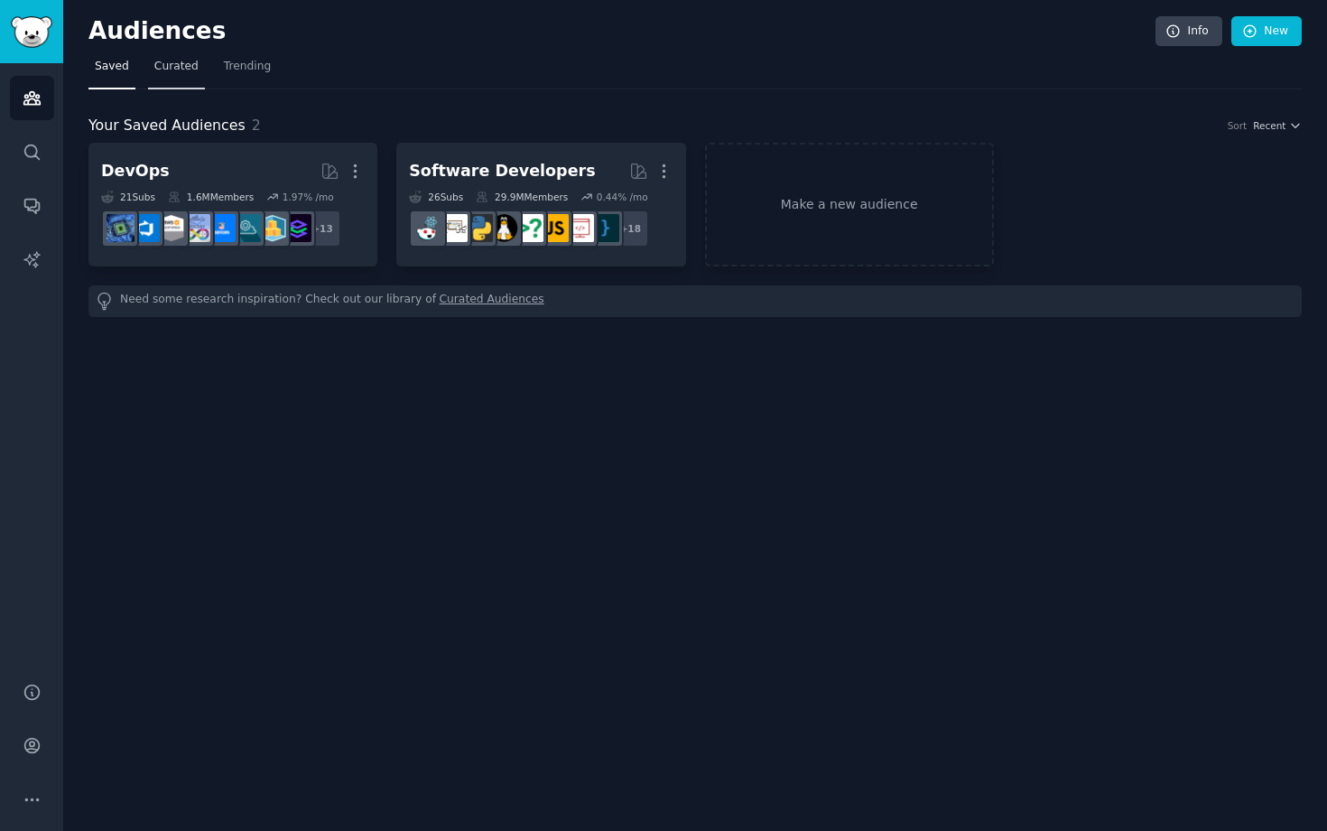
click at [176, 64] on span "Curated" at bounding box center [176, 67] width 44 height 16
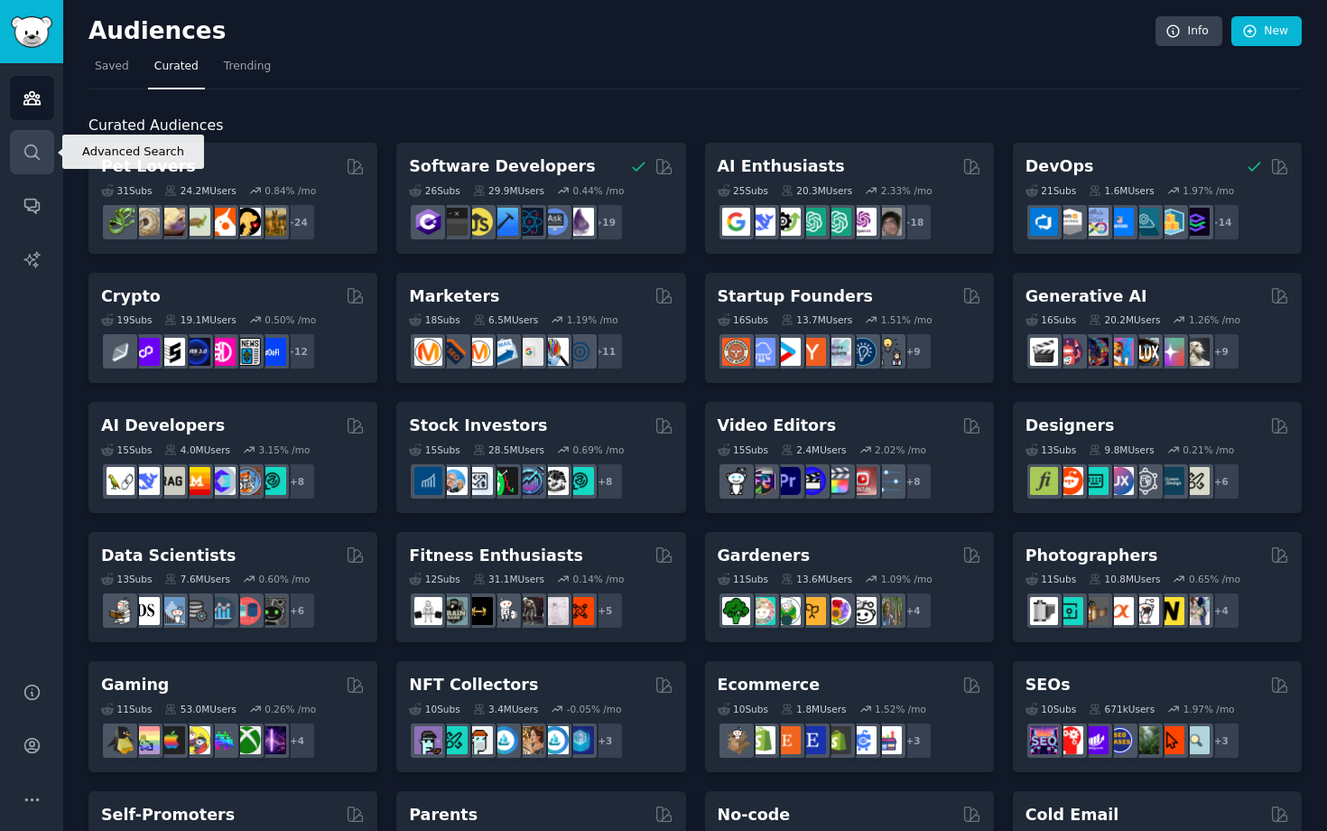
click at [30, 163] on link "Search" at bounding box center [32, 152] width 44 height 44
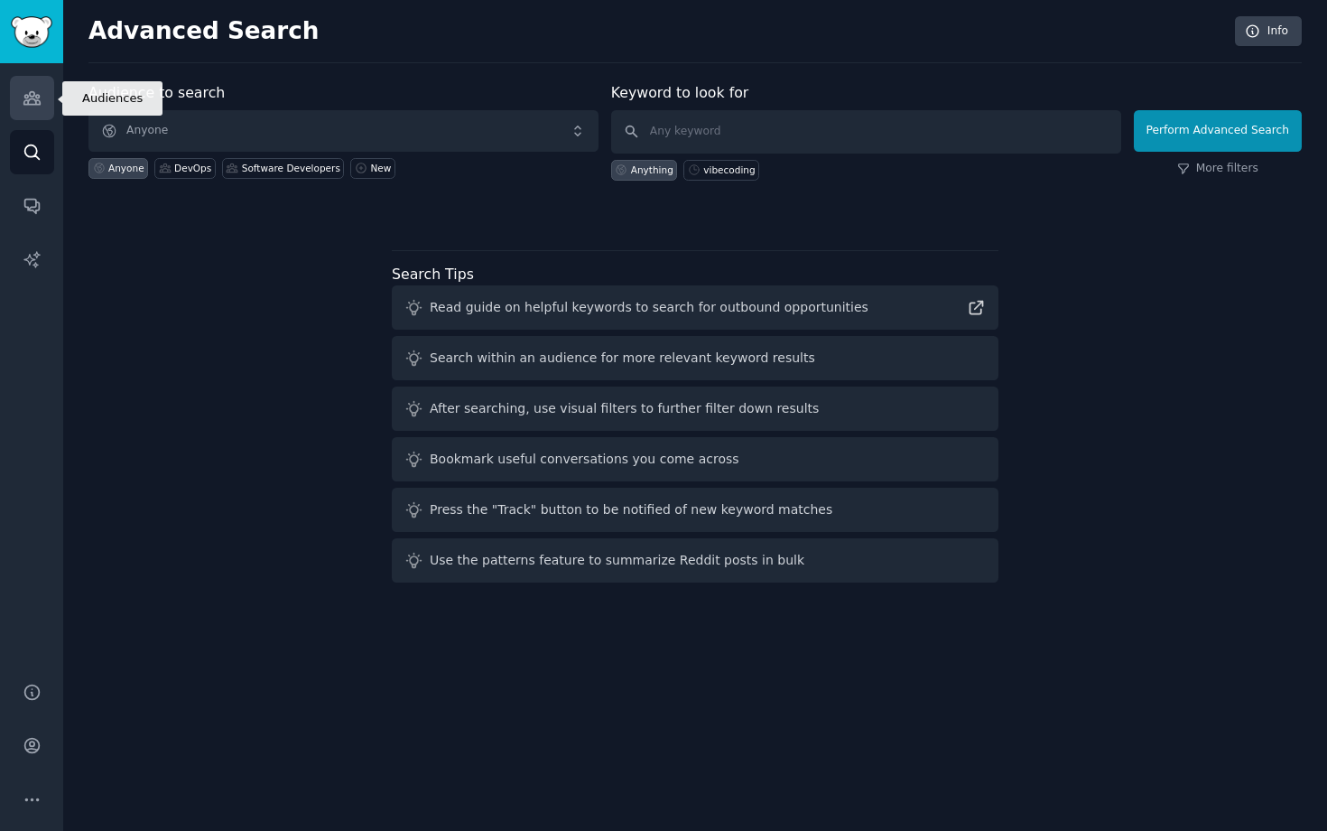
click at [39, 106] on icon "Sidebar" at bounding box center [32, 97] width 19 height 19
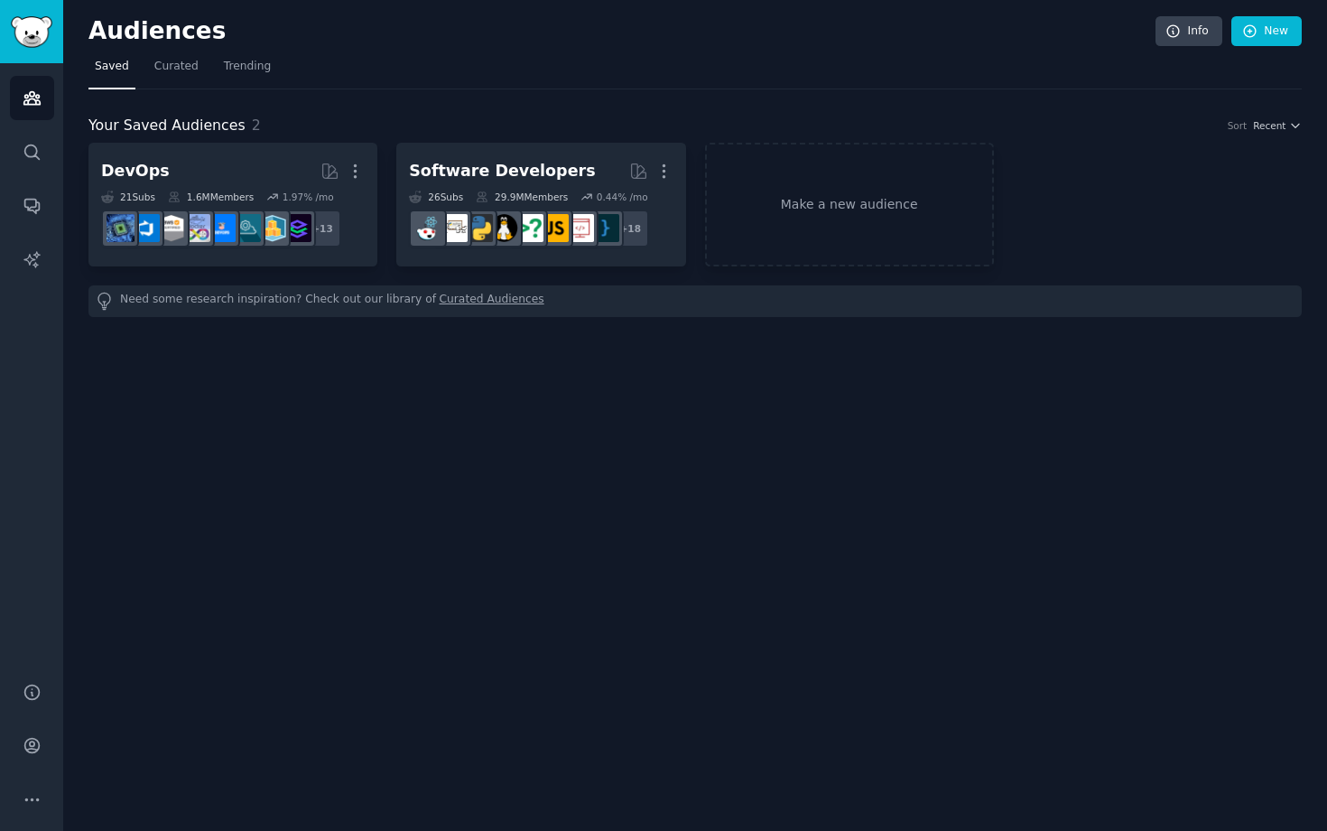
click at [185, 349] on div "Audiences Info New Saved Curated Trending Your Saved Audiences 2 Sort Recent De…" at bounding box center [695, 415] width 1264 height 831
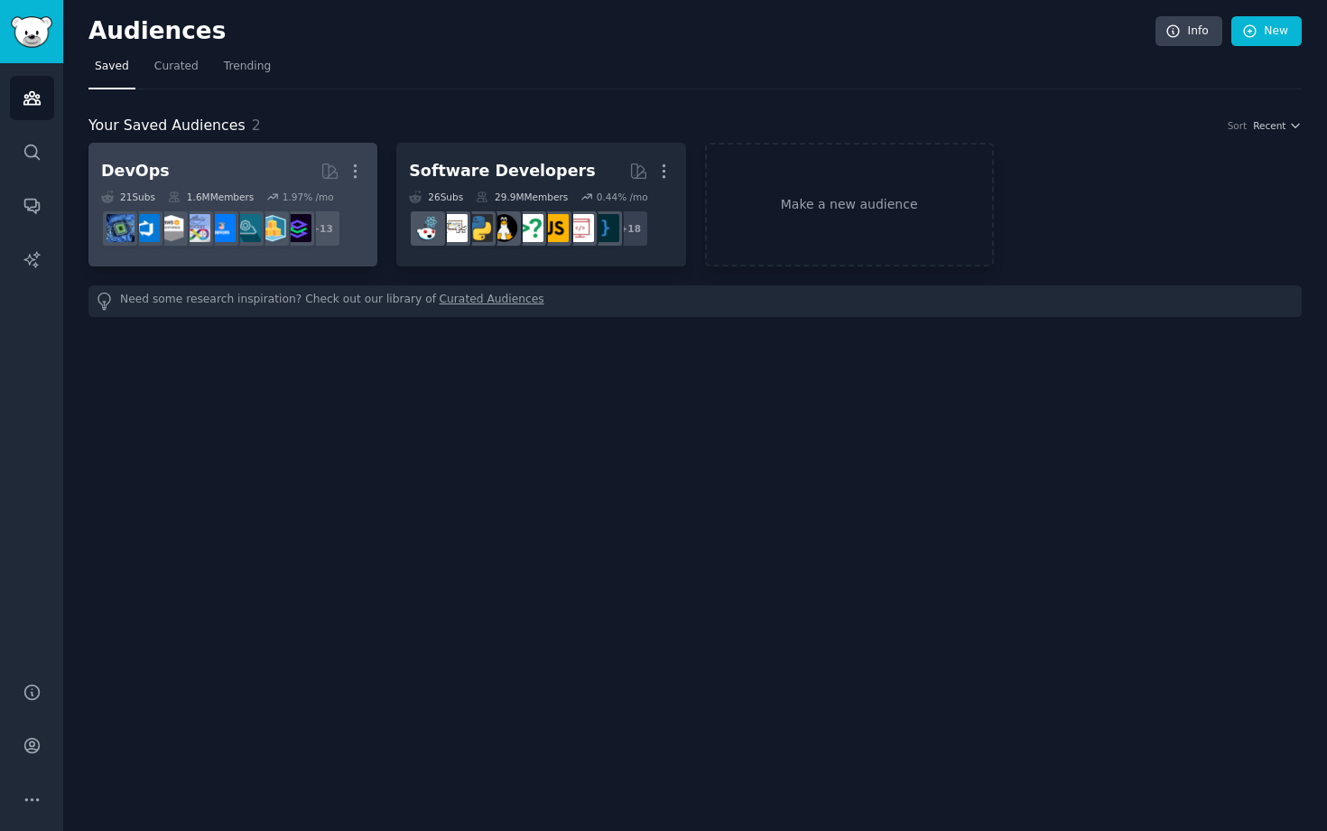
click at [184, 179] on h2 "DevOps More" at bounding box center [233, 171] width 264 height 32
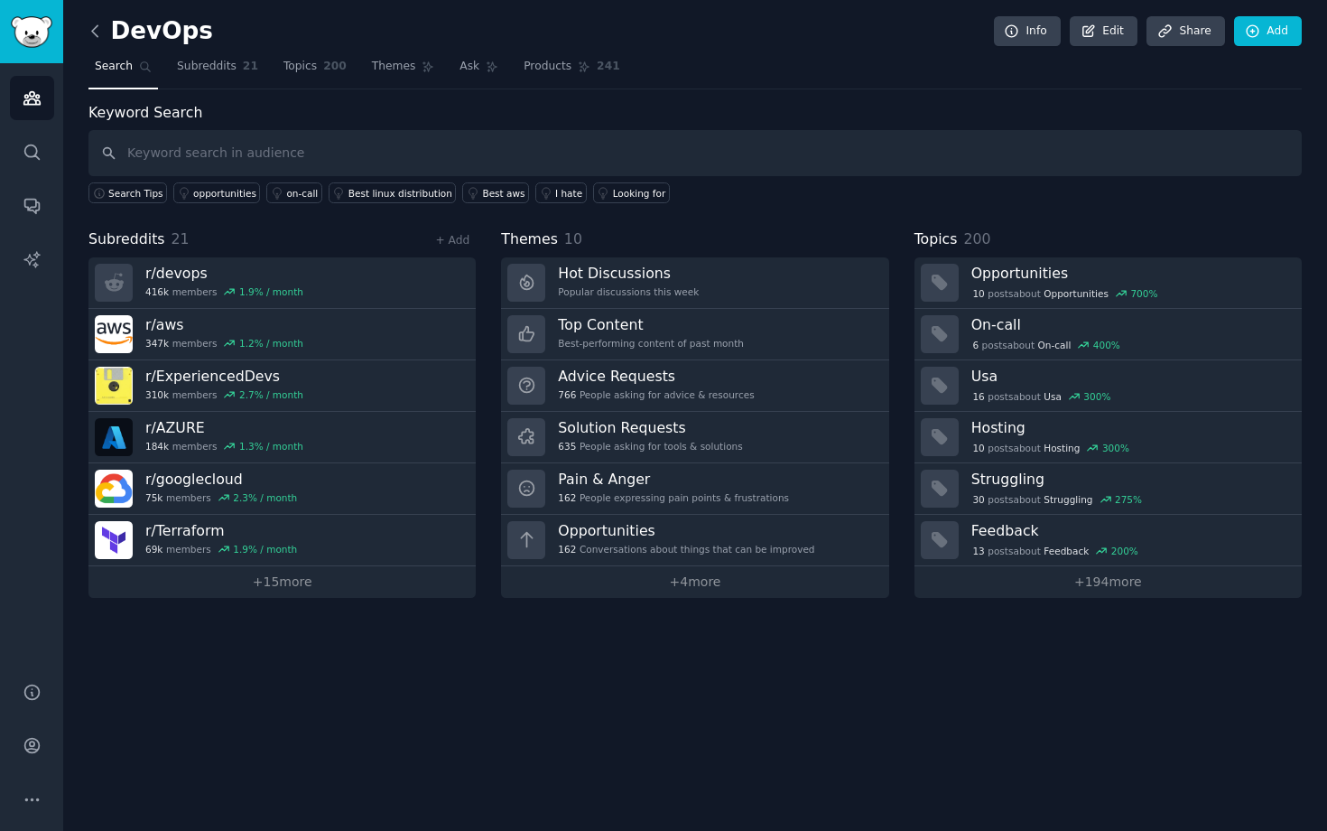
click at [93, 27] on icon at bounding box center [95, 31] width 19 height 19
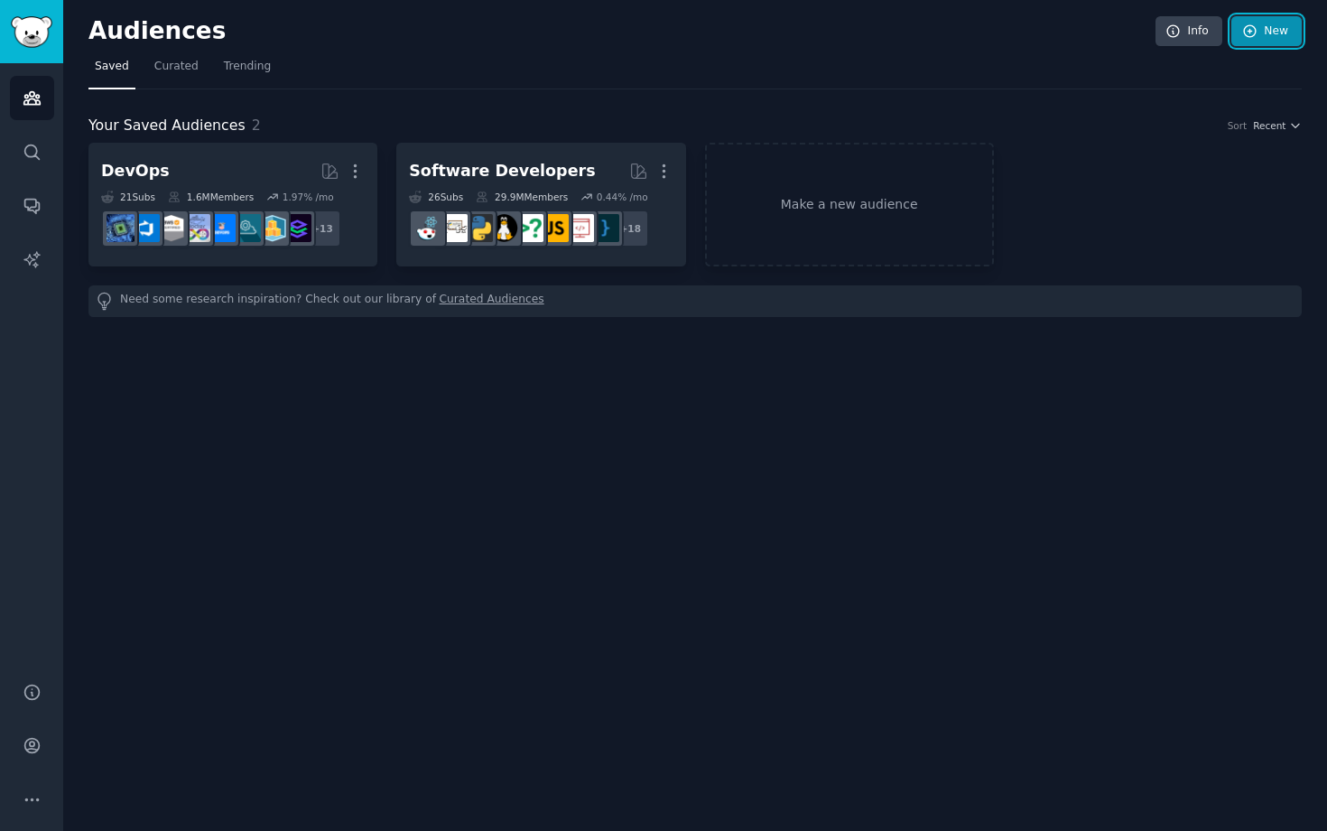
click at [1259, 41] on link "New" at bounding box center [1266, 31] width 70 height 31
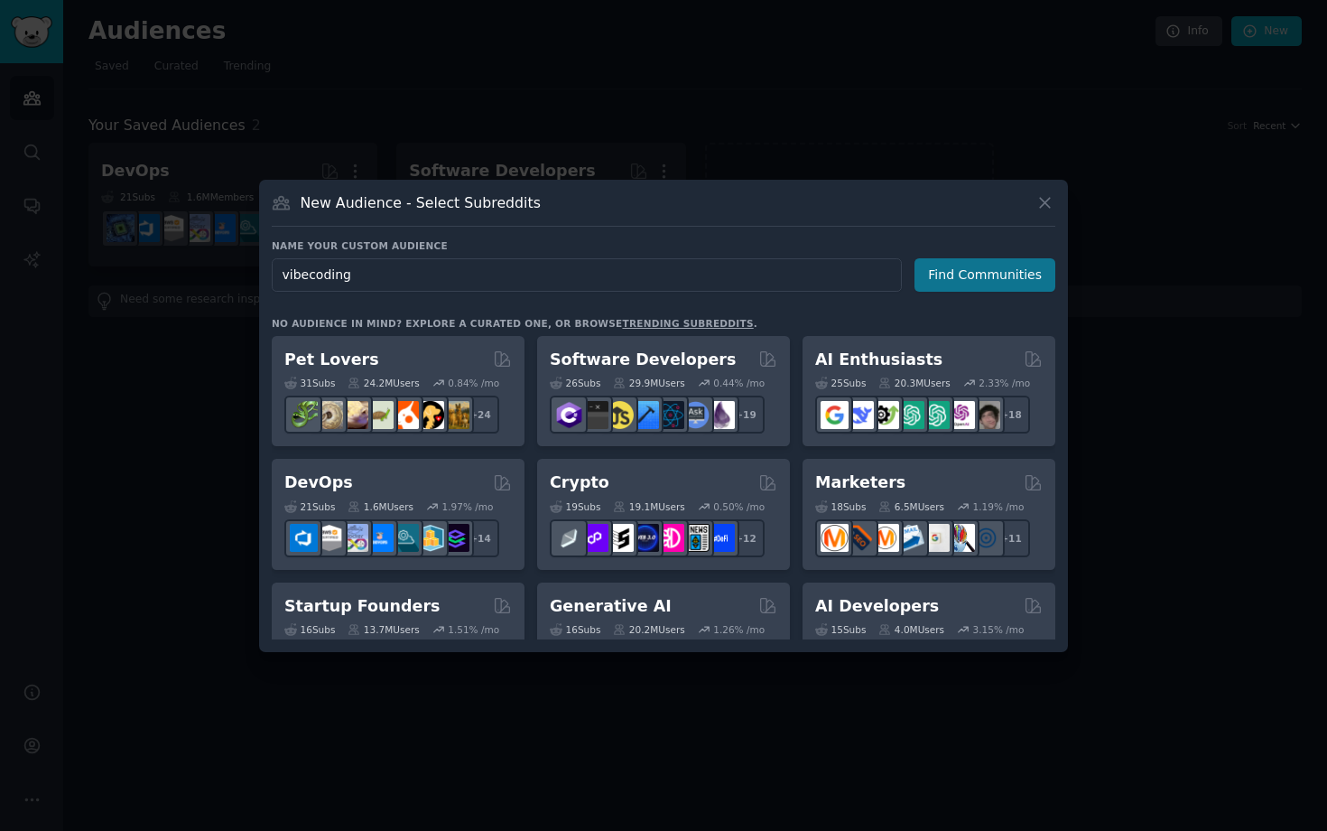
type input "vibecoding"
click at [971, 267] on button "Find Communities" at bounding box center [985, 274] width 141 height 33
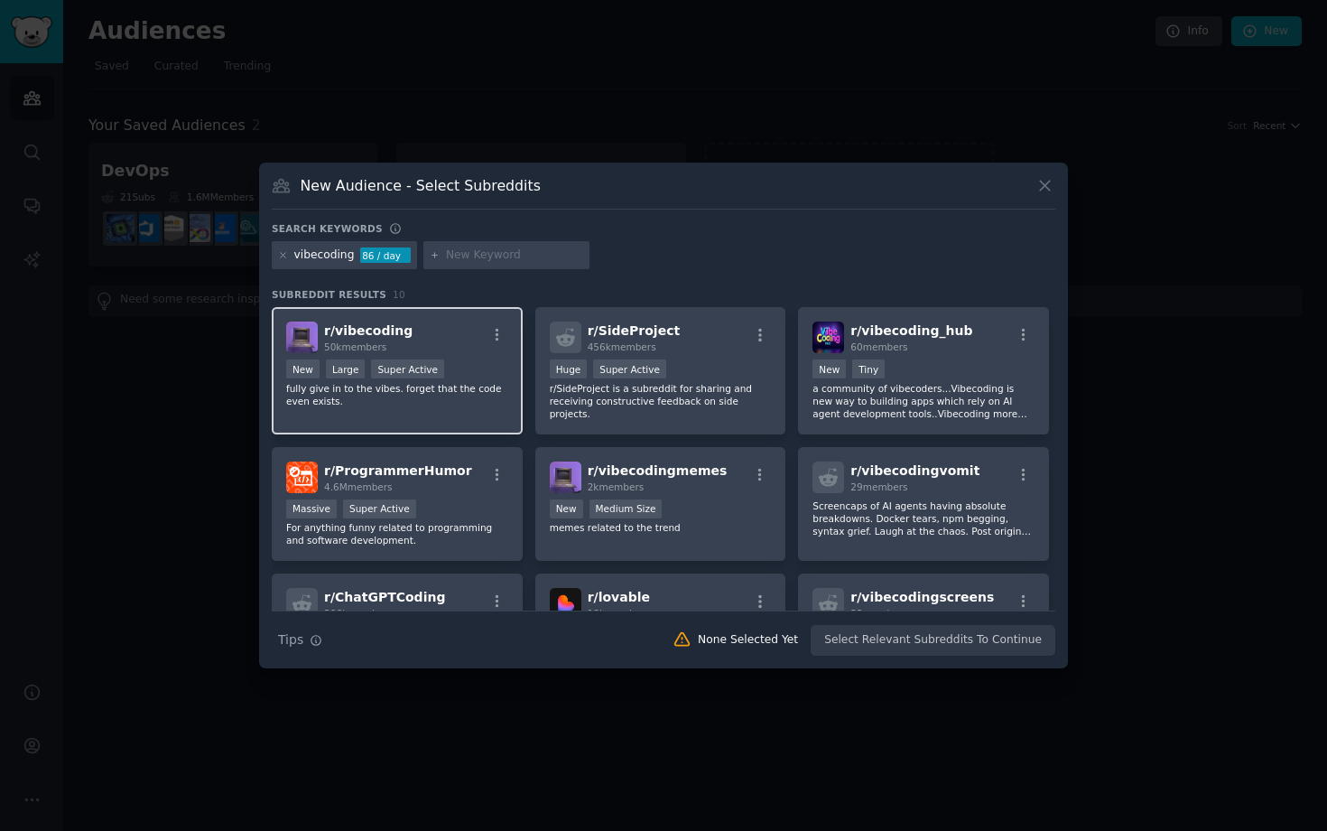
click at [405, 403] on p "fully give in to the vibes. forget that the code even exists." at bounding box center [397, 394] width 222 height 25
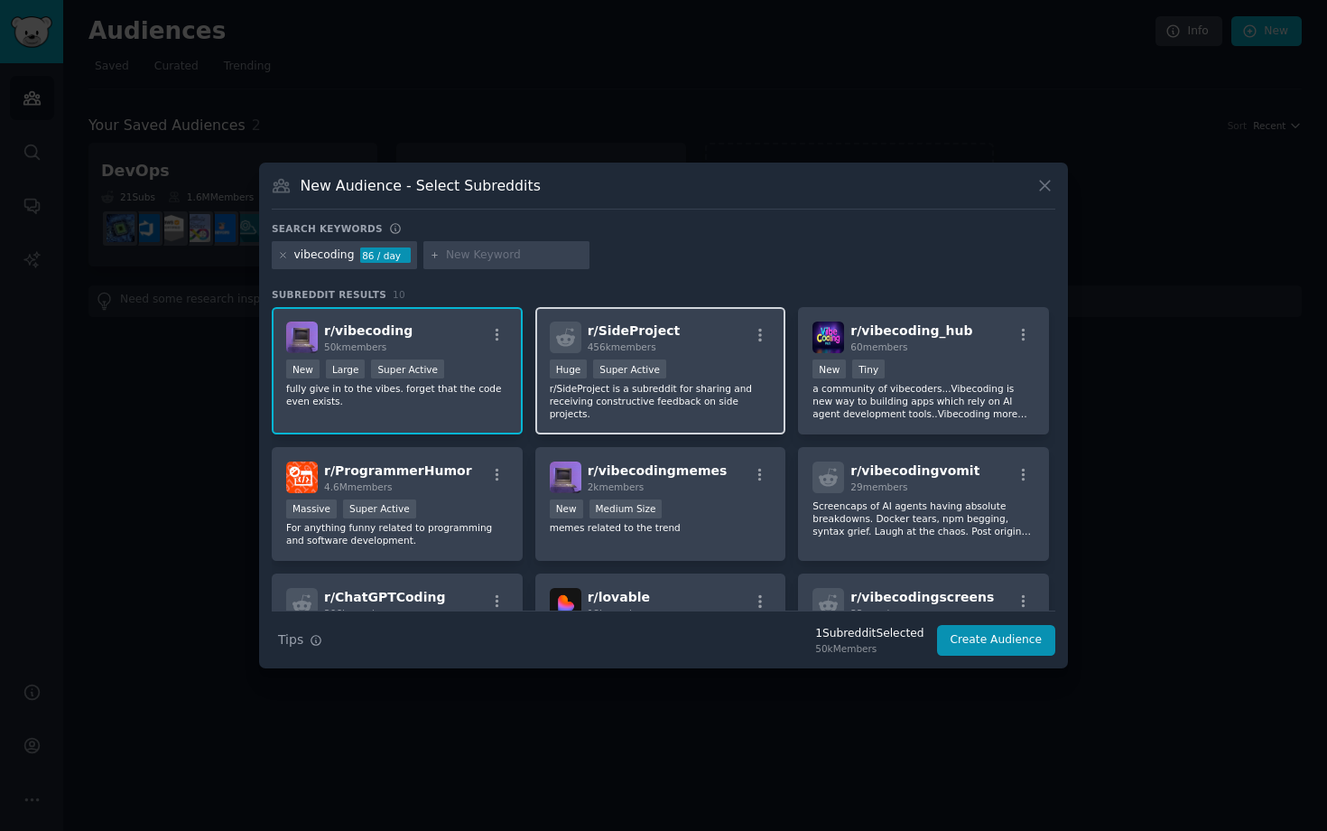
click at [634, 390] on p "r/SideProject is a subreddit for sharing and receiving constructive feedback on…" at bounding box center [661, 401] width 222 height 38
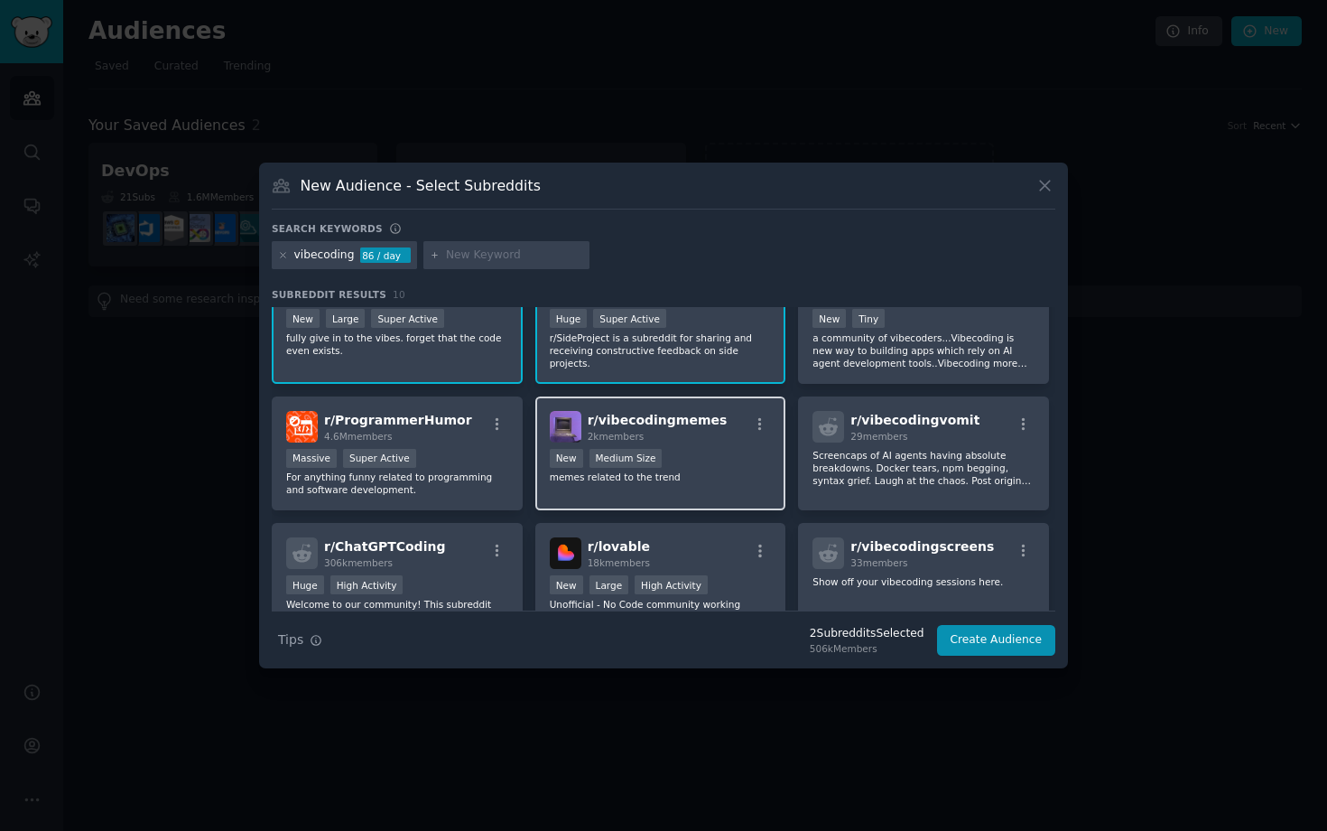
scroll to position [65, 0]
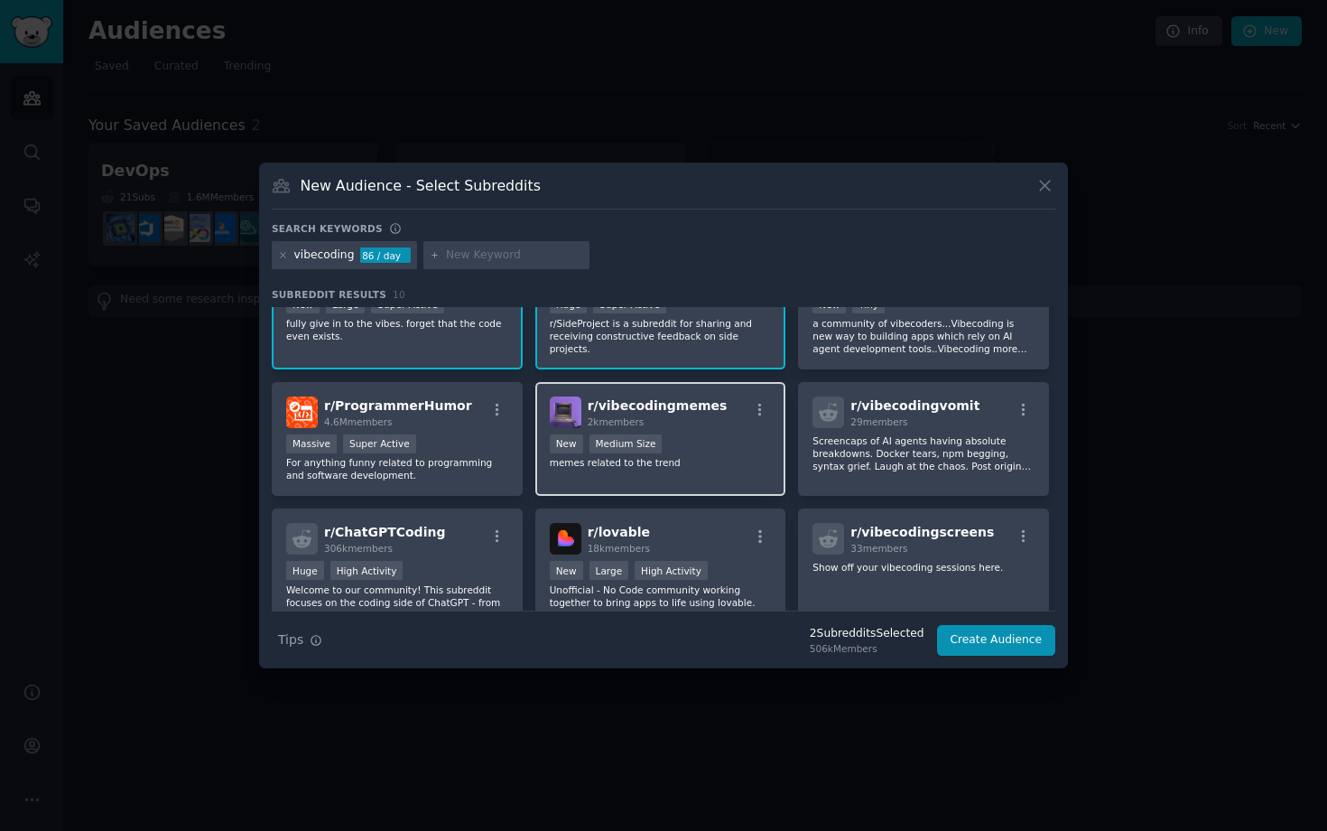
click at [668, 434] on div "New Medium Size" at bounding box center [661, 445] width 222 height 23
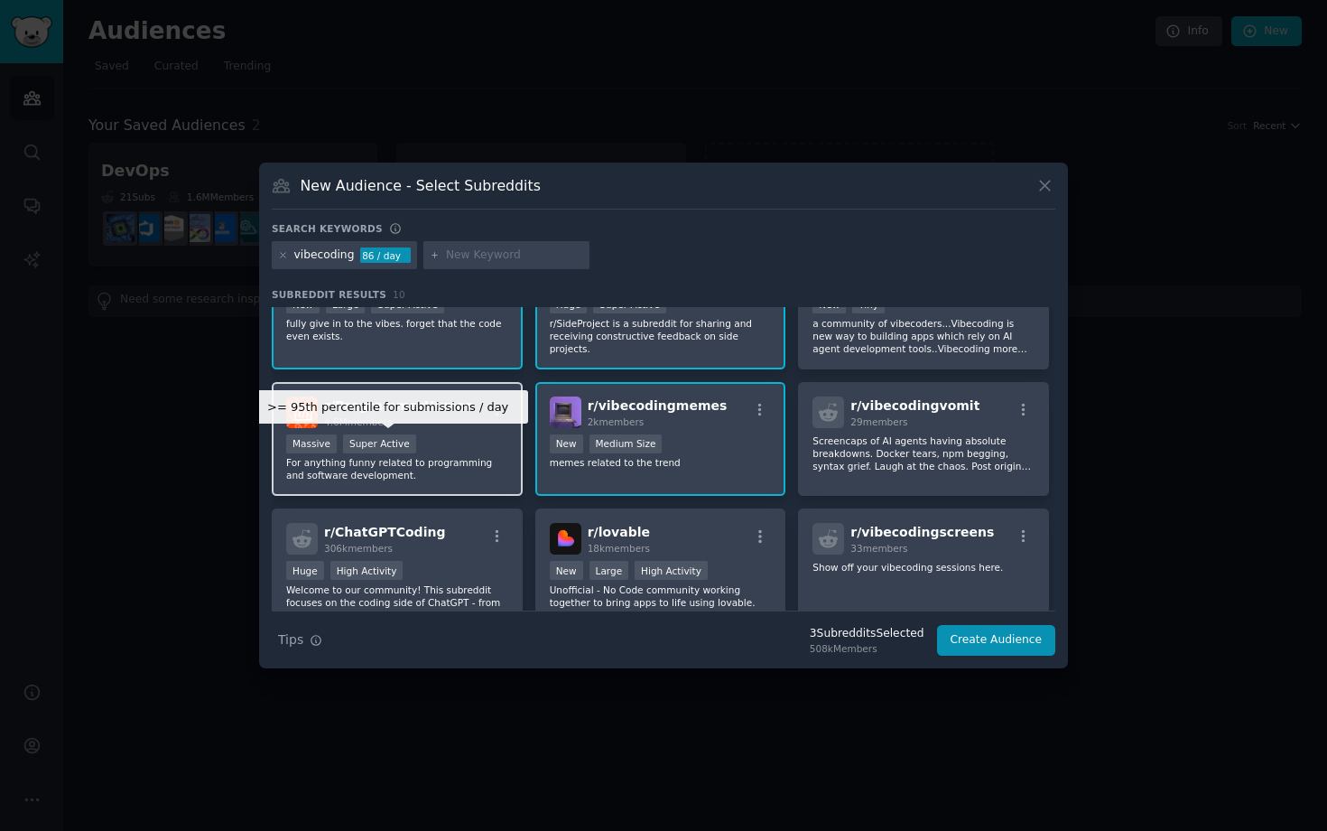
click at [407, 444] on div "Super Active" at bounding box center [379, 443] width 73 height 19
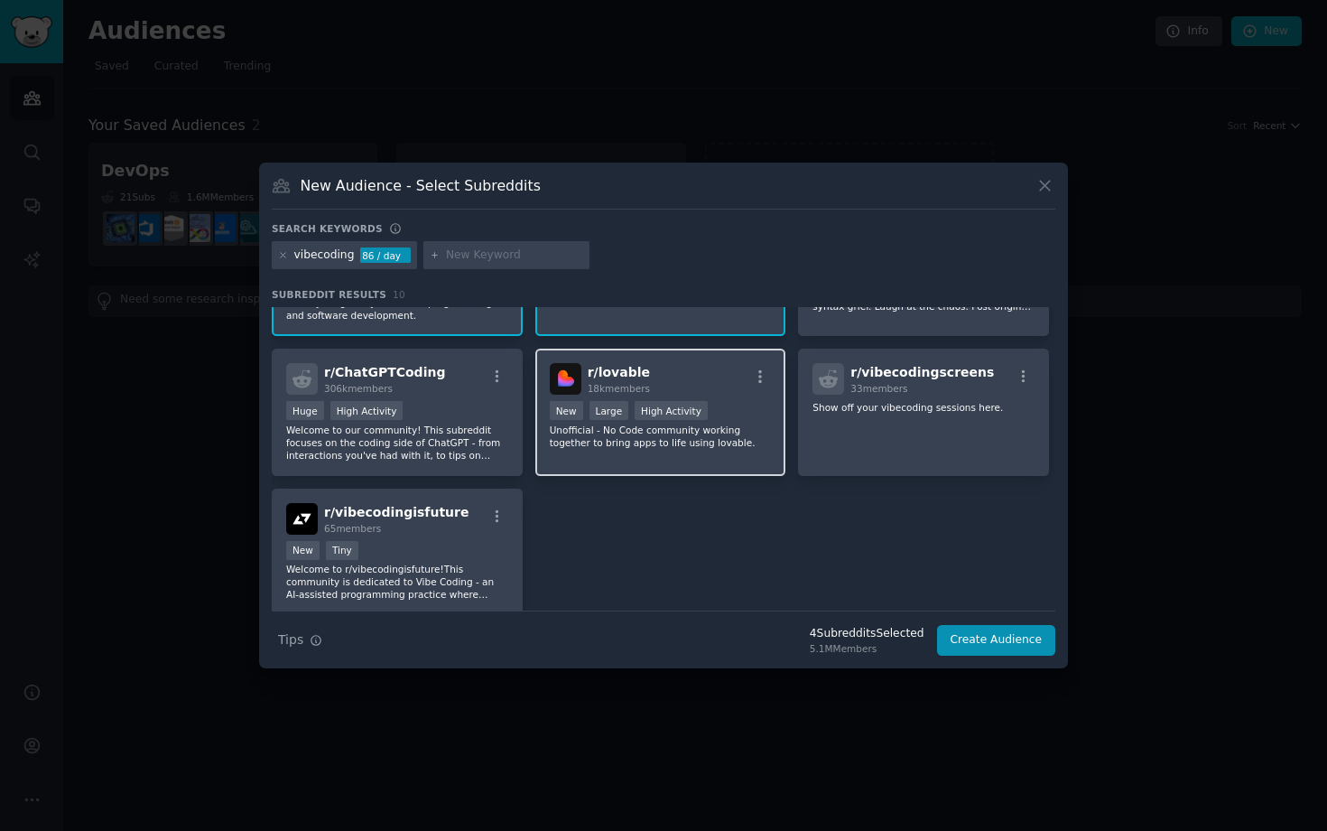
scroll to position [293, 0]
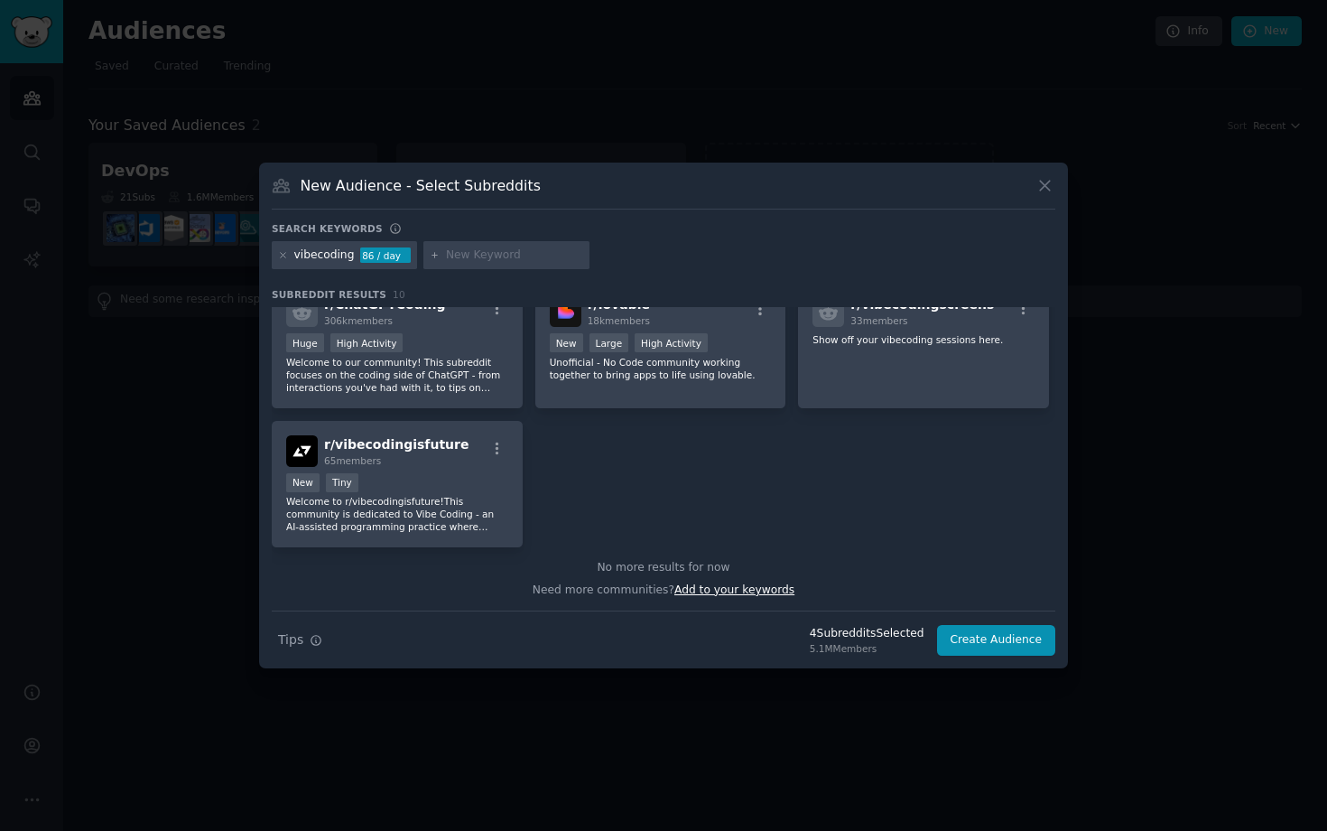
click at [709, 590] on span "Add to your keywords" at bounding box center [734, 589] width 120 height 13
type input "c"
type input "aicoding"
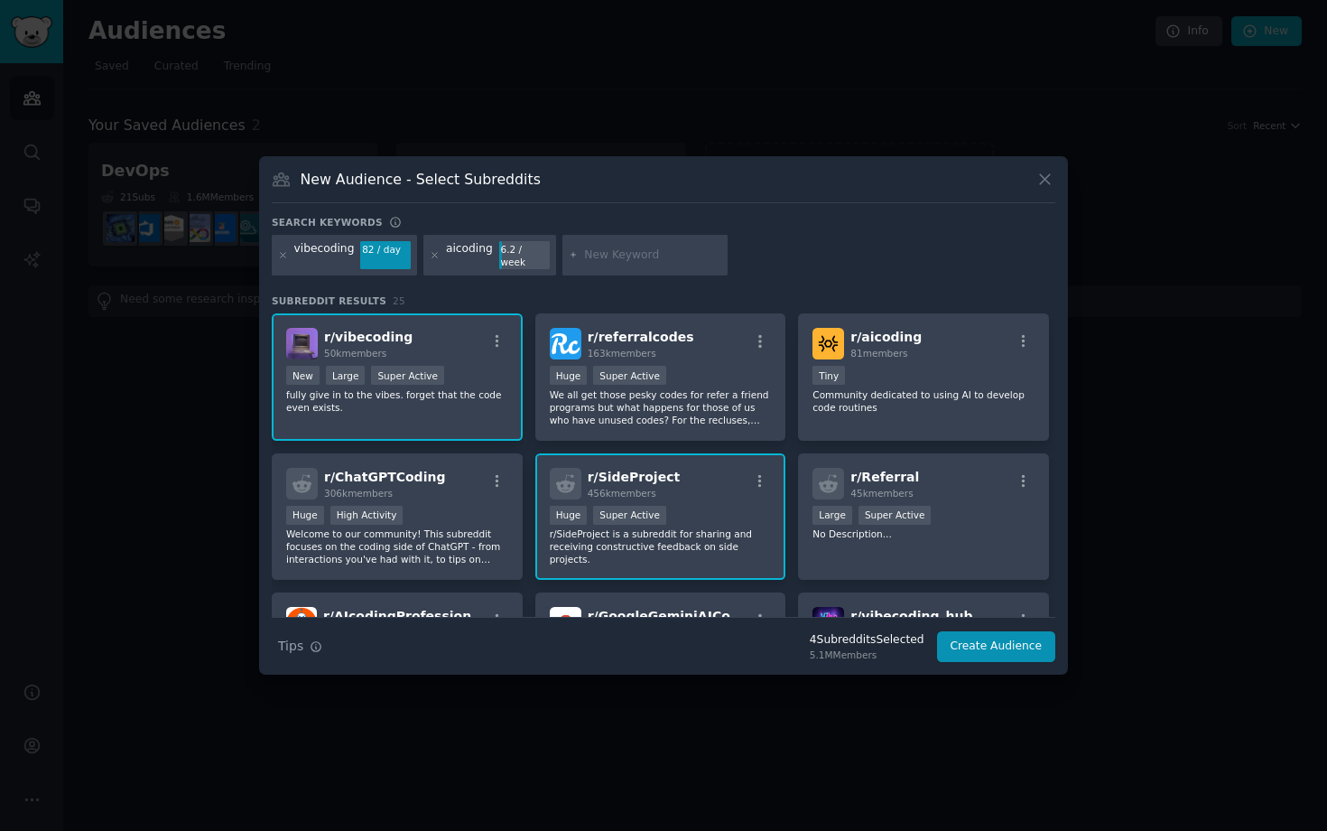
click at [627, 259] on input "text" at bounding box center [652, 255] width 137 height 16
type input "s"
type input "indie hacker"
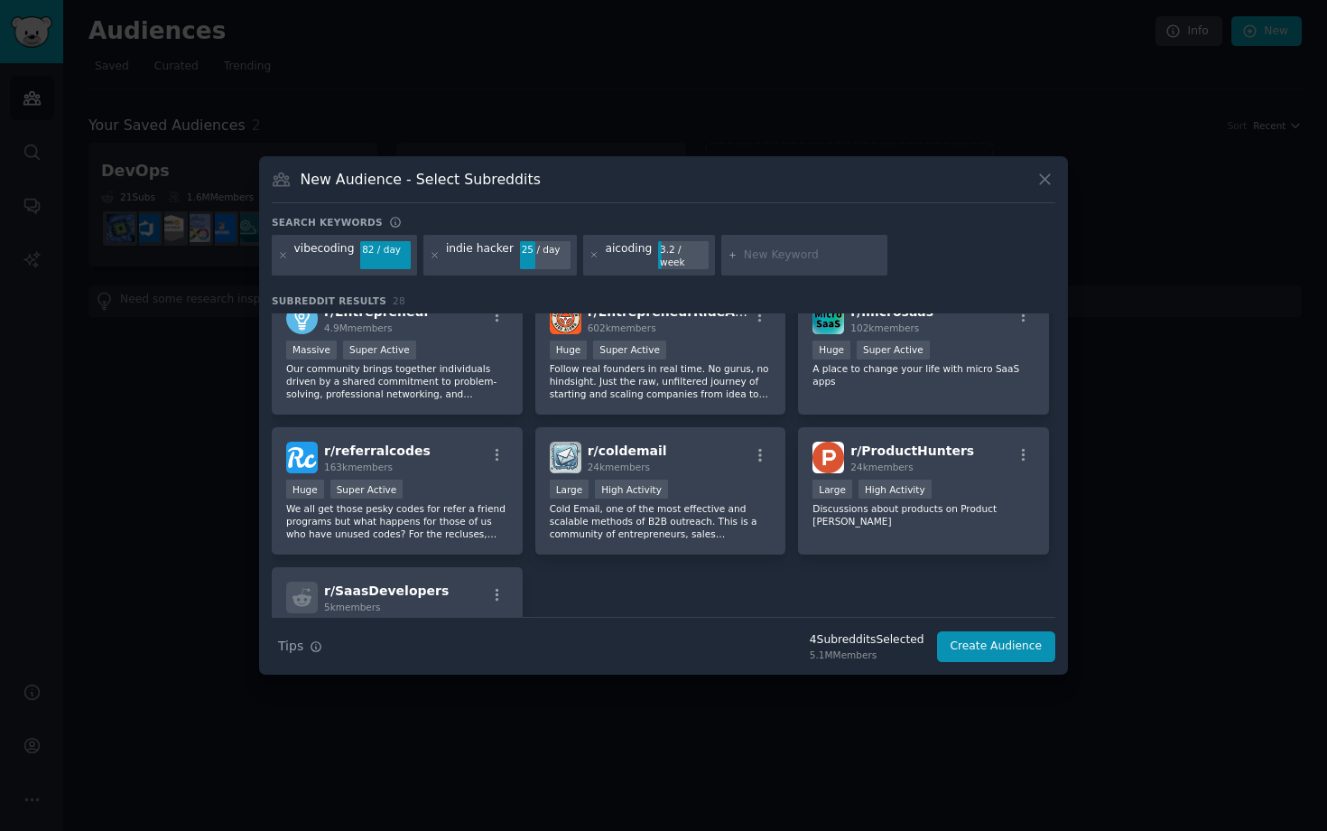
scroll to position [1030, 0]
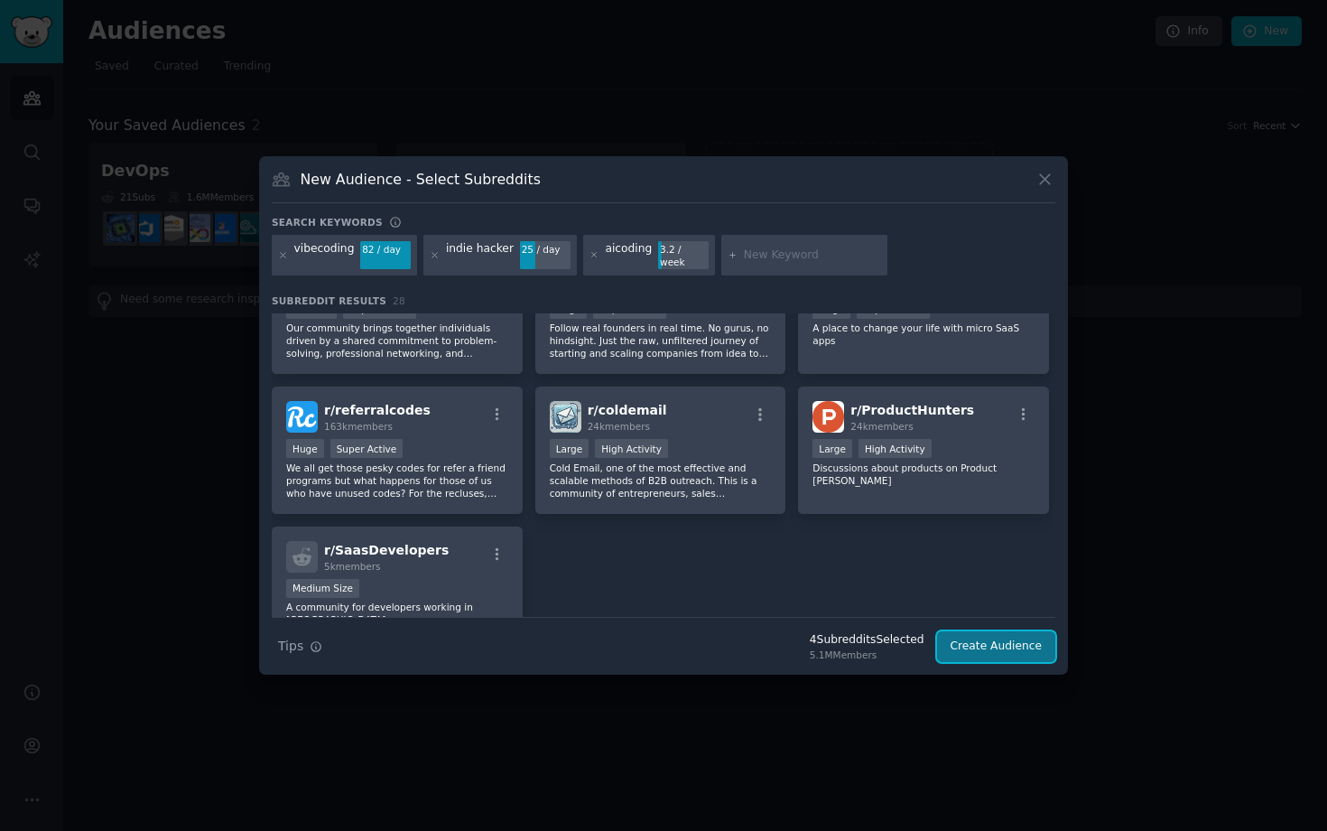
click at [966, 637] on button "Create Audience" at bounding box center [996, 646] width 119 height 31
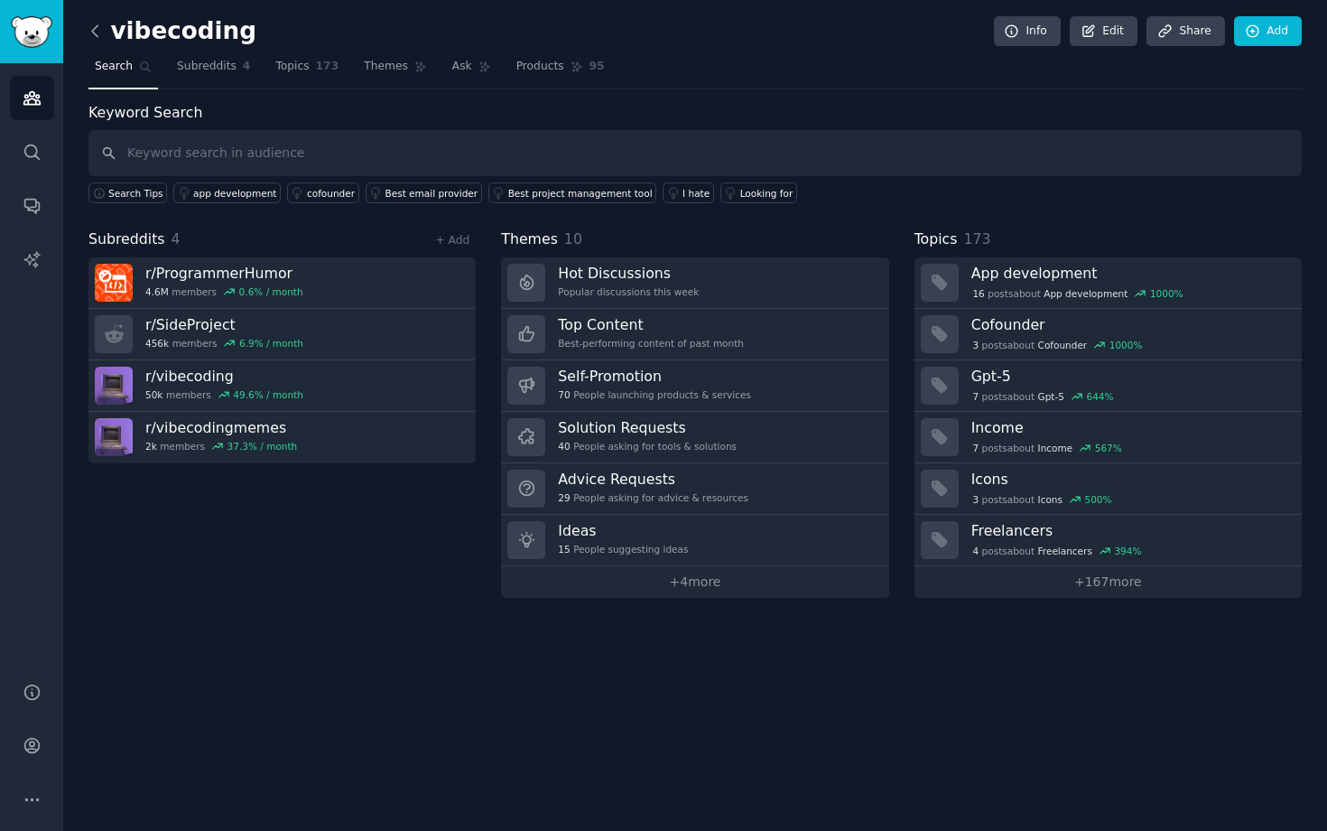
click at [100, 34] on icon at bounding box center [95, 31] width 19 height 19
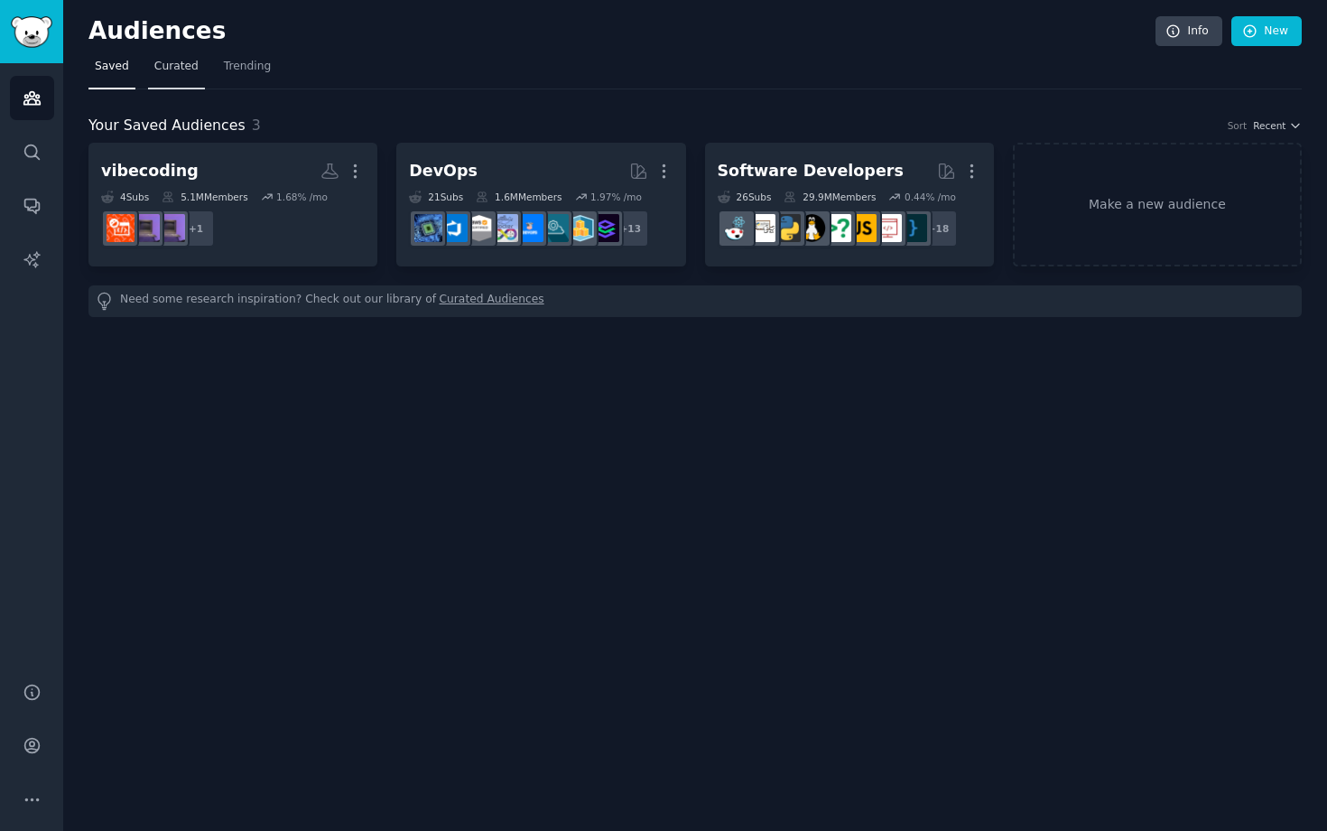
click at [177, 73] on span "Curated" at bounding box center [176, 67] width 44 height 16
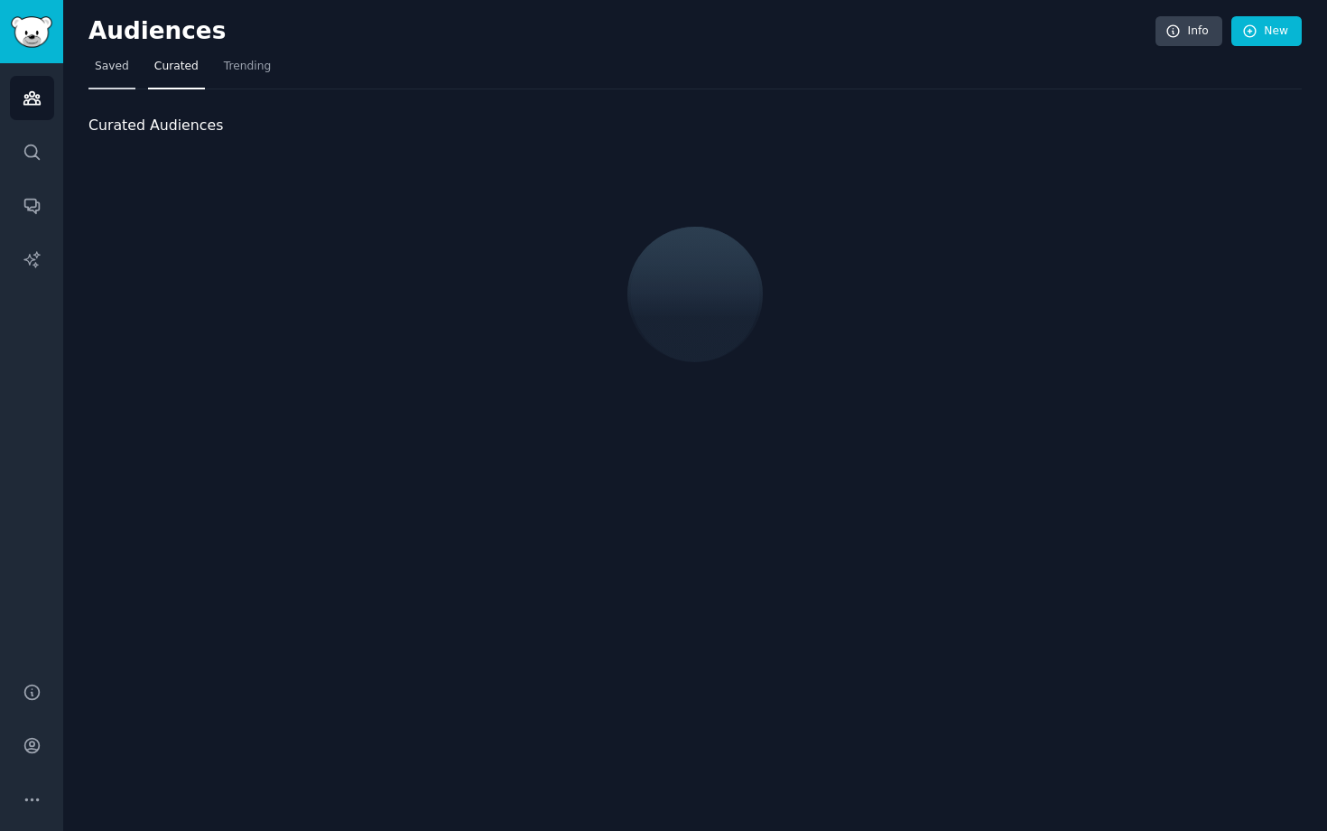
click at [107, 70] on span "Saved" at bounding box center [112, 67] width 34 height 16
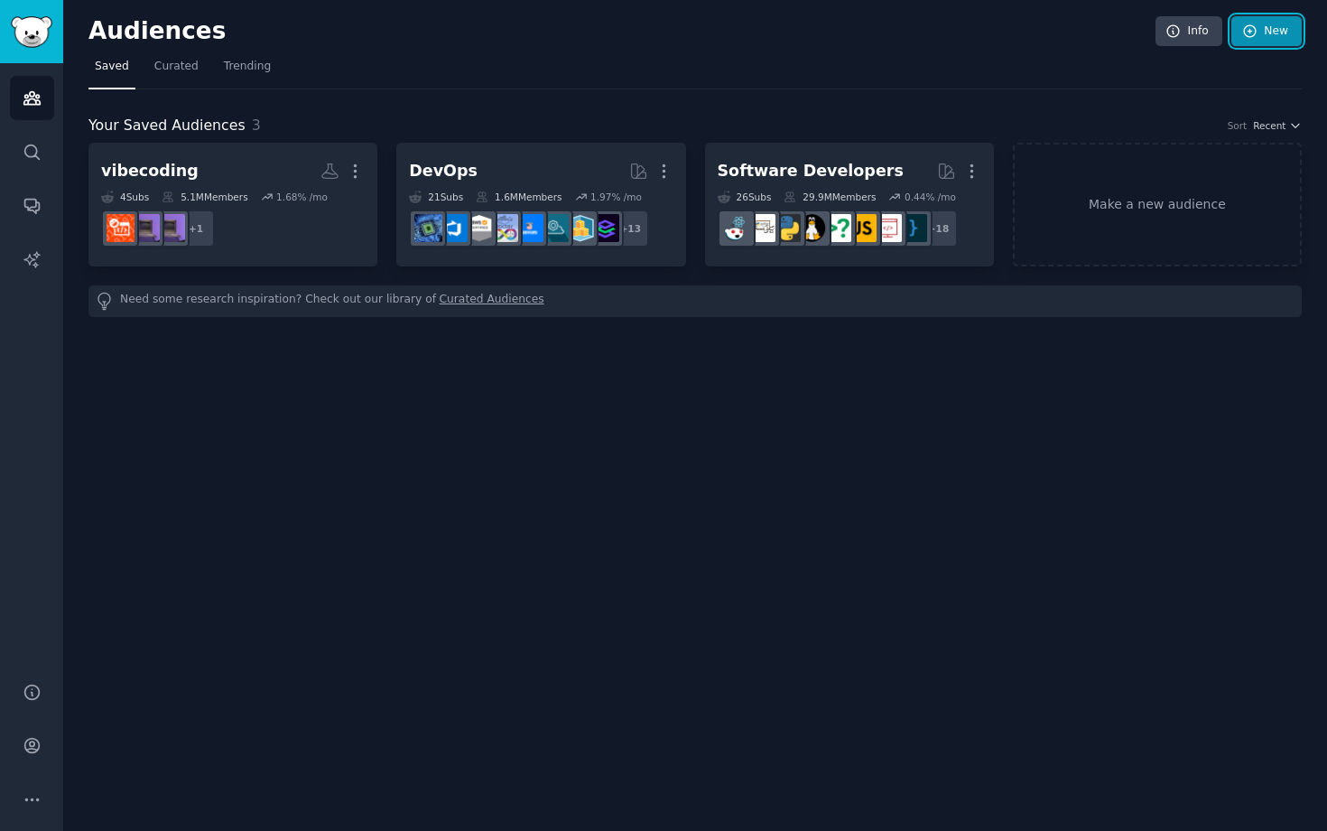
click at [1259, 19] on link "New" at bounding box center [1266, 31] width 70 height 31
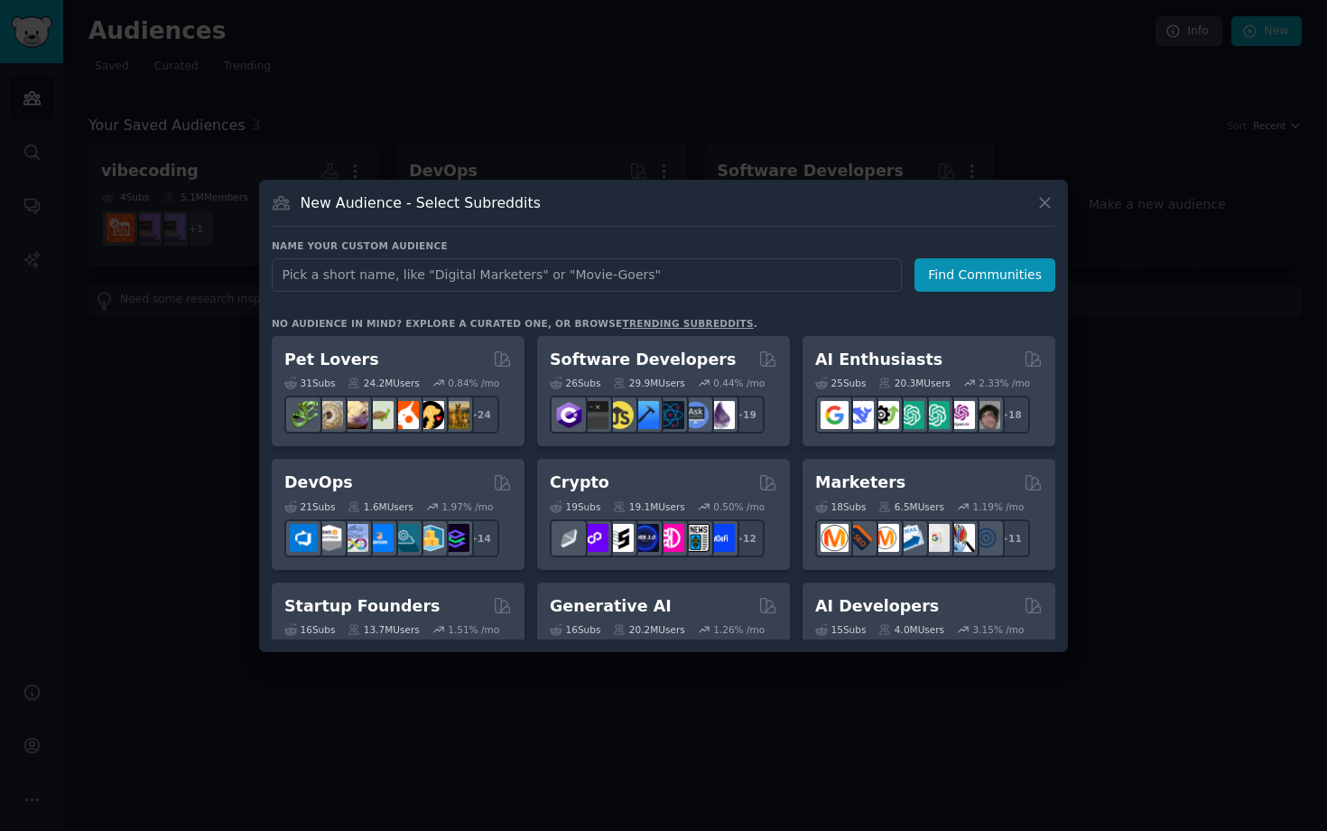
click at [519, 270] on input "text" at bounding box center [587, 274] width 630 height 33
type input "s"
type input "vibedesign"
click button "Find Communities" at bounding box center [985, 274] width 141 height 33
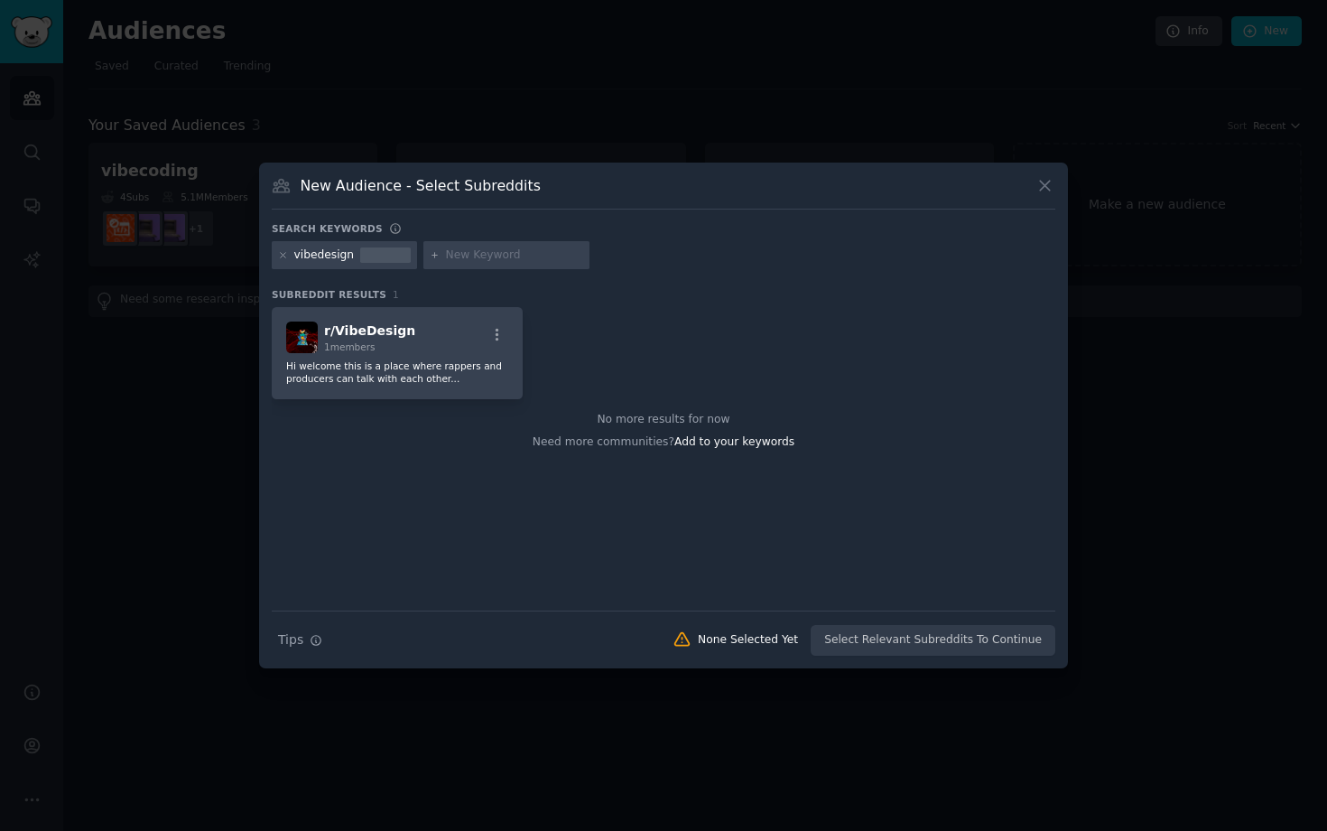
click at [462, 254] on input "text" at bounding box center [514, 255] width 137 height 16
type input "vibemarketing"
click at [614, 261] on div "vibedesign vibemarketing" at bounding box center [664, 258] width 784 height 35
click at [541, 252] on input "vibemarketing" at bounding box center [514, 255] width 137 height 16
click at [423, 257] on div "vibemarketing" at bounding box center [506, 255] width 166 height 29
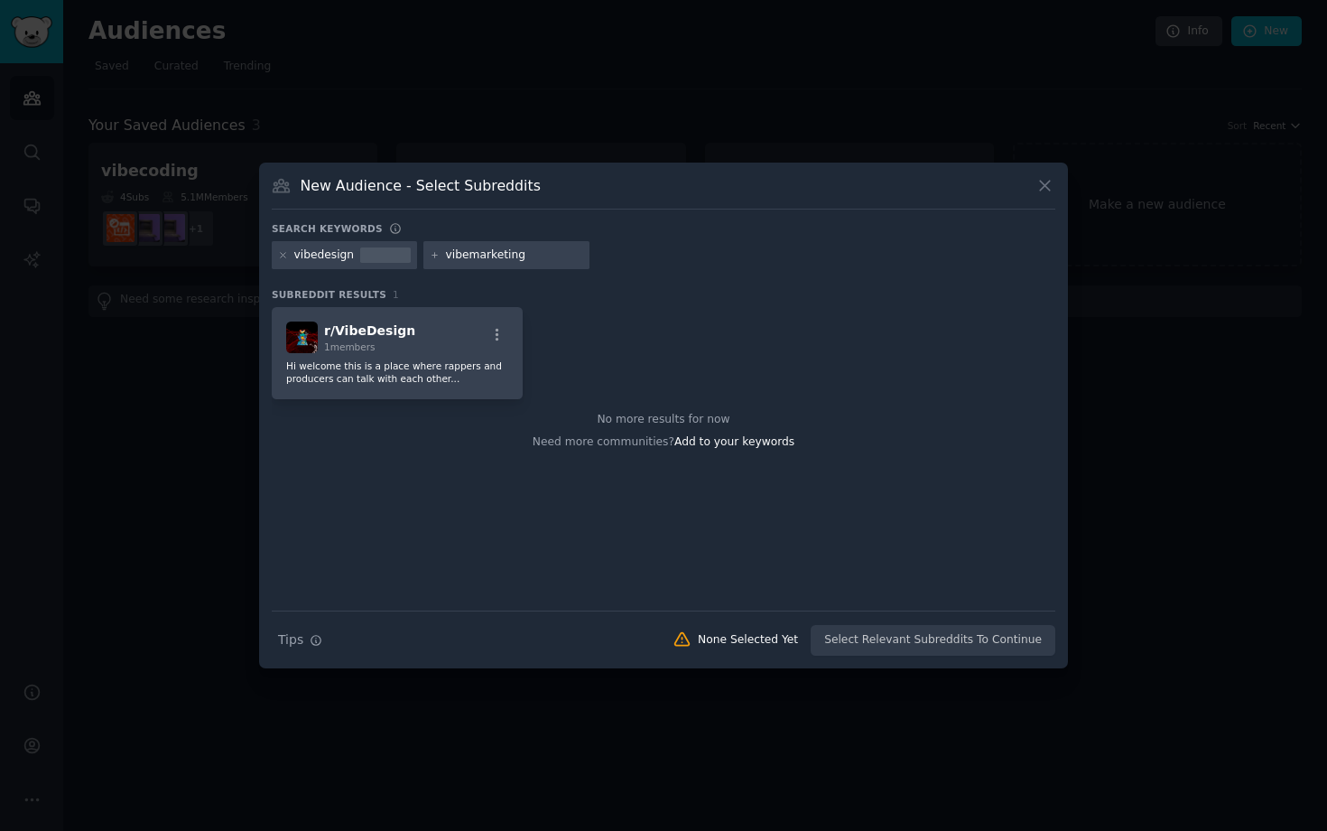
click at [430, 257] on icon at bounding box center [435, 255] width 10 height 10
click at [521, 242] on div "vibemarketing" at bounding box center [506, 255] width 166 height 29
drag, startPoint x: 527, startPoint y: 259, endPoint x: 398, endPoint y: 246, distance: 129.8
click at [398, 246] on div "vibedesign vibemarketing" at bounding box center [664, 258] width 784 height 35
click at [751, 442] on span "Add to your keywords" at bounding box center [734, 441] width 120 height 13
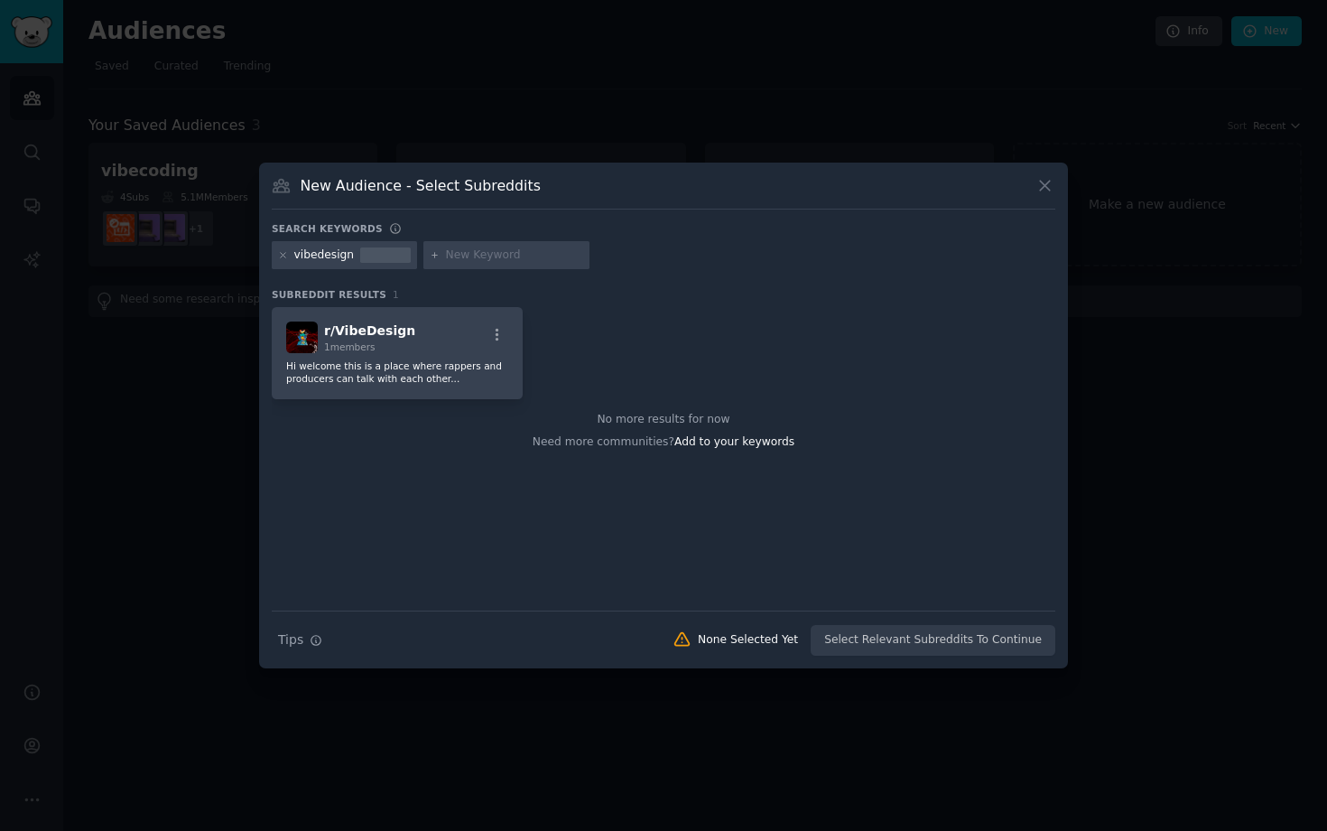
paste input "vibemarketing"
click at [456, 361] on p "Hi welcome this is a place where rappers and producers can talk with each other…" at bounding box center [397, 371] width 222 height 25
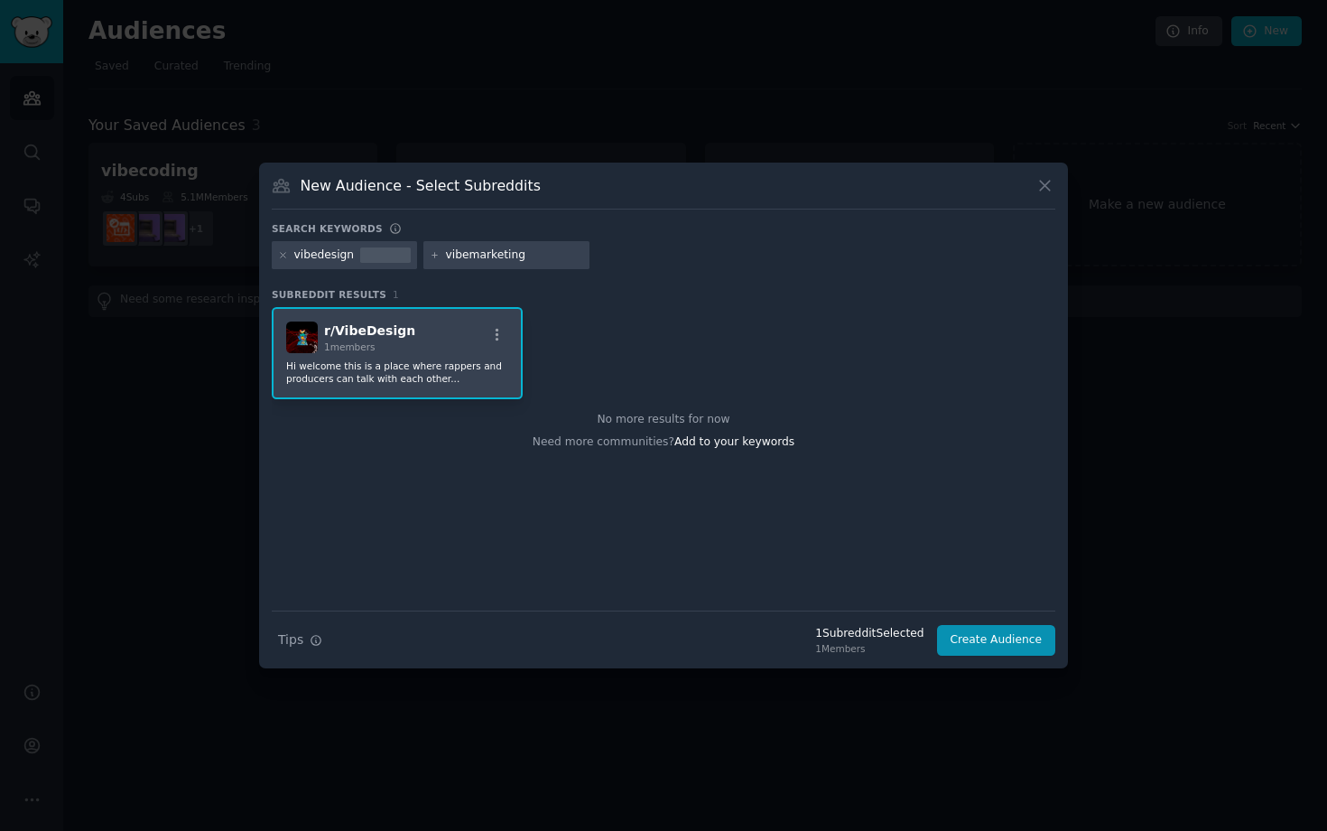
click at [493, 249] on input "vibemarketing" at bounding box center [514, 255] width 137 height 16
click at [381, 255] on div at bounding box center [385, 255] width 51 height 16
click at [509, 257] on input "vibemarketing" at bounding box center [514, 255] width 137 height 16
click at [283, 257] on icon at bounding box center [283, 255] width 10 height 10
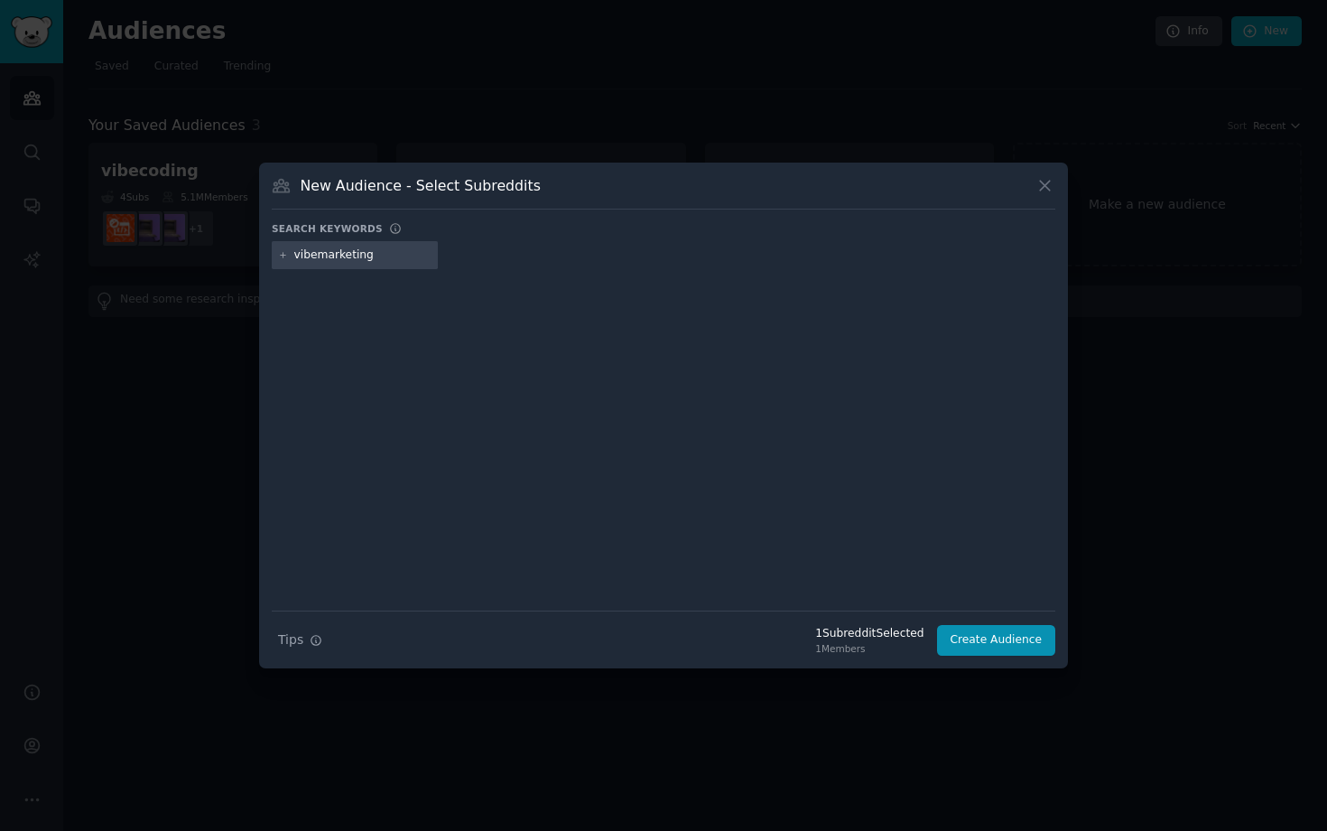
drag, startPoint x: 385, startPoint y: 255, endPoint x: 259, endPoint y: 242, distance: 127.1
click at [259, 242] on div "New Audience - Select Subreddits Search keywords vibemarketing Search Tips Tips…" at bounding box center [663, 416] width 809 height 506
type input "vibecoding"
click at [363, 287] on div at bounding box center [664, 426] width 784 height 303
click at [385, 252] on input "vibecoding" at bounding box center [362, 255] width 137 height 16
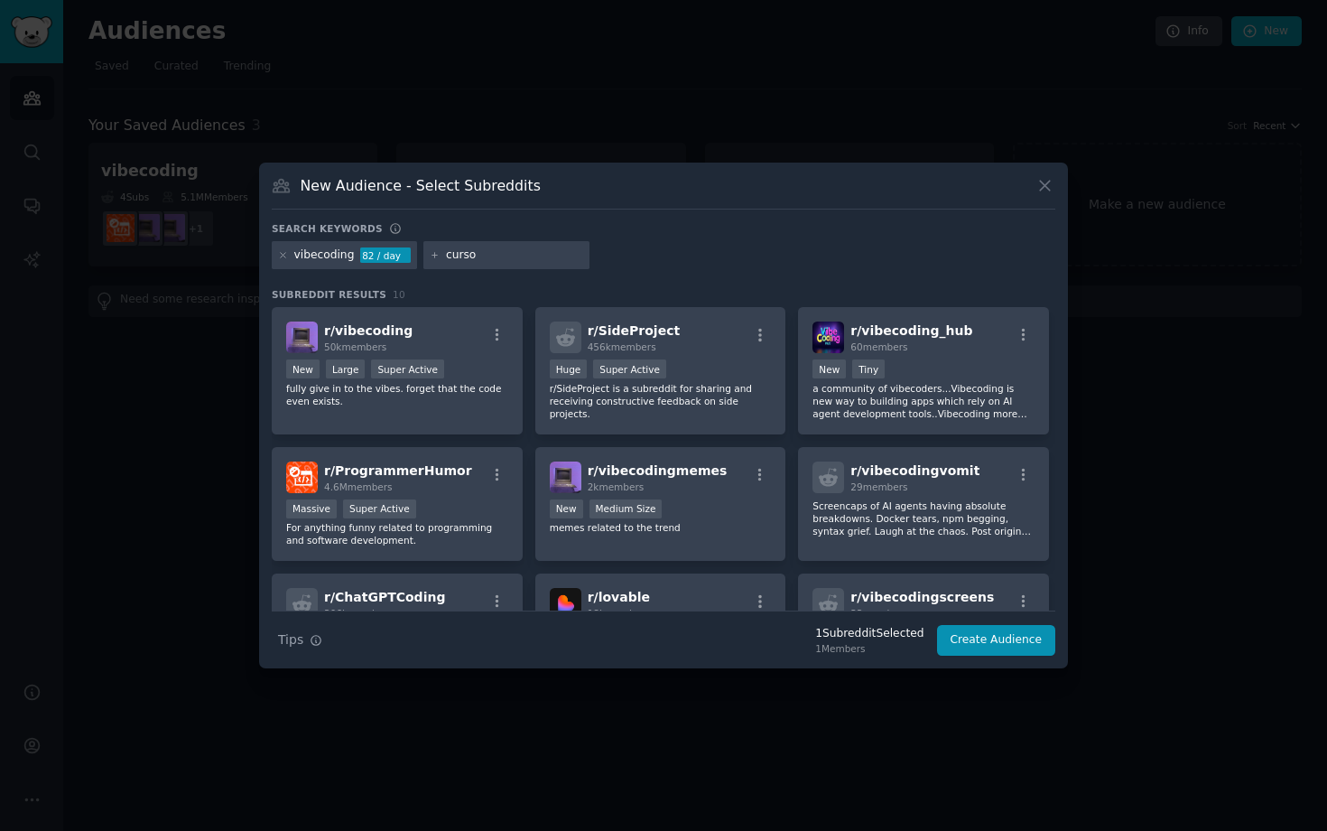
type input "cursor"
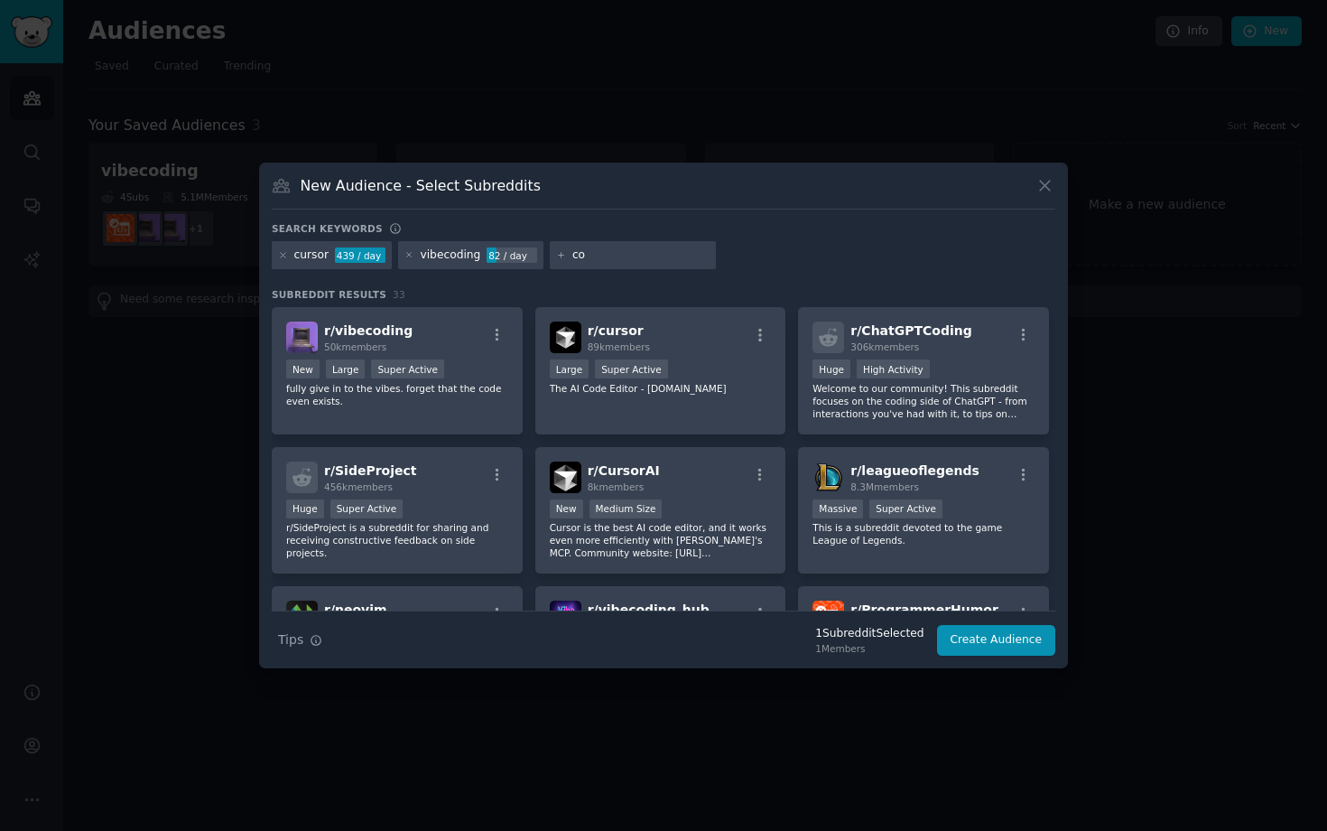
type input "c"
type input "ai"
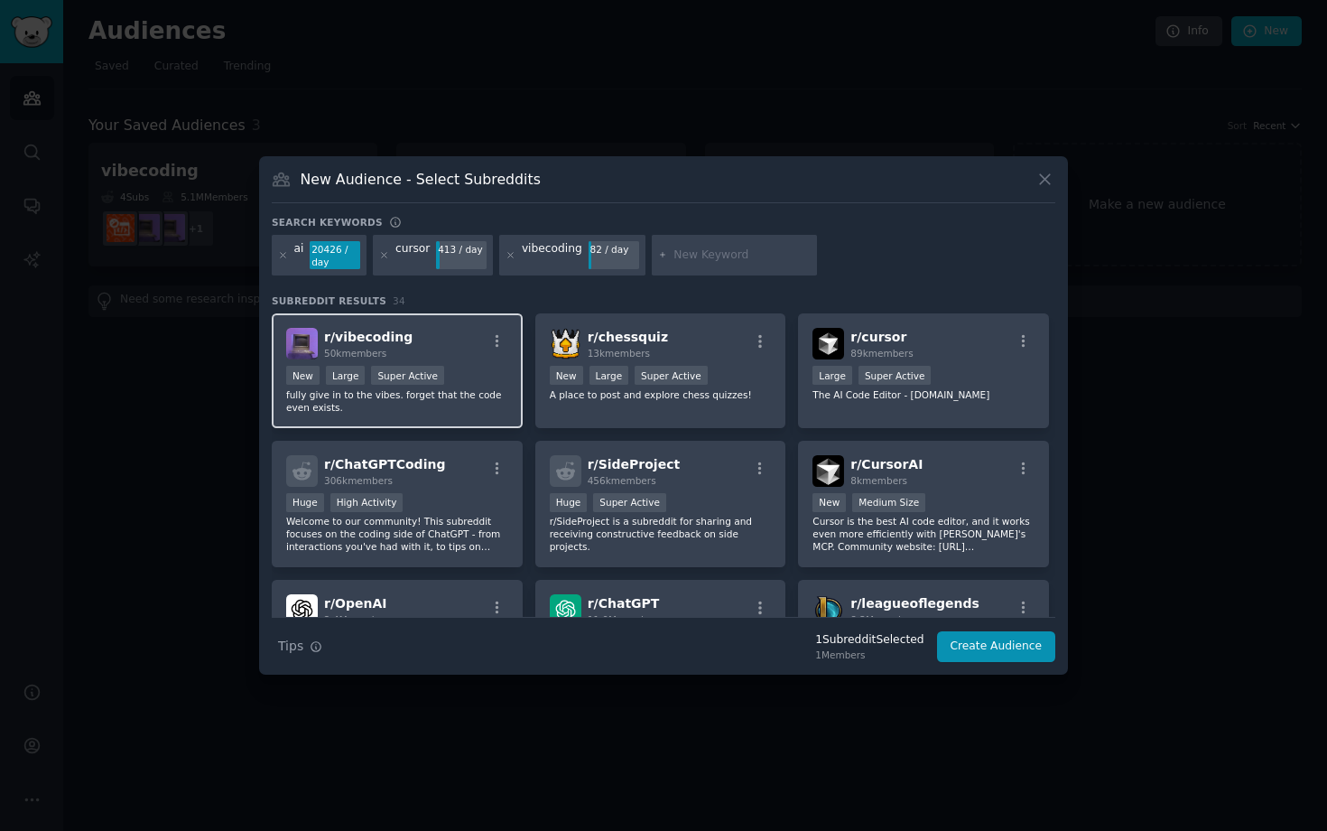
click at [462, 342] on div "r/ vibecoding 50k members" at bounding box center [397, 344] width 222 height 32
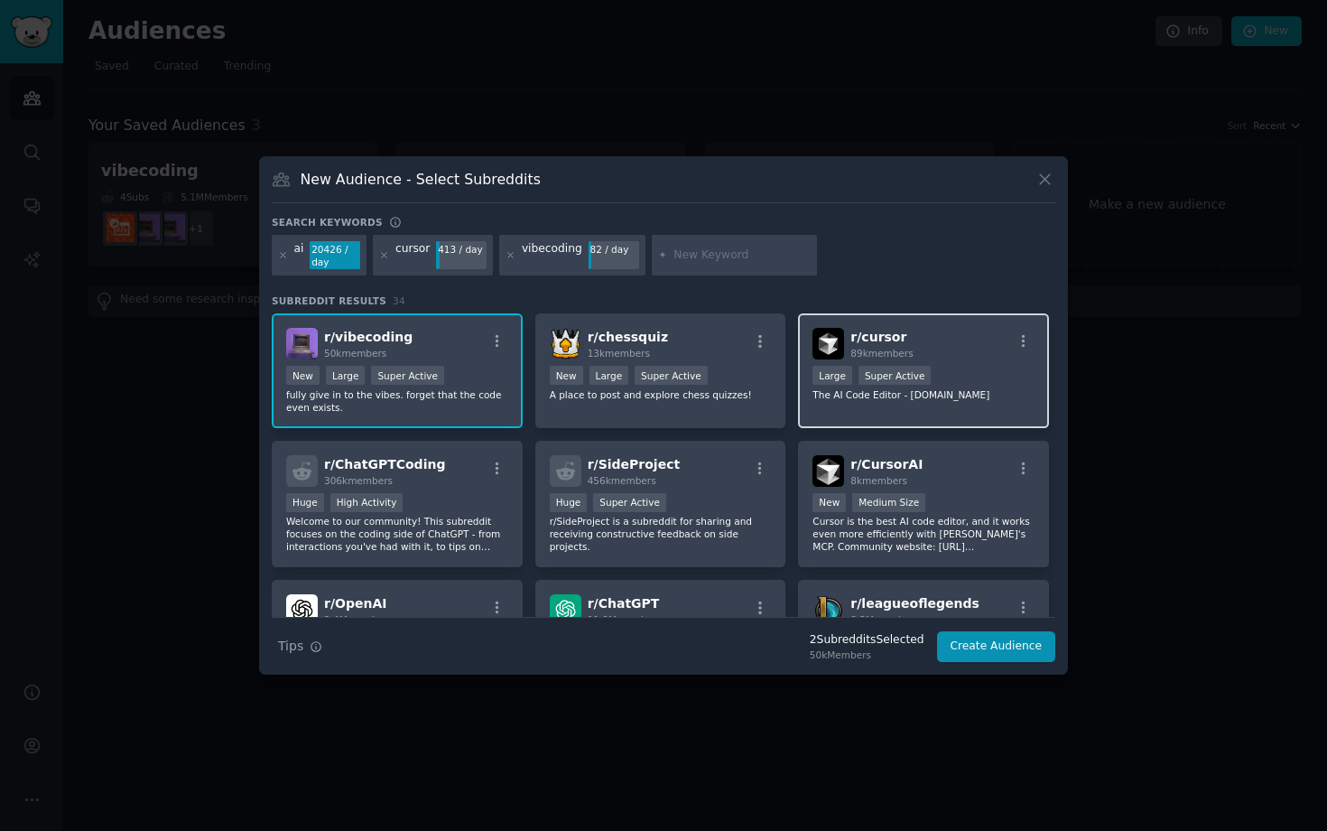
click at [933, 352] on div "r/ cursor 89k members" at bounding box center [924, 344] width 222 height 32
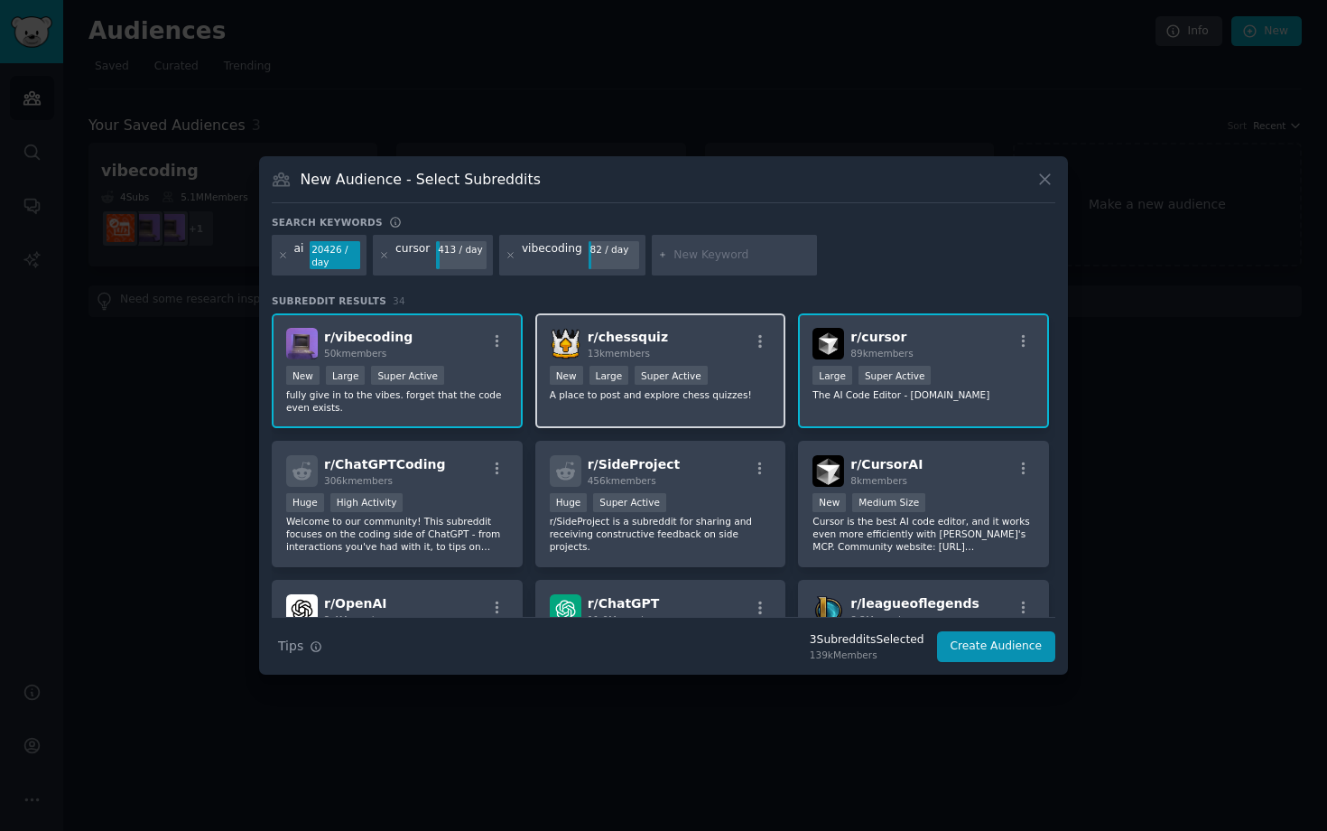
click at [680, 351] on div "r/ chessquiz 13k members" at bounding box center [661, 344] width 222 height 32
click at [685, 339] on div "r/ chessquiz 13k members" at bounding box center [661, 344] width 222 height 32
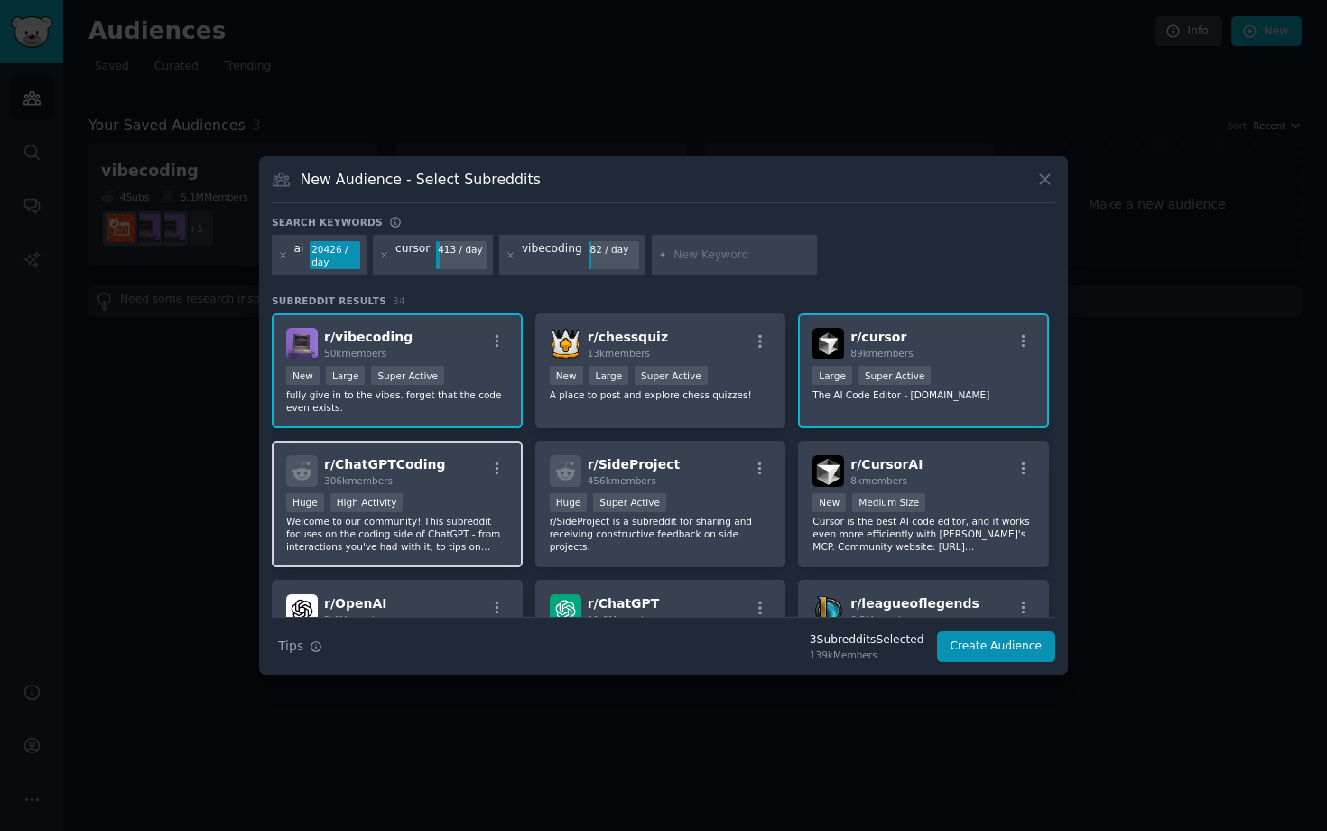
click at [446, 471] on div "r/ ChatGPTCoding 306k members" at bounding box center [397, 471] width 222 height 32
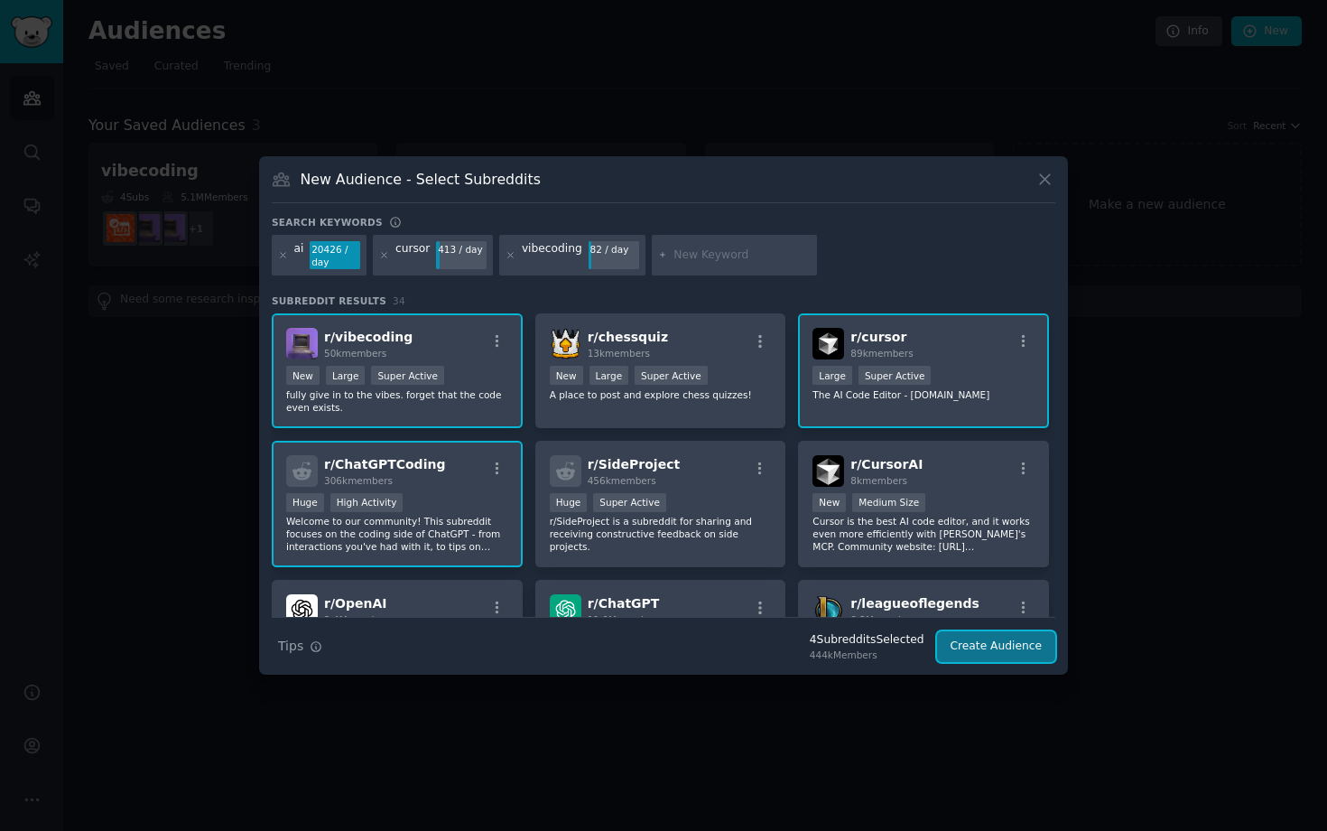
click at [1003, 644] on button "Create Audience" at bounding box center [996, 646] width 119 height 31
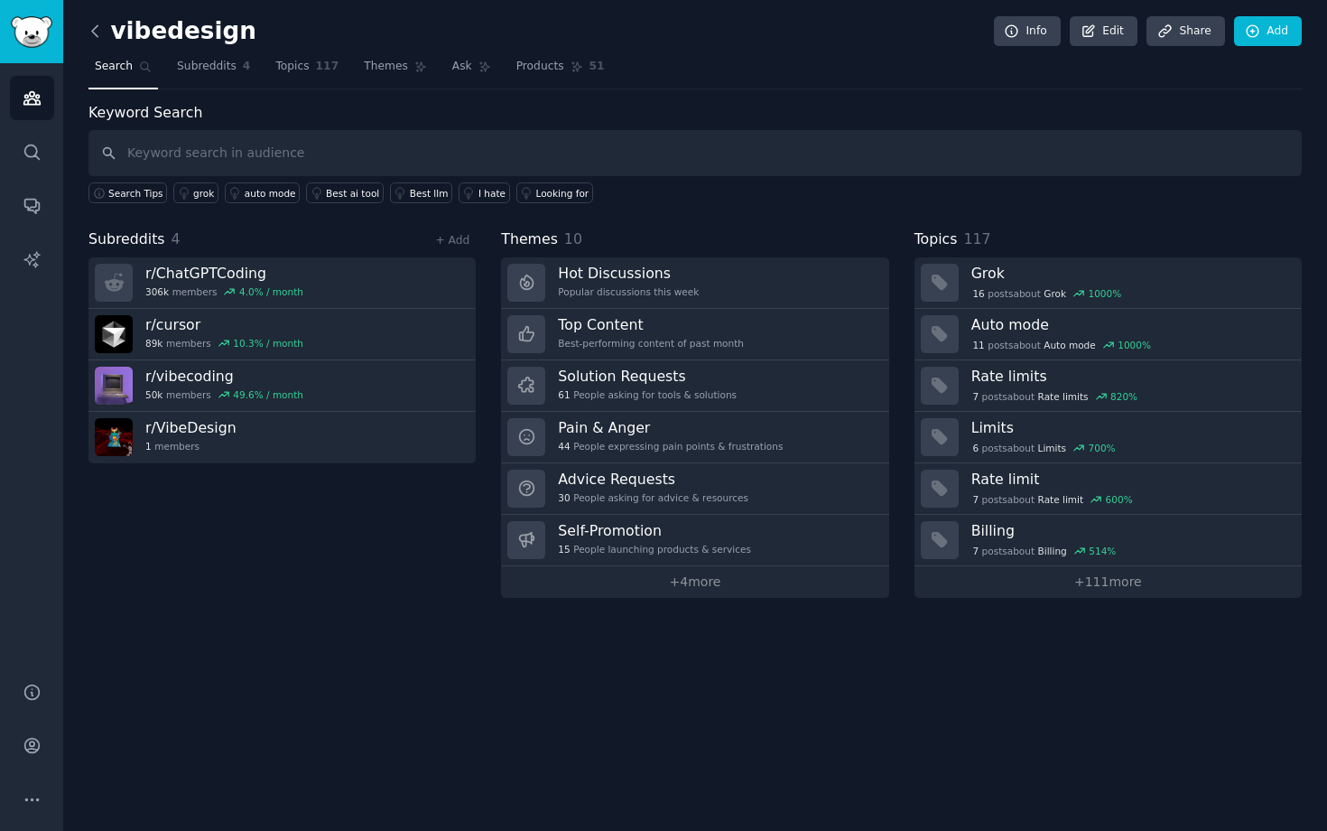
click at [100, 23] on icon at bounding box center [95, 31] width 19 height 19
click at [103, 33] on icon at bounding box center [95, 31] width 19 height 19
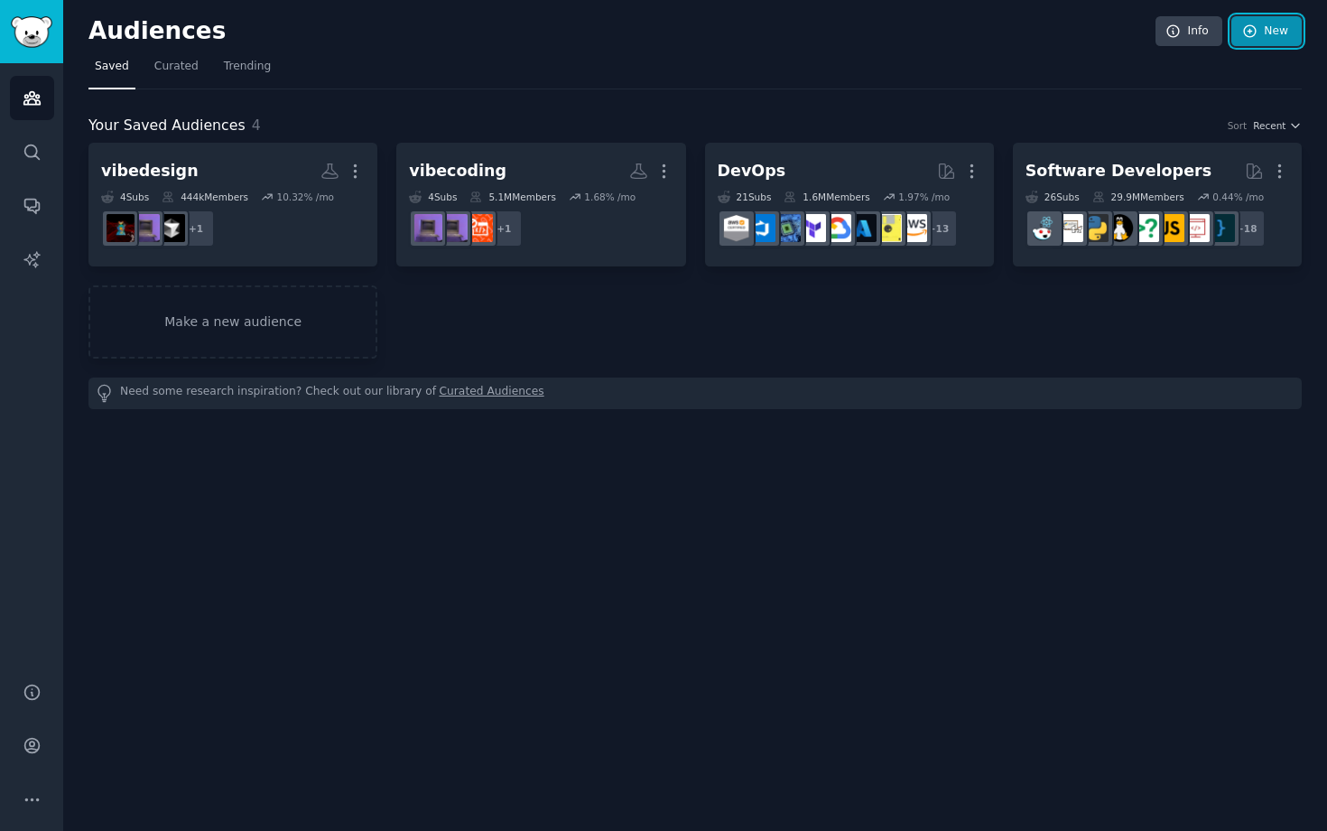
click at [1249, 42] on link "New" at bounding box center [1266, 31] width 70 height 31
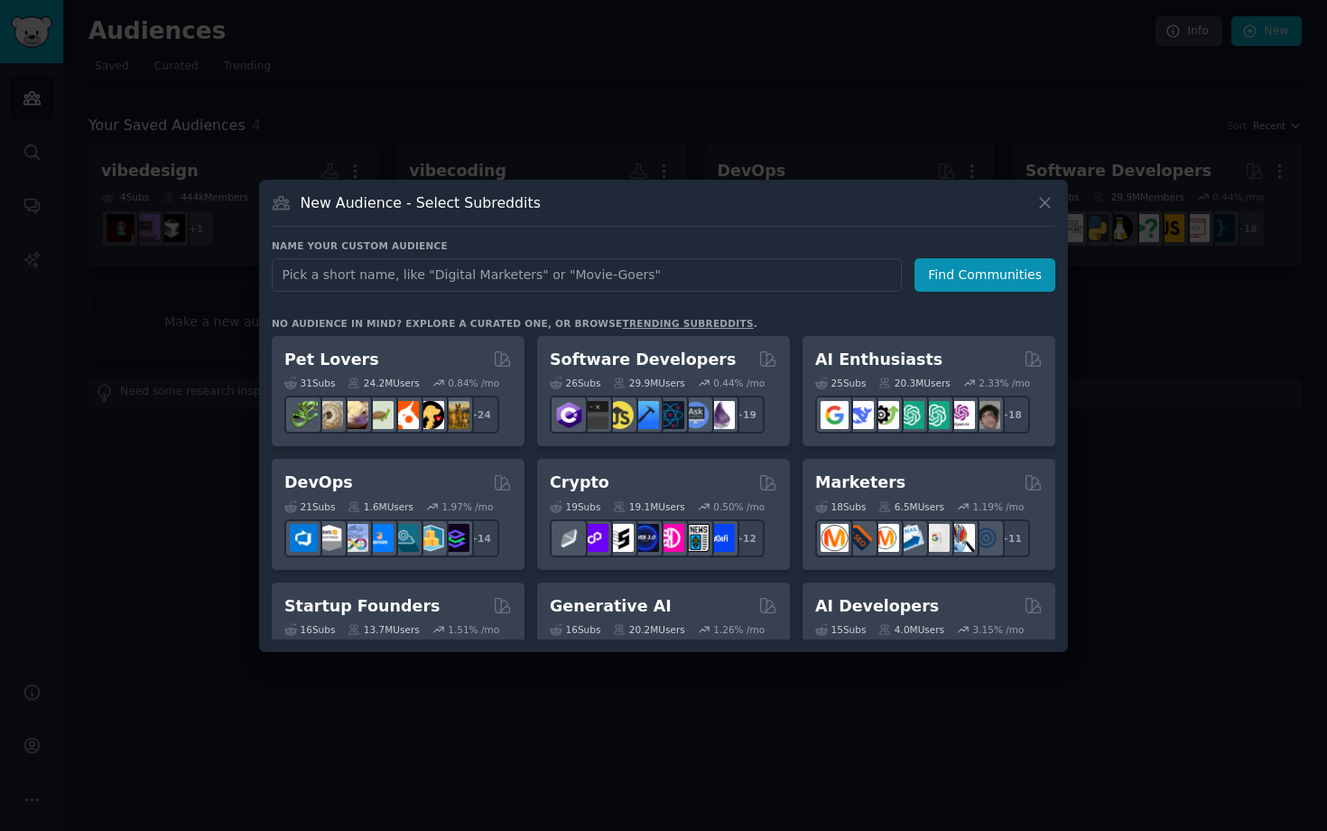
click at [562, 274] on input "text" at bounding box center [587, 274] width 630 height 33
type input "movie"
click button "Find Communities" at bounding box center [985, 274] width 141 height 33
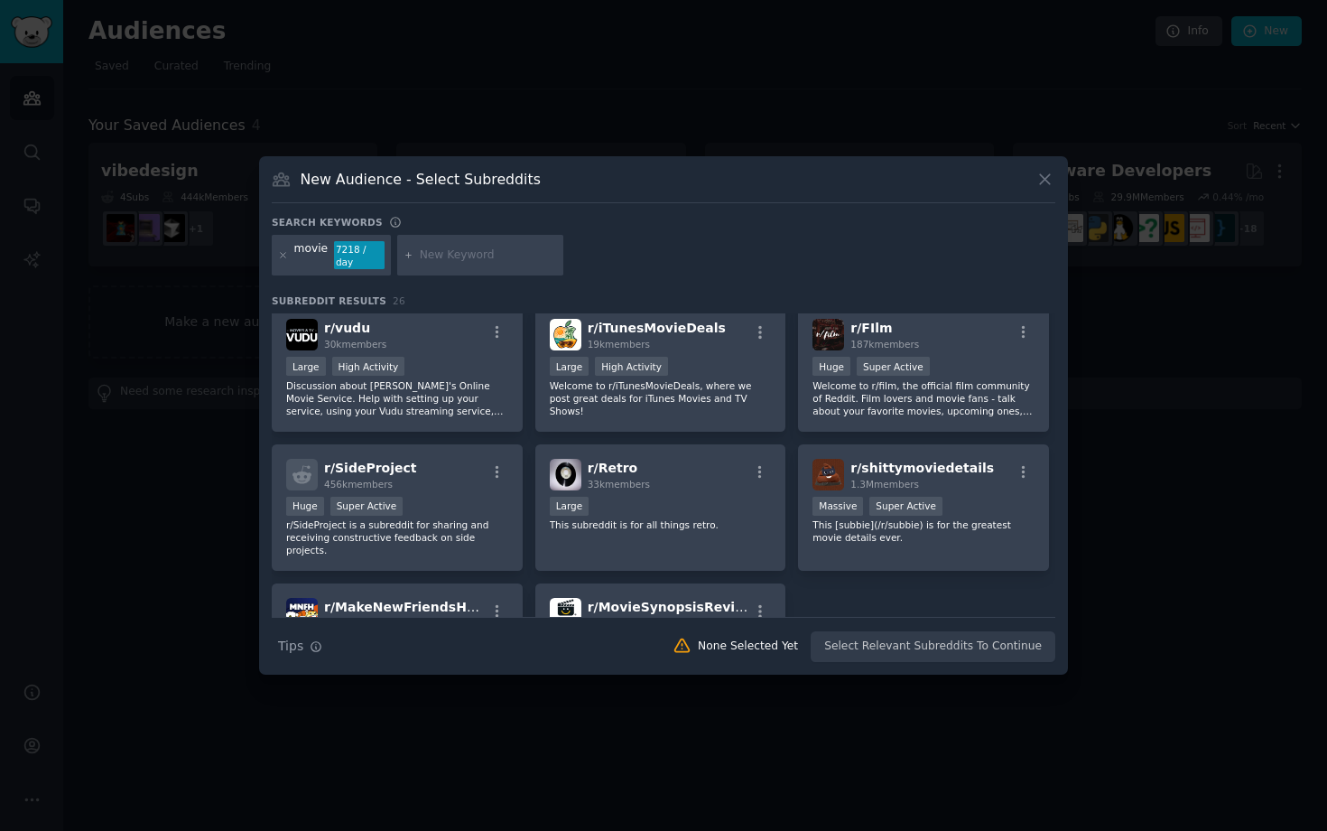
scroll to position [964, 0]
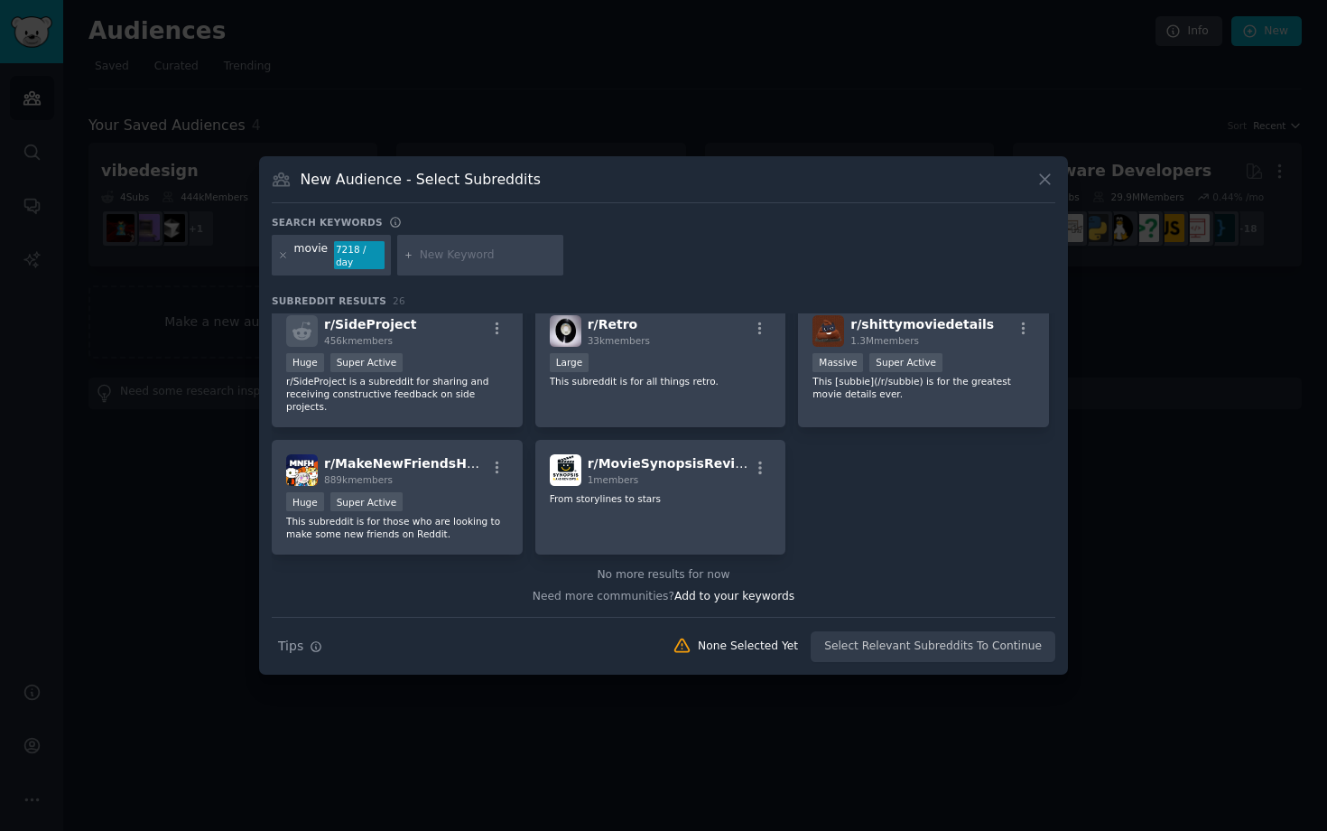
click at [442, 252] on input "text" at bounding box center [488, 255] width 137 height 16
type input "music"
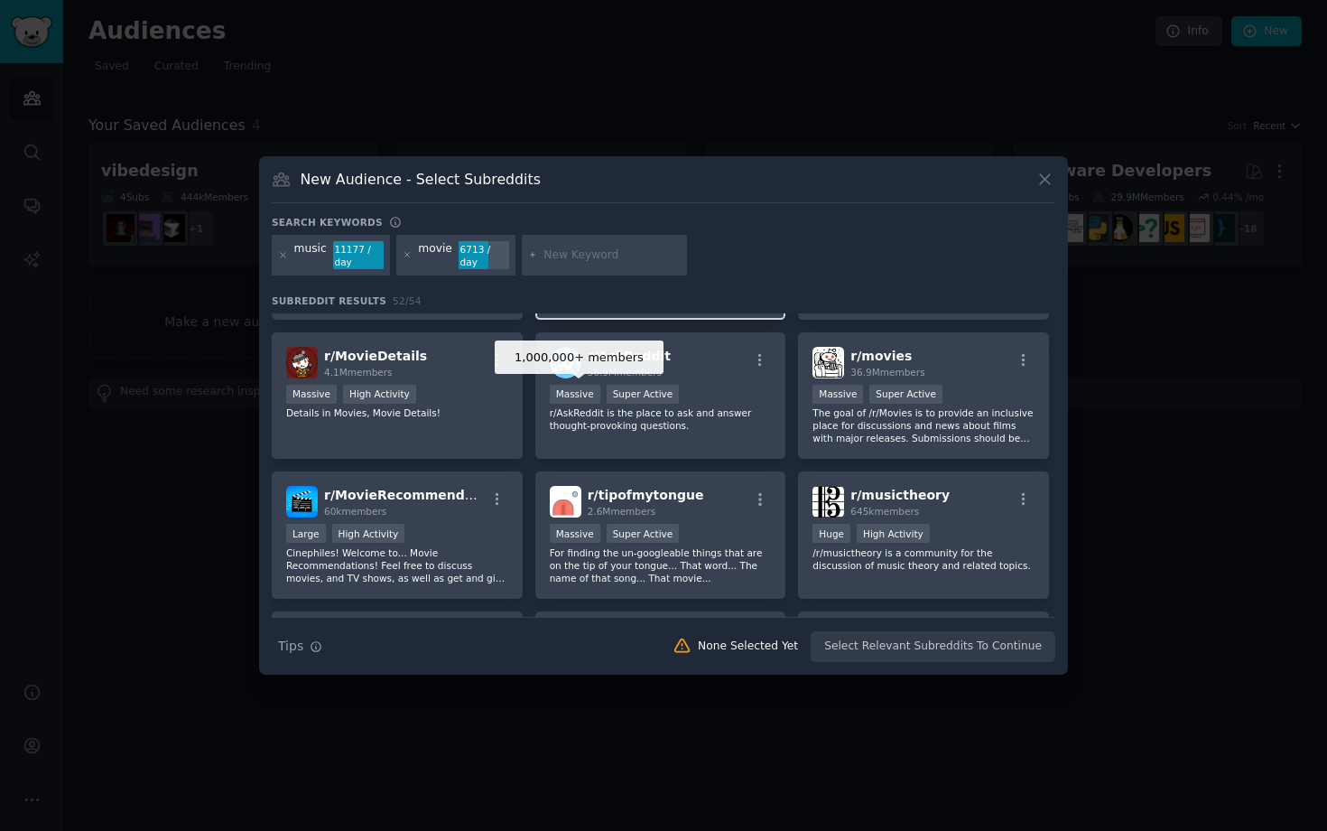
scroll to position [127, 0]
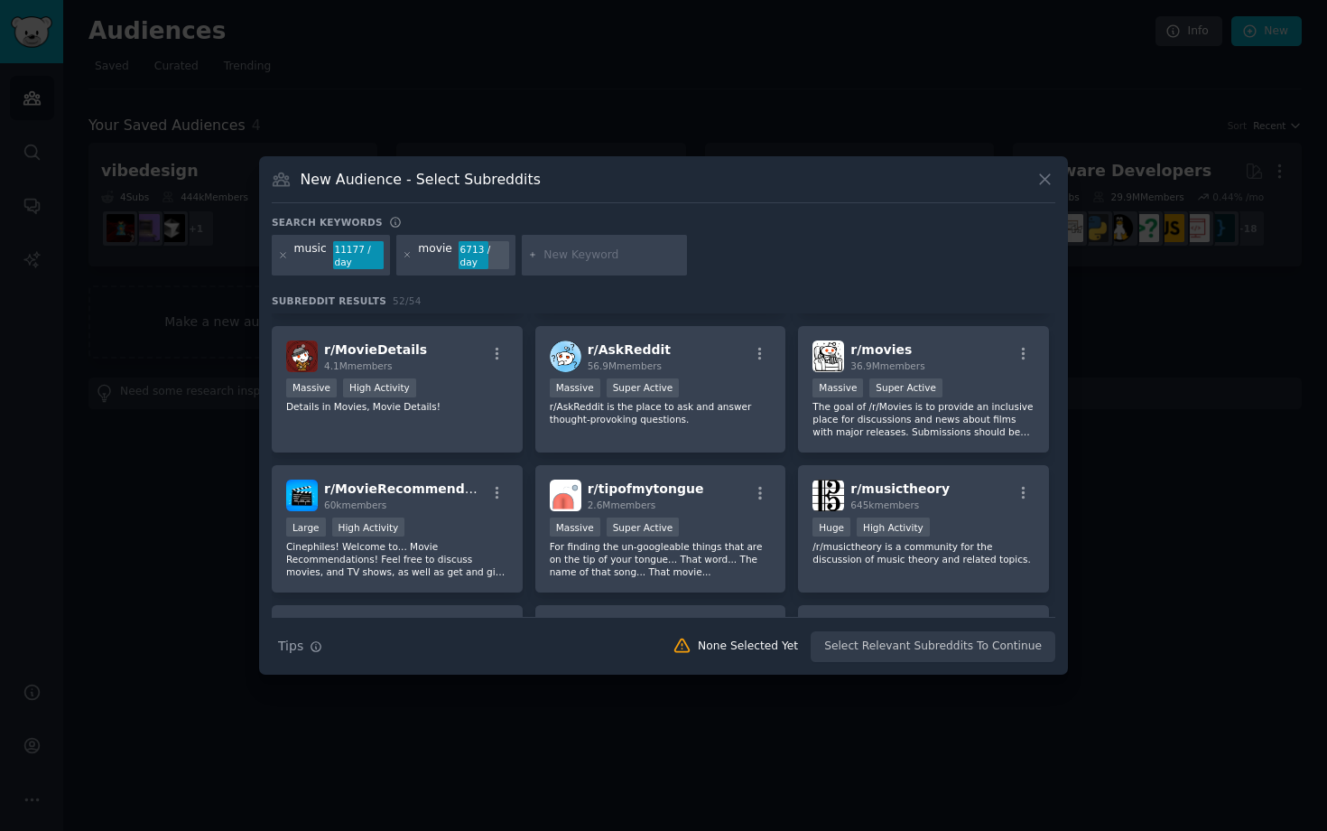
click at [556, 250] on input "text" at bounding box center [611, 255] width 137 height 16
type input "game"
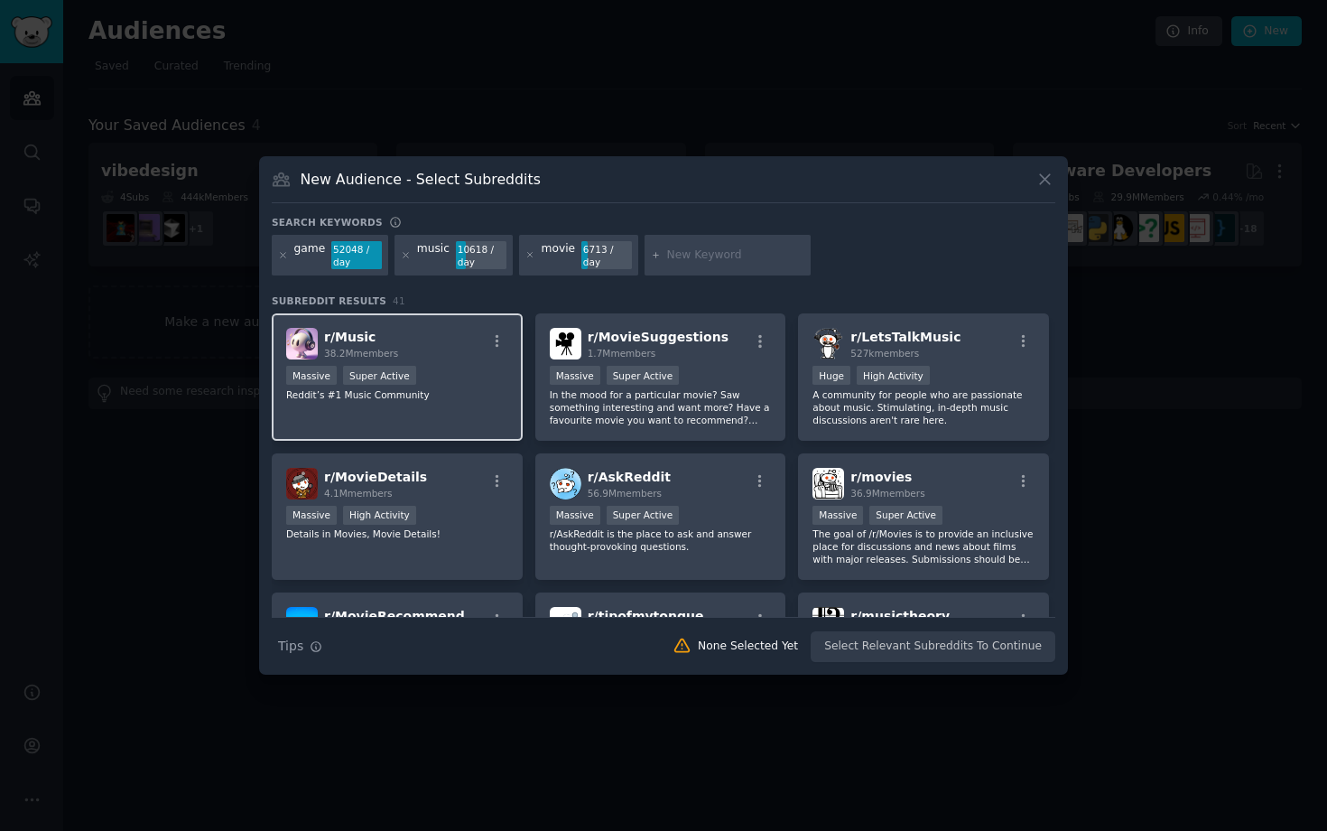
click at [492, 388] on p "Reddit’s #1 Music Community" at bounding box center [397, 394] width 222 height 13
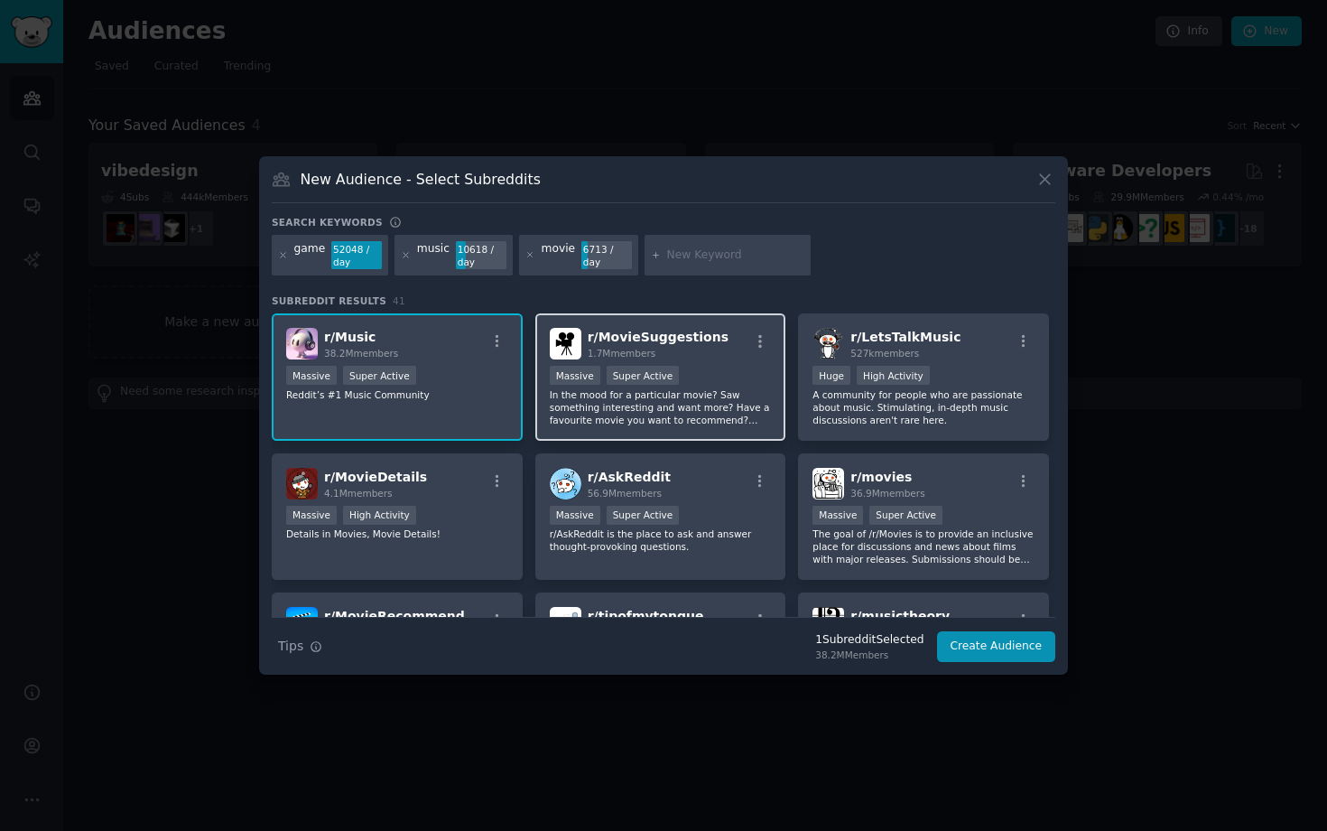
click at [701, 409] on p "In the mood for a particular movie? Saw something interesting and want more? Ha…" at bounding box center [661, 407] width 222 height 38
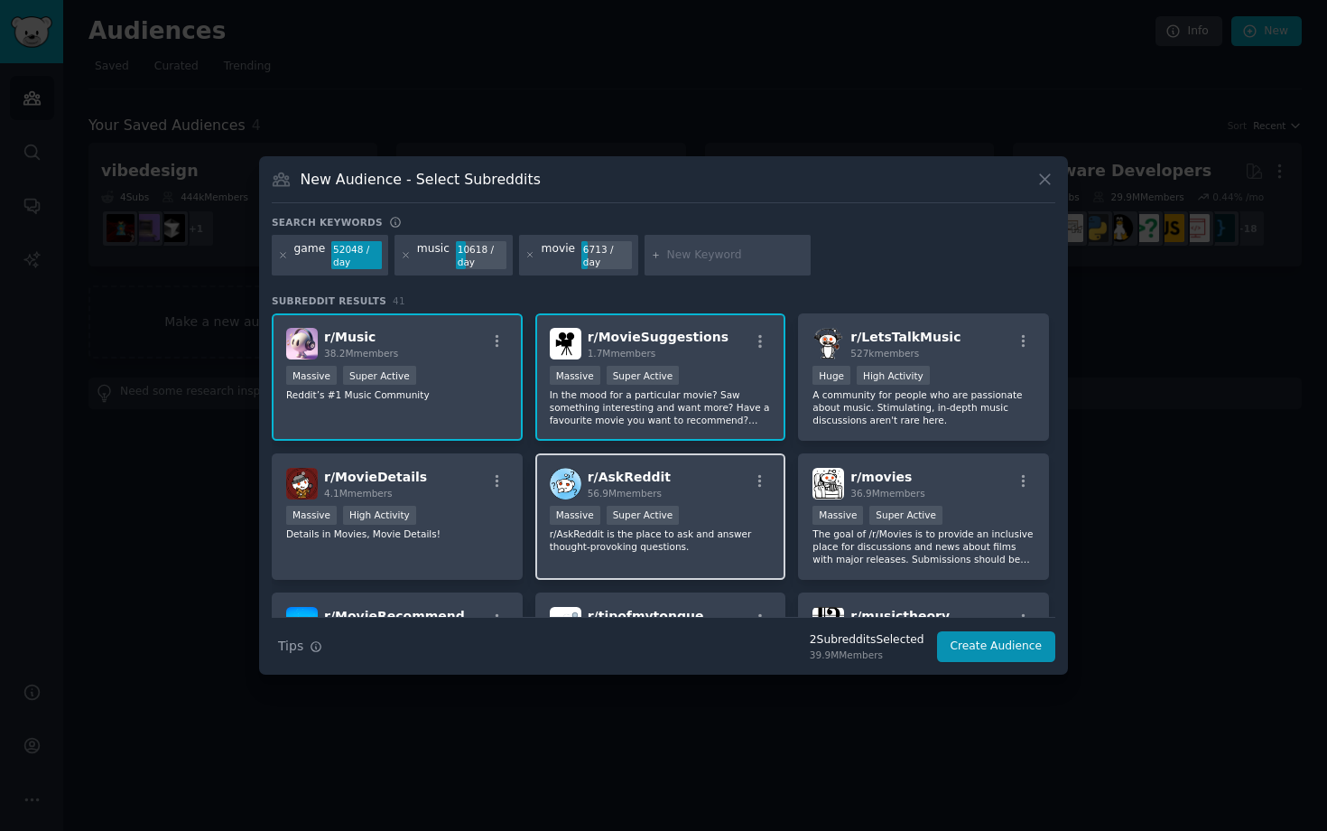
click at [682, 511] on div "1,000,000+ members Massive Super Active" at bounding box center [661, 517] width 222 height 23
click at [682, 268] on div at bounding box center [728, 256] width 166 height 42
click at [685, 259] on input "text" at bounding box center [735, 255] width 137 height 16
type input "ai"
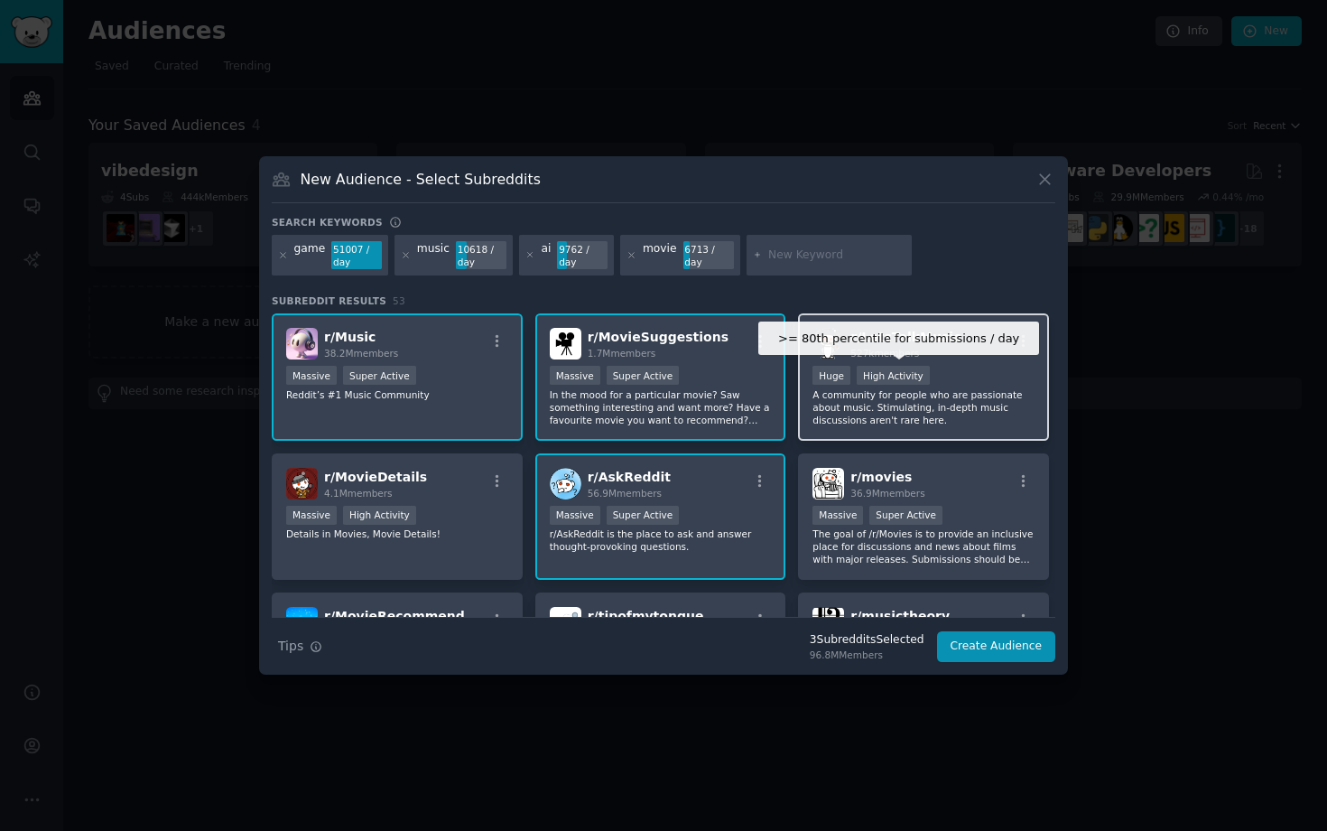
click at [891, 368] on div "High Activity" at bounding box center [893, 375] width 73 height 19
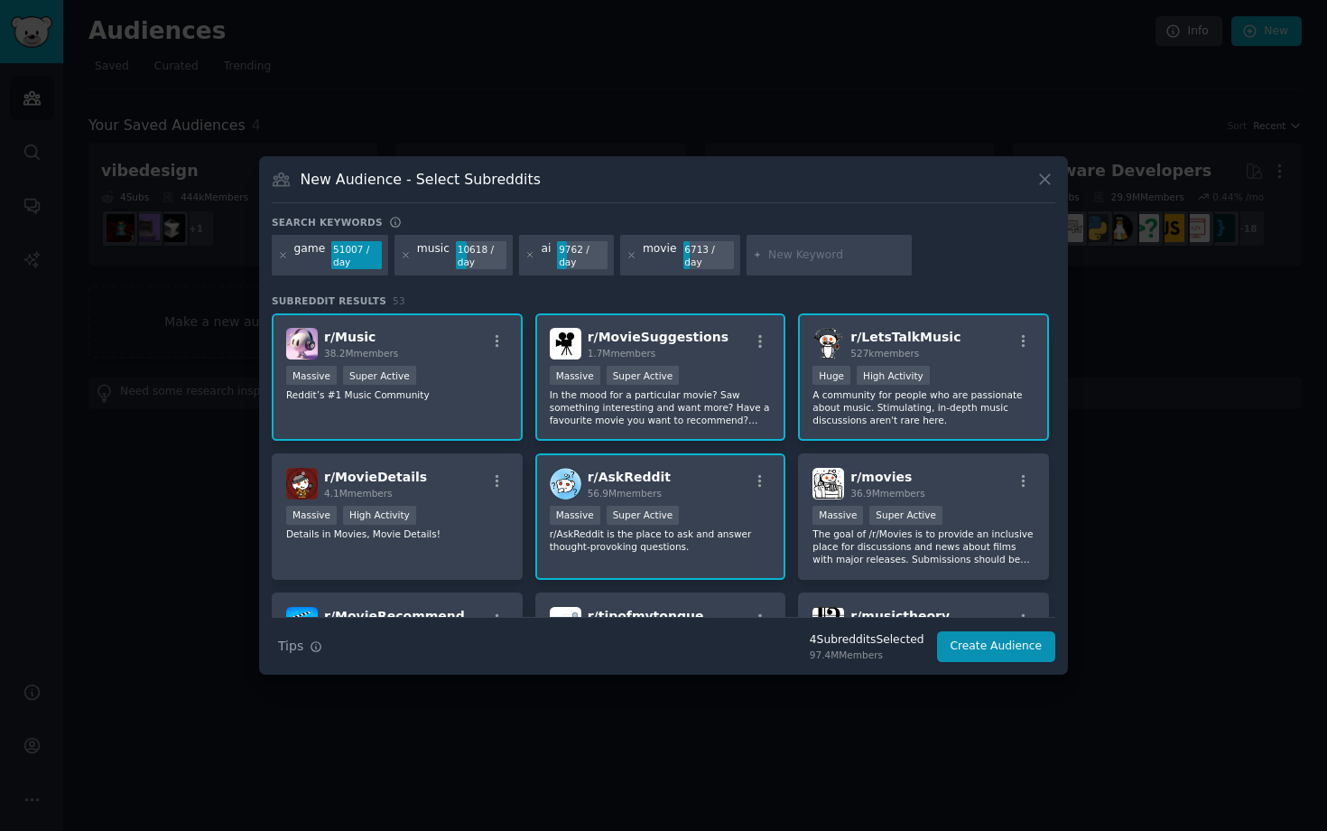
click at [805, 248] on input "text" at bounding box center [836, 255] width 137 height 16
type input "play"
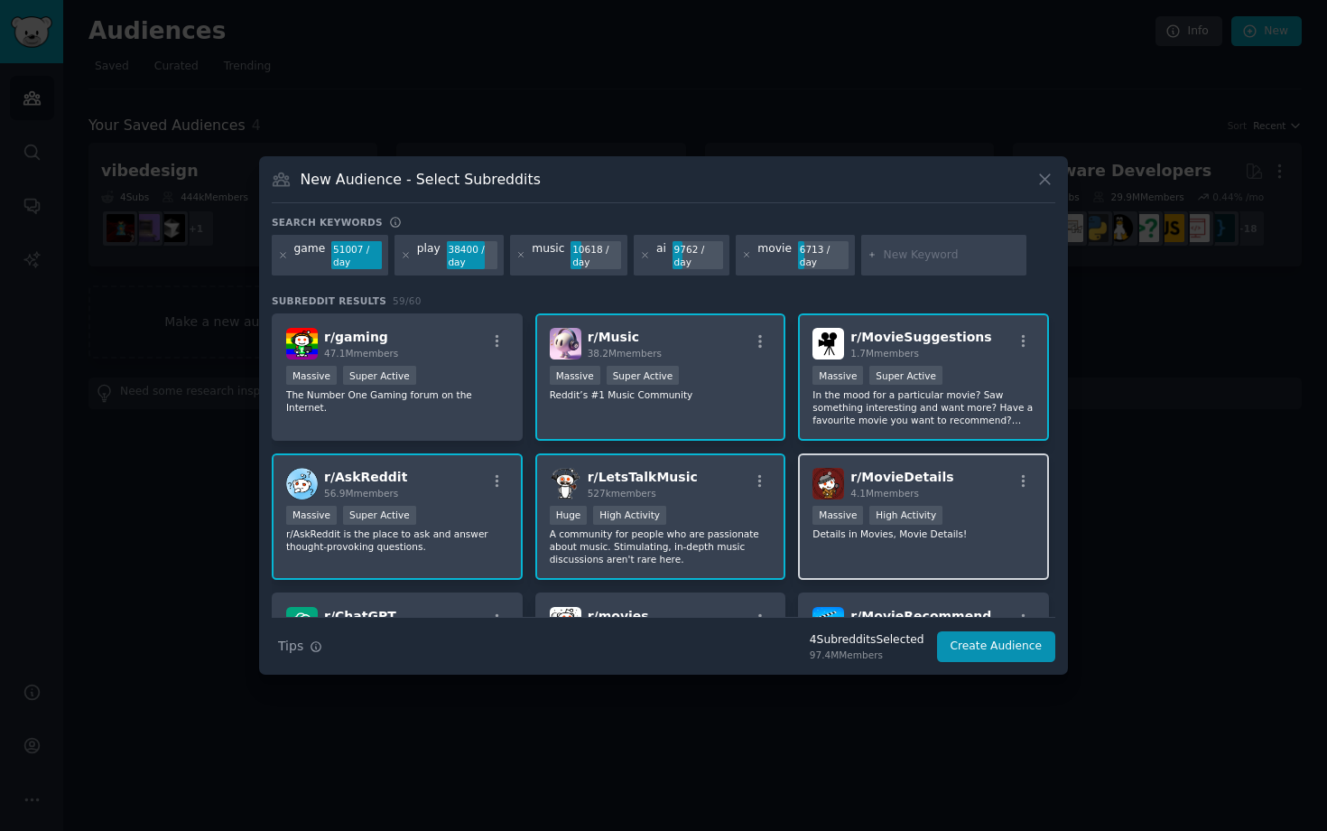
click at [898, 473] on span "r/ MovieDetails" at bounding box center [901, 476] width 103 height 14
click at [896, 264] on div at bounding box center [944, 256] width 166 height 42
click at [901, 262] on input "text" at bounding box center [951, 255] width 137 height 16
type input "b"
type input "不"
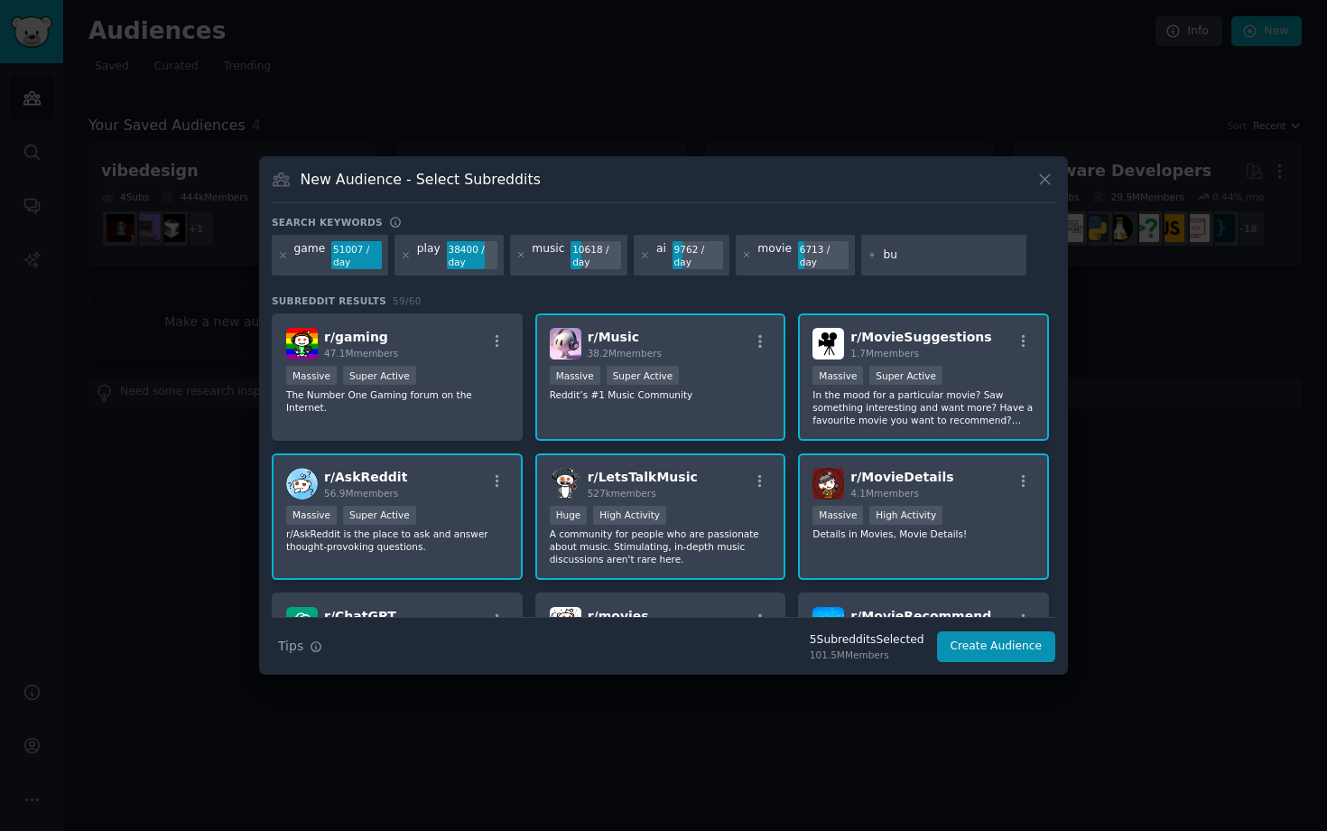
type input "b"
type input "business"
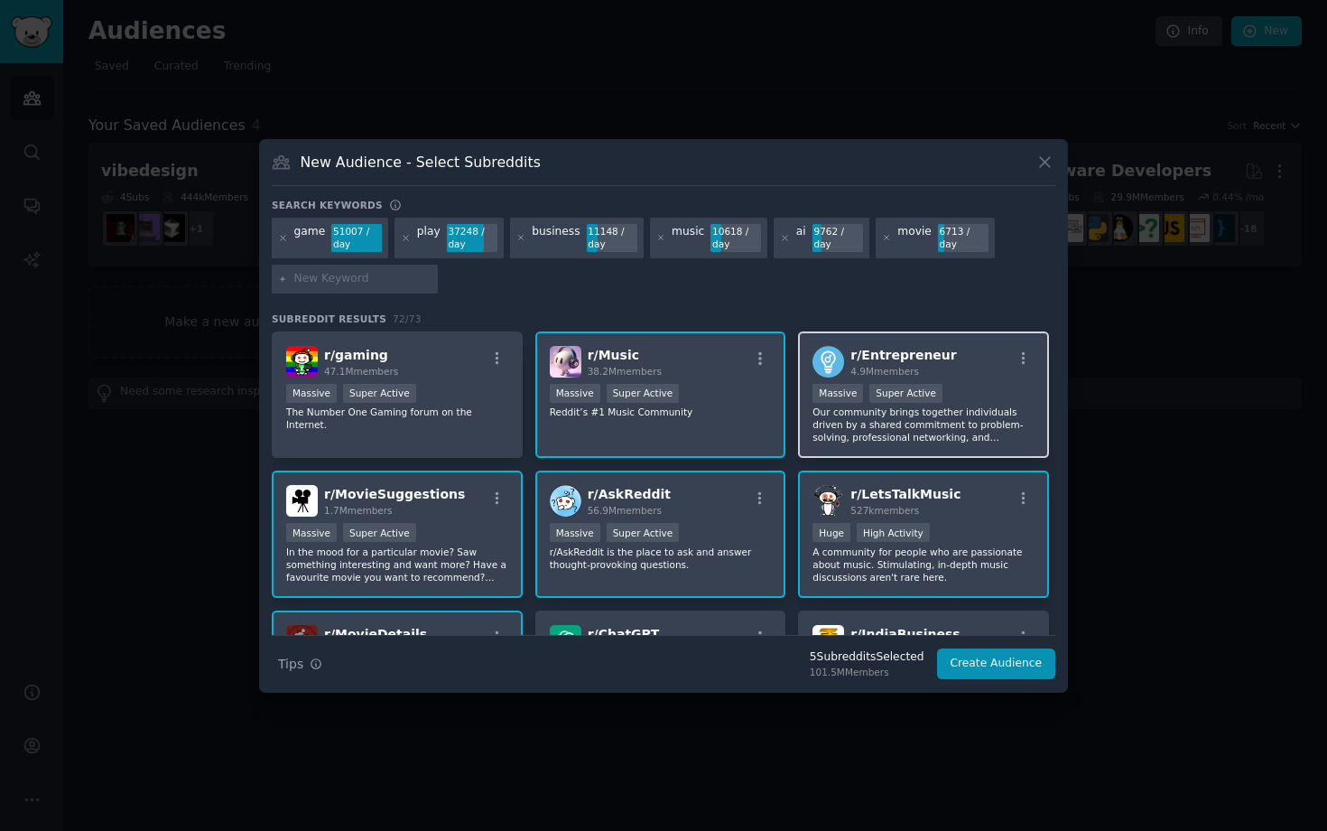
click at [953, 378] on div "r/ Entrepreneur 4.9M members Massive Super Active Our community brings together…" at bounding box center [923, 394] width 251 height 127
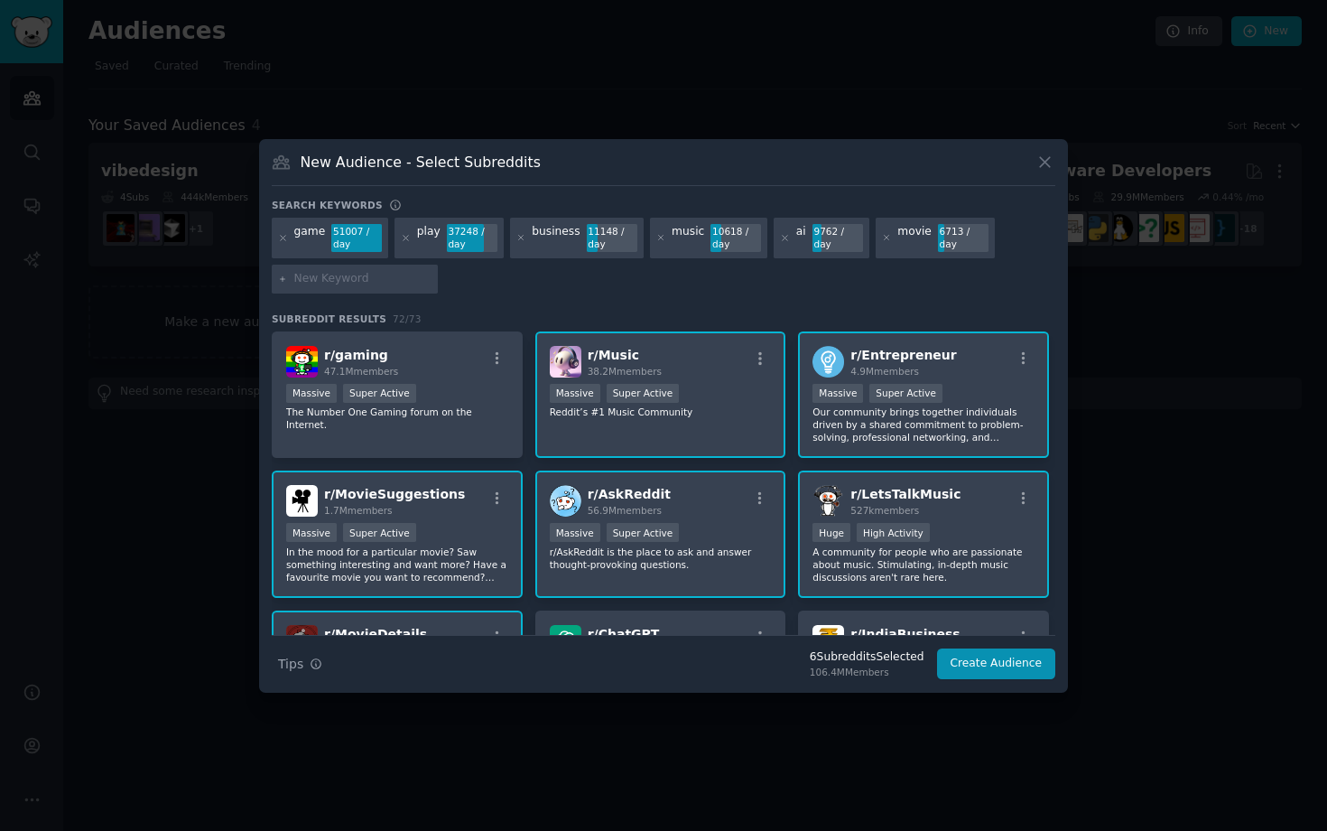
click at [332, 296] on div "game 51007 / day play 37248 / day business 11148 / day music 10618 / day ai 976…" at bounding box center [664, 259] width 784 height 82
click at [328, 284] on input "text" at bounding box center [362, 279] width 137 height 16
type input "t"
type input "s"
type input "video"
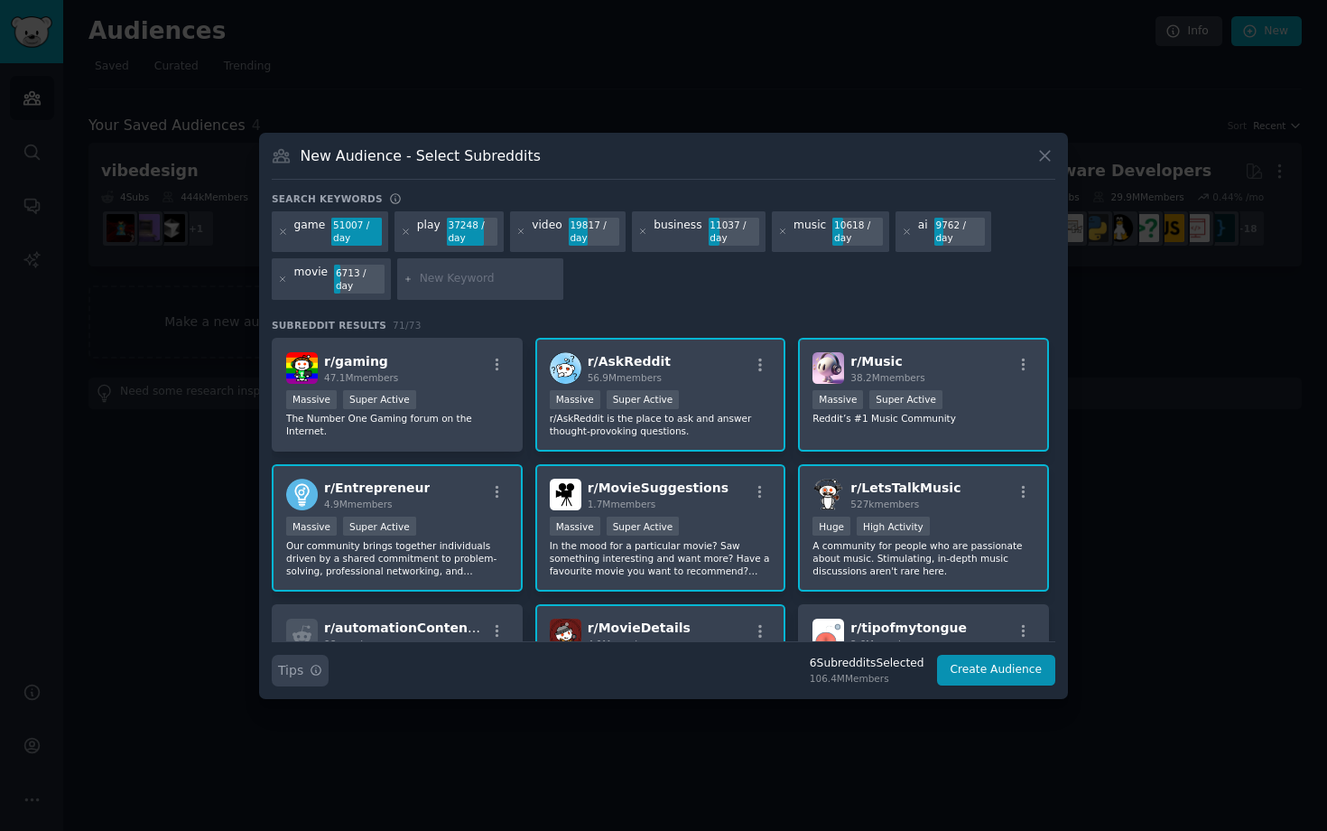
click at [300, 666] on span "Tips" at bounding box center [290, 670] width 25 height 19
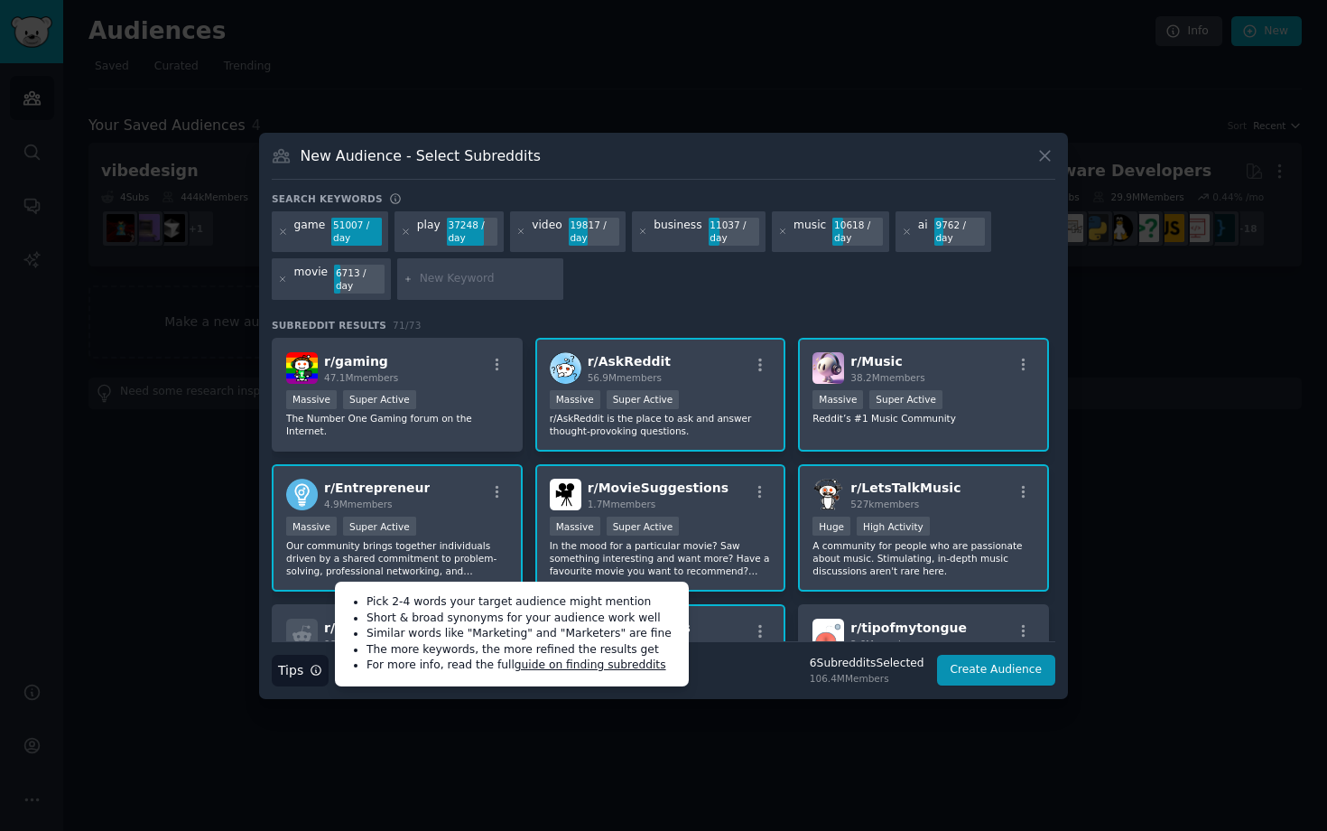
click at [609, 297] on div "game 51007 / day play 37248 / day video 19817 / day business 11037 / day music …" at bounding box center [664, 258] width 784 height 95
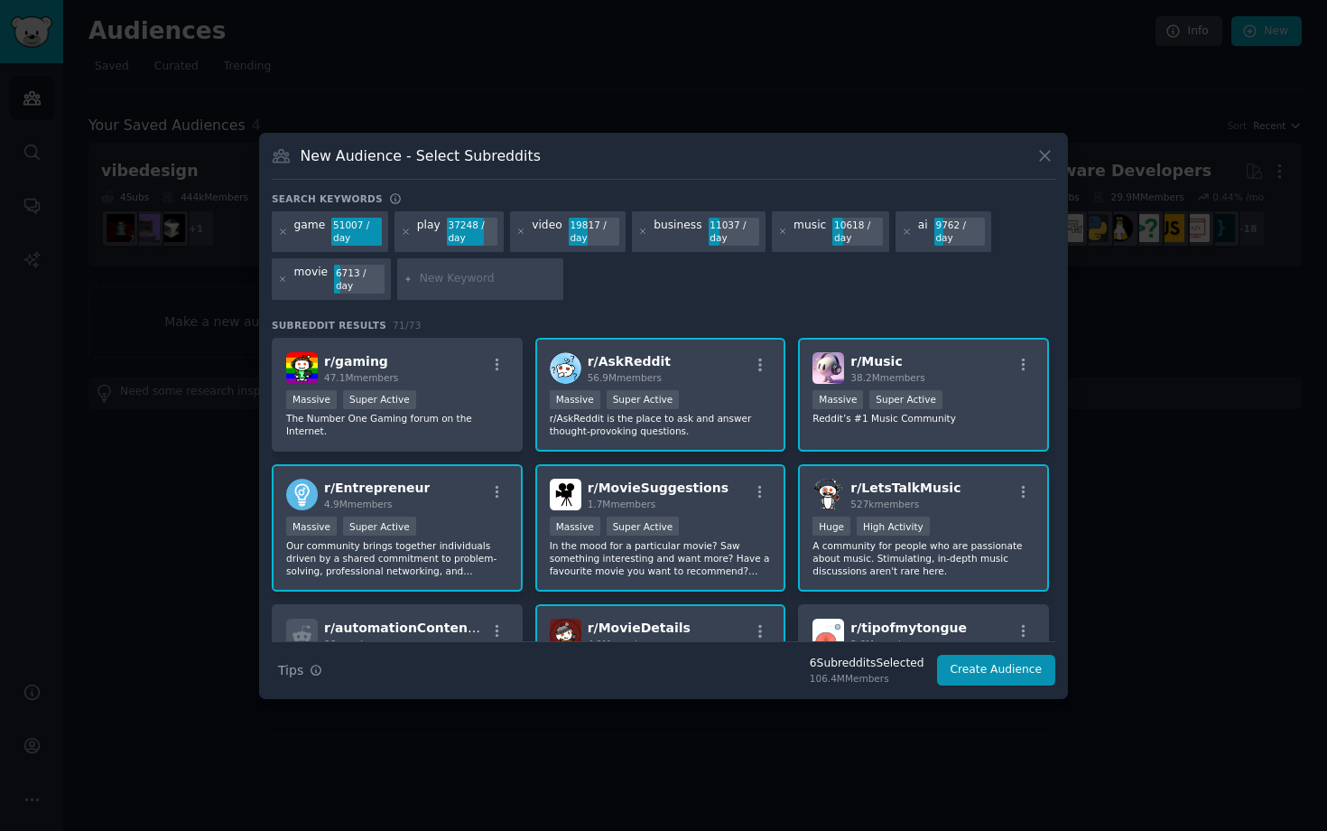
click at [277, 160] on icon at bounding box center [282, 155] width 16 height 13
